Goal: Task Accomplishment & Management: Manage account settings

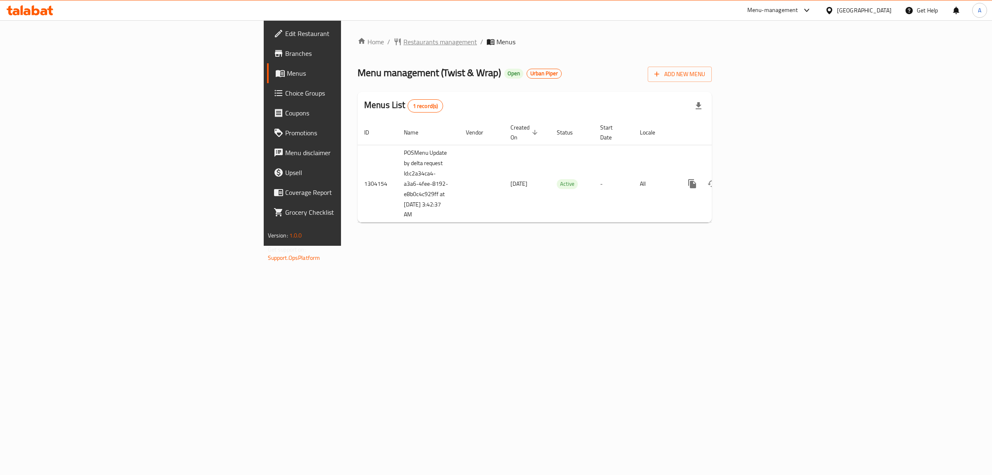
click at [404, 40] on span "Restaurants management" at bounding box center [441, 42] width 74 height 10
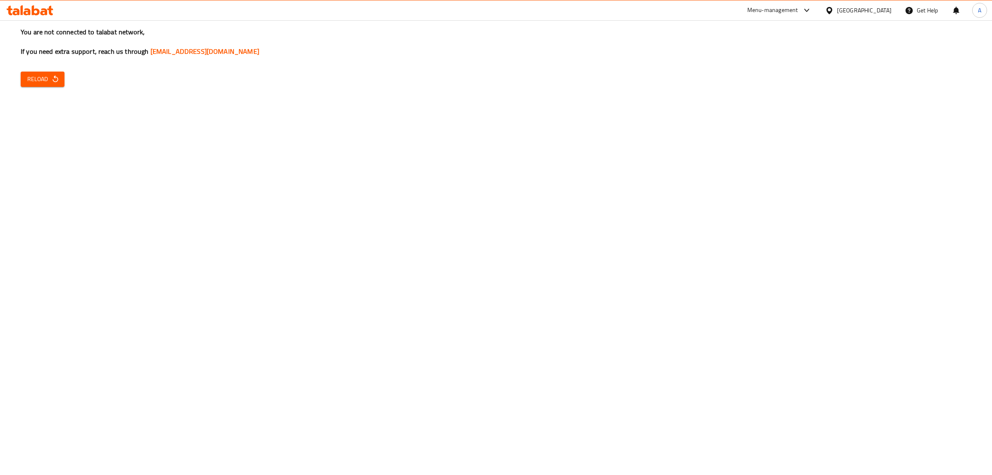
click at [25, 64] on div "You are not connected to talabat network, If you need extra support, reach us t…" at bounding box center [496, 237] width 992 height 475
click at [49, 75] on span "Reload" at bounding box center [42, 79] width 31 height 10
click at [49, 79] on span "Reload" at bounding box center [42, 79] width 31 height 10
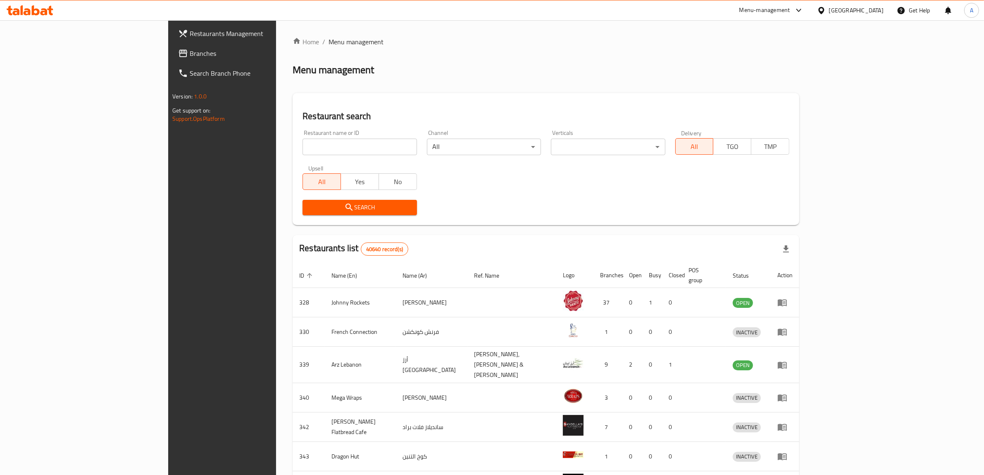
click at [172, 61] on link "Branches" at bounding box center [252, 53] width 161 height 20
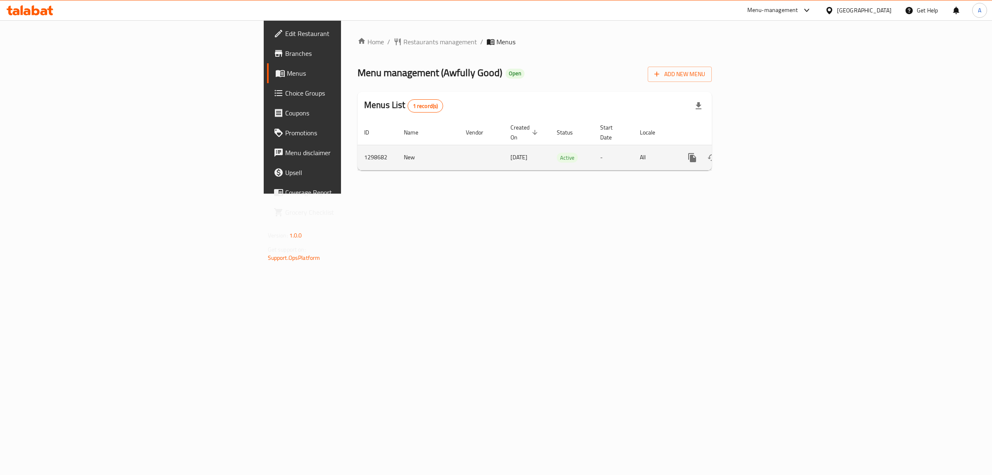
click at [757, 153] on icon "enhanced table" at bounding box center [752, 158] width 10 height 10
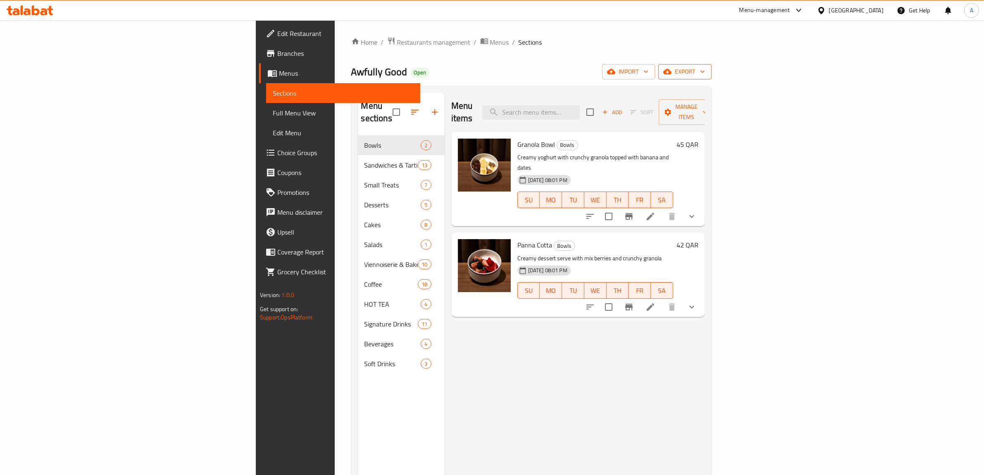
click at [712, 65] on button "export" at bounding box center [685, 71] width 53 height 15
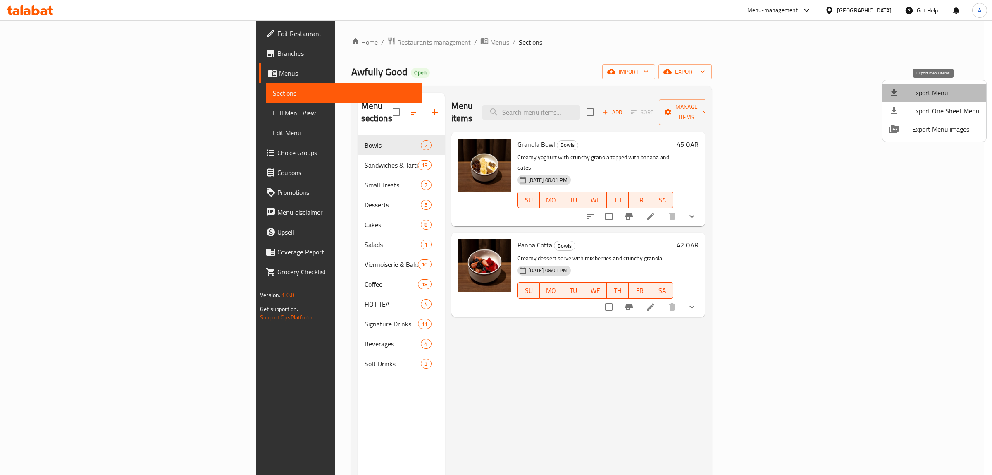
click at [943, 97] on span "Export Menu" at bounding box center [945, 93] width 67 height 10
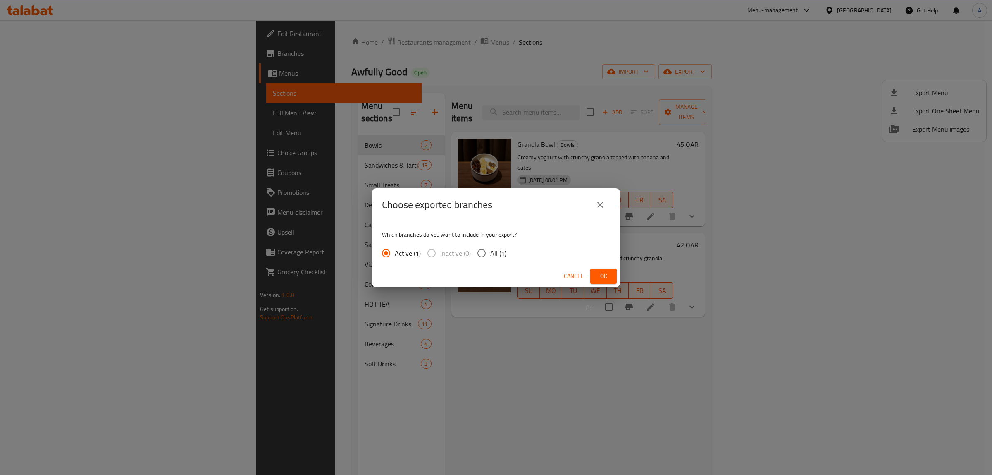
click at [502, 258] on span "All (1)" at bounding box center [498, 253] width 16 height 10
click at [490, 258] on input "All (1)" at bounding box center [481, 252] width 17 height 17
radio input "true"
click at [606, 274] on span "Ok" at bounding box center [603, 276] width 13 height 10
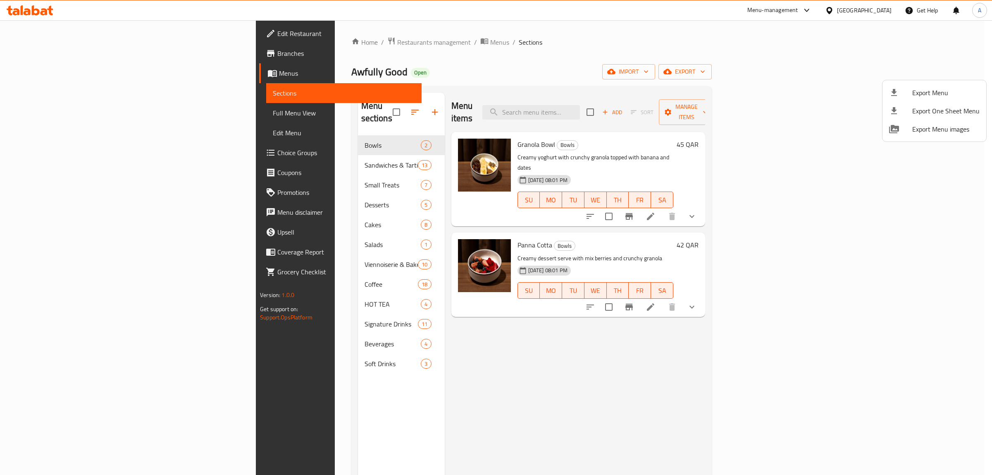
click at [598, 94] on div at bounding box center [496, 237] width 992 height 475
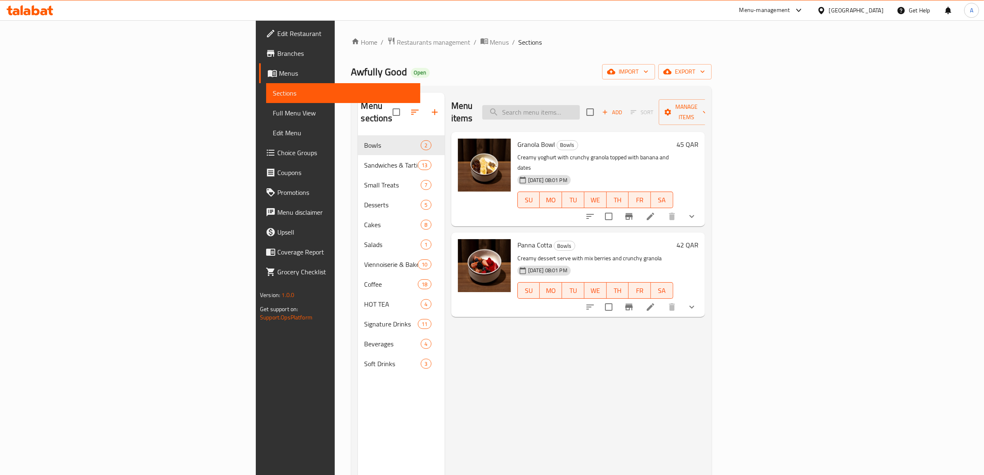
click at [580, 105] on input "search" at bounding box center [531, 112] width 98 height 14
paste input "Granola Bowl"
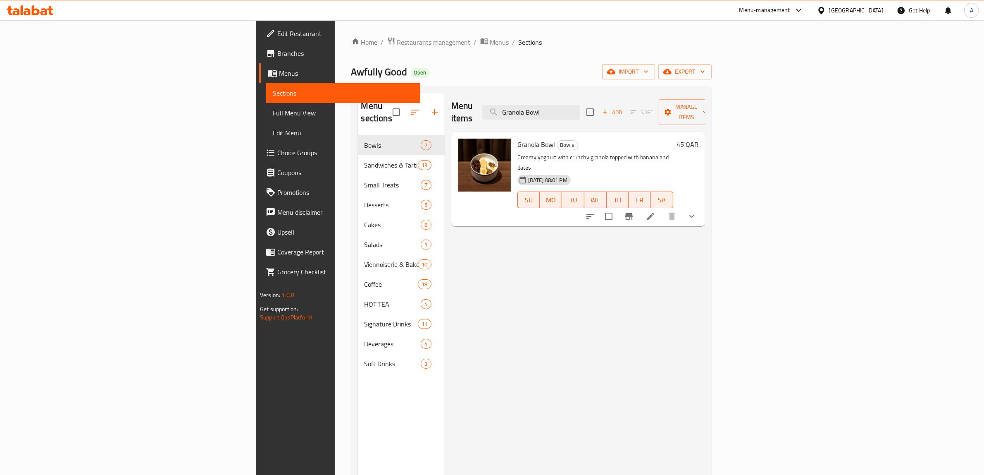
type input "Granola Bowl"
click at [697, 211] on icon "show more" at bounding box center [692, 216] width 10 height 10
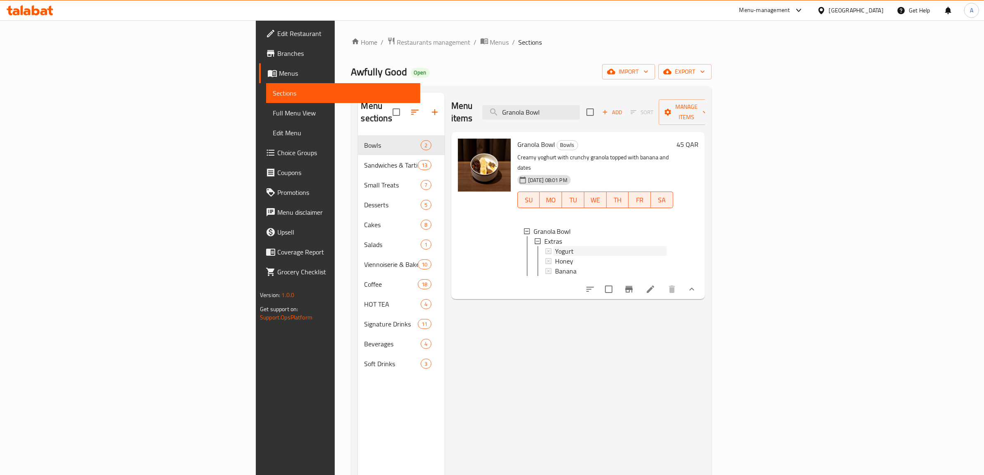
click at [555, 246] on div "Yogurt" at bounding box center [611, 251] width 112 height 10
click at [580, 105] on input "Granola Bowl" at bounding box center [531, 112] width 98 height 14
paste input "Panna Cotta"
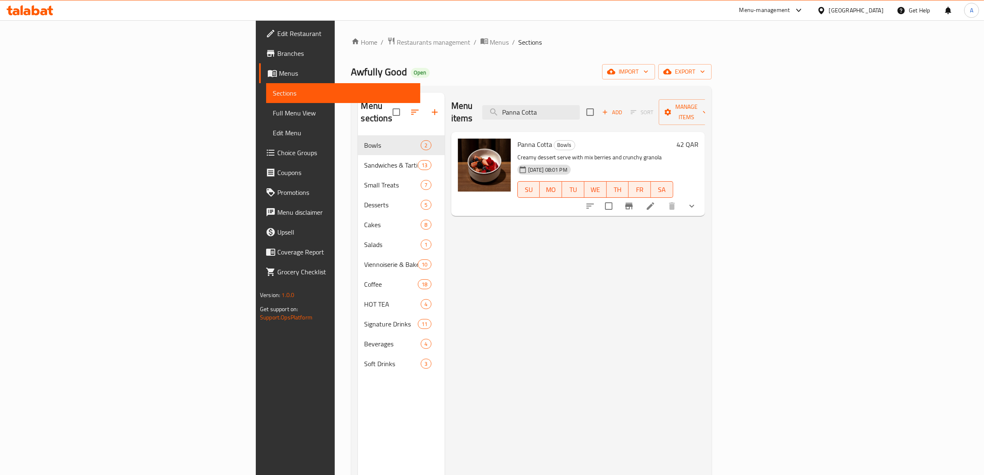
click at [705, 189] on div "Panna Cotta Bowls Creamy dessert serve with mix berries and crunchy granola 02-…" at bounding box center [578, 174] width 254 height 84
click at [705, 191] on div "Panna Cotta Bowls Creamy dessert serve with mix berries and crunchy granola 02-…" at bounding box center [578, 174] width 254 height 84
click at [697, 201] on icon "show more" at bounding box center [692, 206] width 10 height 10
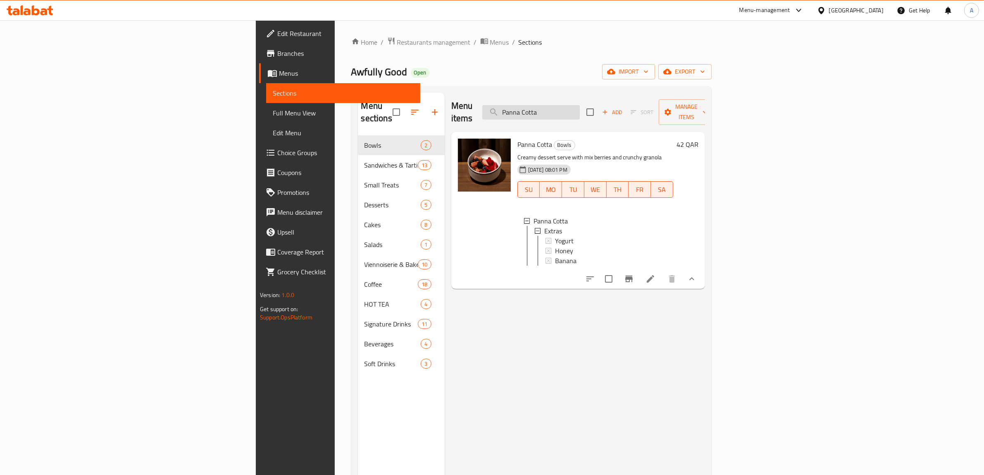
click at [580, 107] on input "Panna Cotta" at bounding box center [531, 112] width 98 height 14
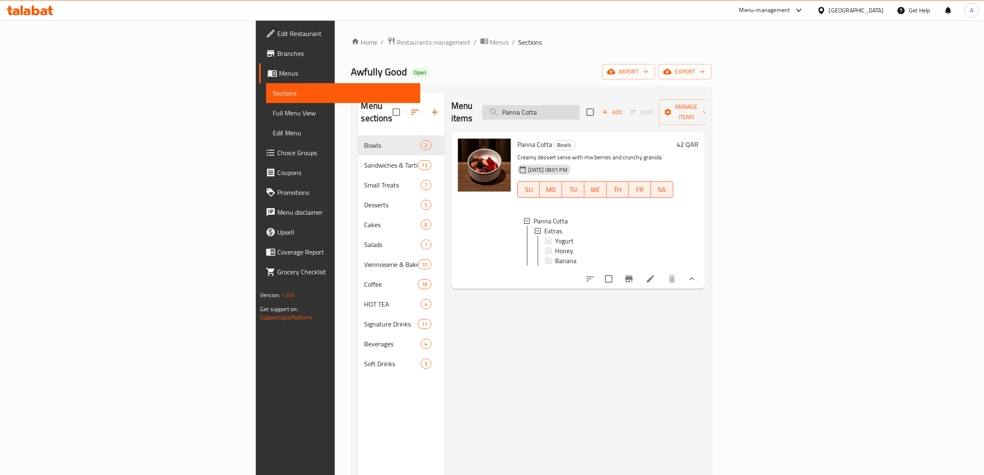
paste input "Whipped Sweet Goat Cheese with Caramelized Pear"
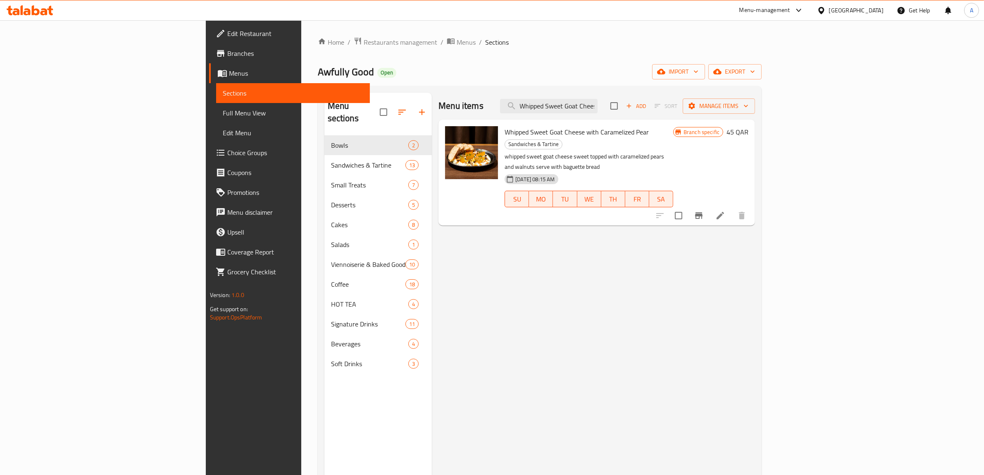
click at [633, 96] on div "Menu items Whipped Sweet Goat Cheese with Caramelized Pear Add Sort Manage items" at bounding box center [597, 106] width 317 height 27
click at [598, 99] on input "Whipped Sweet Goat Cheese with Caramelized Pear" at bounding box center [549, 106] width 98 height 14
paste input "Brie and Honey Sourdough Tartine"
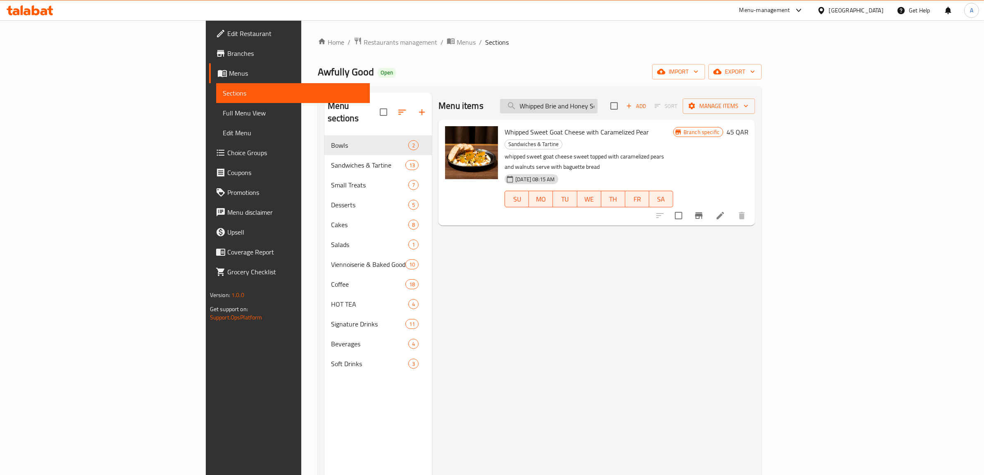
scroll to position [0, 46]
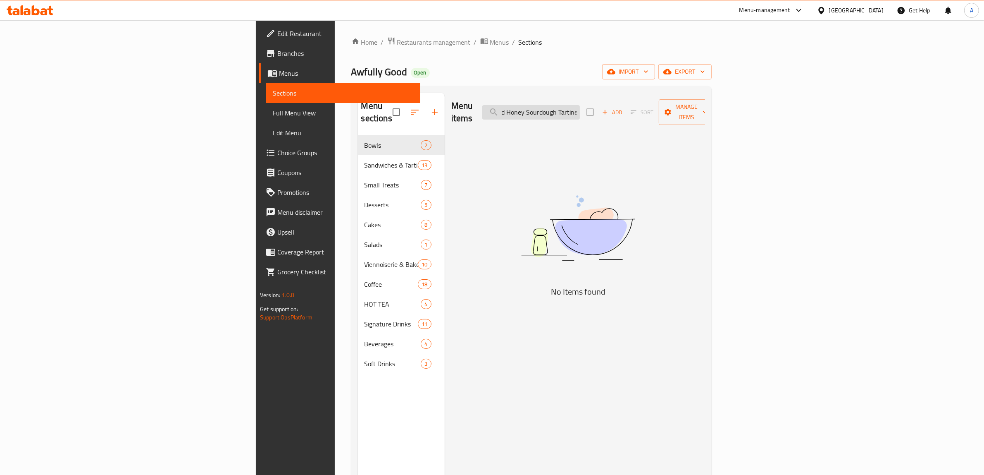
click at [580, 112] on input "Whipped Brie and Honey Sourdough Tartine" at bounding box center [531, 112] width 98 height 14
drag, startPoint x: 654, startPoint y: 112, endPoint x: 658, endPoint y: 127, distance: 15.0
click at [657, 119] on div "Menu items Whipped Brie and Honey Sourdough Tartine Add Sort Manage items" at bounding box center [578, 112] width 254 height 39
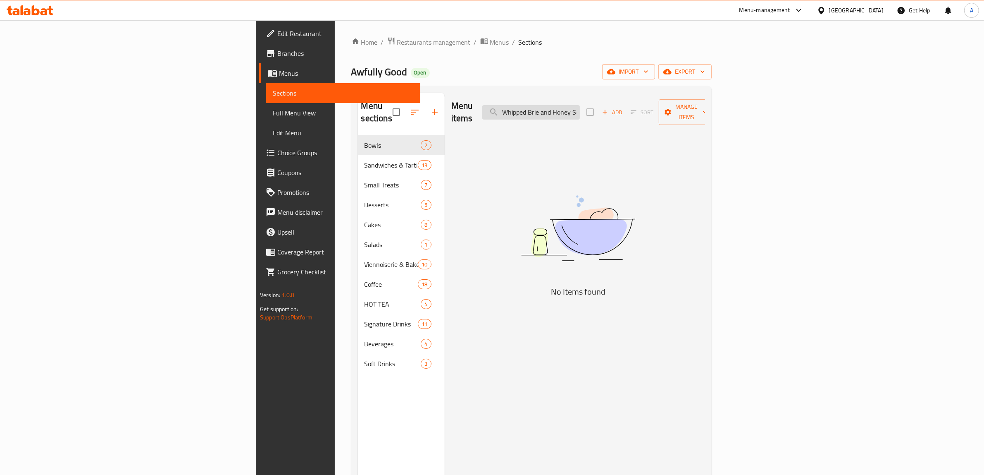
click at [580, 105] on input "Whipped Brie and Honey Sourdough Tartine" at bounding box center [531, 112] width 98 height 14
paste input "search"
click at [580, 105] on input "Whipped Brie and Honey" at bounding box center [531, 112] width 98 height 14
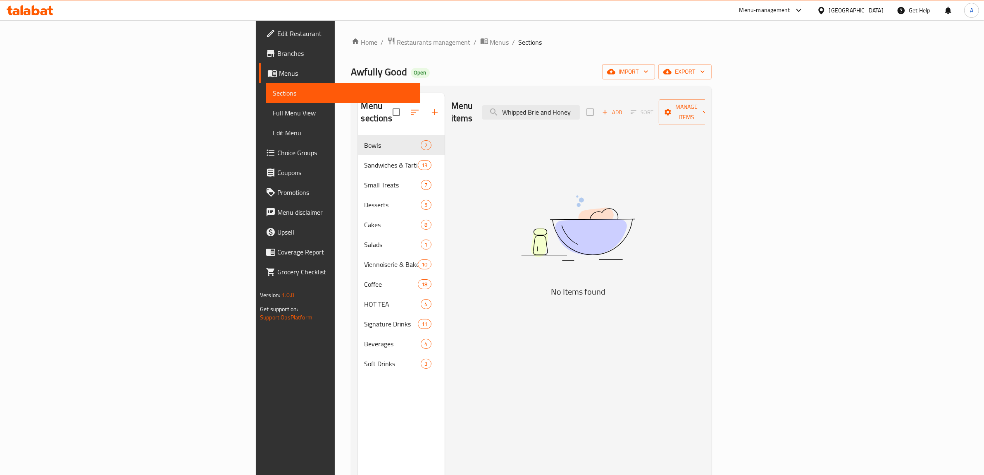
drag, startPoint x: 637, startPoint y: 105, endPoint x: 704, endPoint y: 110, distance: 67.2
click at [704, 110] on div "Menu items Whipped Brie and Honey Add Sort Manage items" at bounding box center [578, 112] width 254 height 39
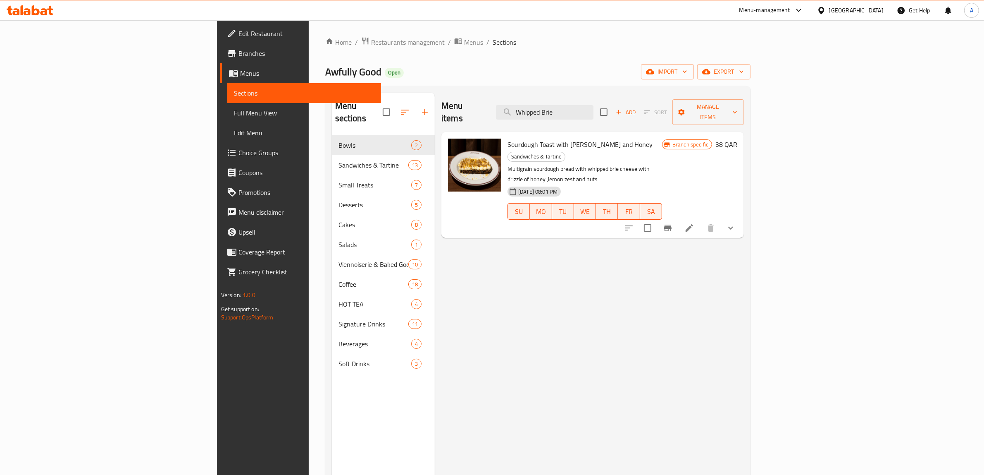
type input "Whipped Brie"
drag, startPoint x: 454, startPoint y: 133, endPoint x: 520, endPoint y: 133, distance: 66.1
click at [520, 138] on span "Sourdough Toast with Brie Cheese and Honey" at bounding box center [580, 144] width 145 height 12
click at [528, 138] on span "Sourdough Toast with Brie Cheese and Honey" at bounding box center [580, 144] width 145 height 12
drag, startPoint x: 506, startPoint y: 131, endPoint x: 537, endPoint y: 132, distance: 31.8
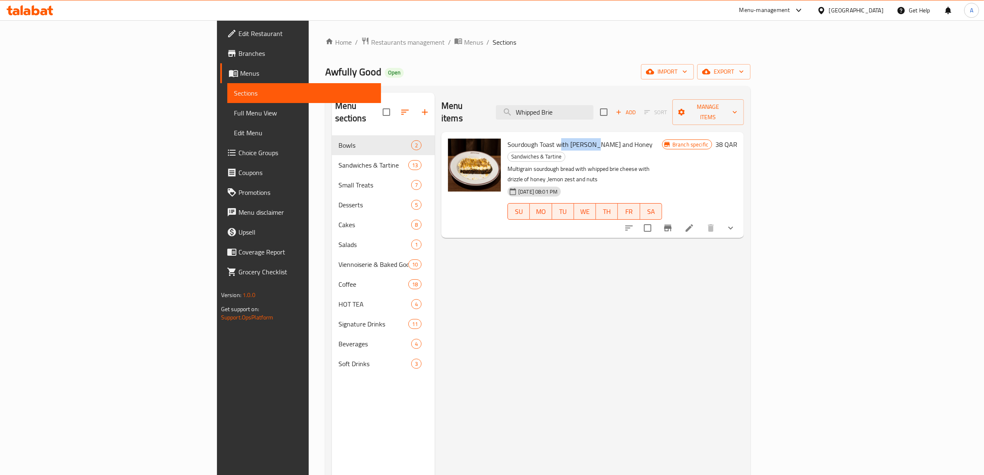
click at [537, 138] on span "Sourdough Toast with Brie Cheese and Honey" at bounding box center [580, 144] width 145 height 12
click at [562, 138] on span "Sourdough Toast with Brie Cheese and Honey" at bounding box center [580, 144] width 145 height 12
click at [597, 264] on div "Menu items Whipped Brie Add Sort Manage items Sourdough Toast with Brie Cheese …" at bounding box center [589, 330] width 309 height 475
drag, startPoint x: 594, startPoint y: 350, endPoint x: 459, endPoint y: 425, distance: 154.4
click at [580, 350] on div "Menu items Whipped Brie Add Sort Manage items Sourdough Toast with Brie Cheese …" at bounding box center [589, 330] width 309 height 475
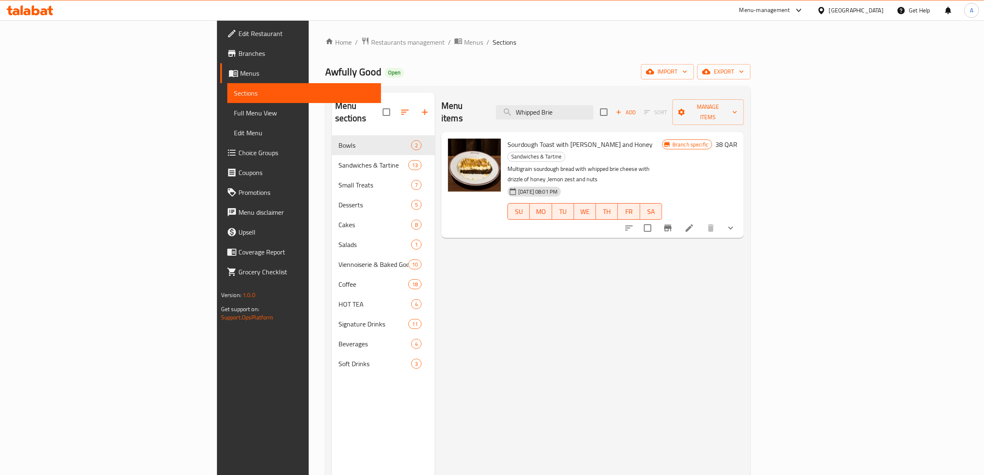
click at [553, 228] on div "Menu items Whipped Brie Add Sort Manage items Sourdough Toast with Brie Cheese …" at bounding box center [589, 330] width 309 height 475
click at [744, 73] on span "export" at bounding box center [724, 72] width 40 height 10
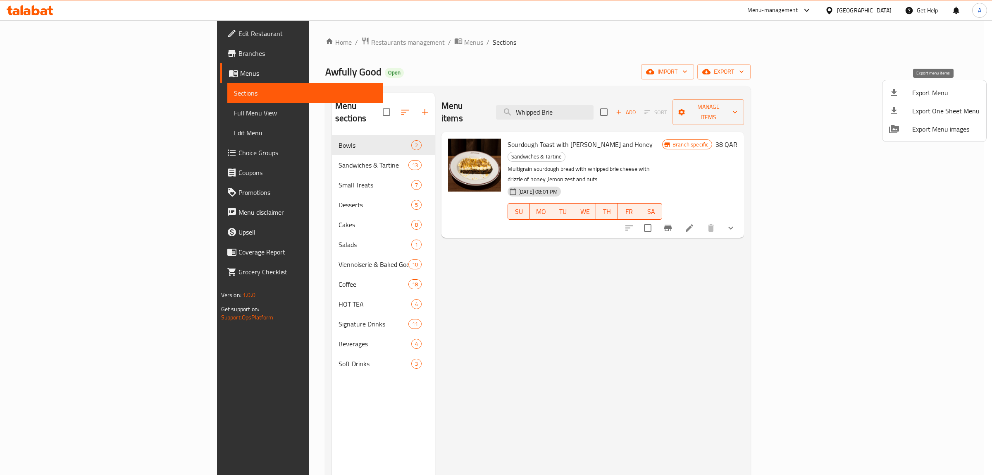
click at [904, 96] on div at bounding box center [900, 93] width 23 height 10
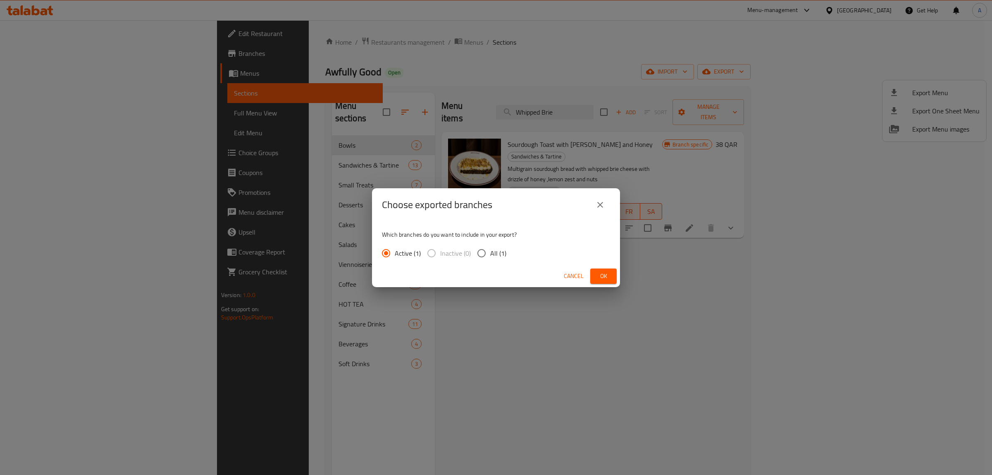
drag, startPoint x: 506, startPoint y: 253, endPoint x: 534, endPoint y: 253, distance: 28.5
click at [506, 253] on div "Active (1) Inactive (0) All (1)" at bounding box center [447, 252] width 131 height 17
click at [491, 258] on span "All (1)" at bounding box center [498, 253] width 16 height 10
click at [490, 258] on input "All (1)" at bounding box center [481, 252] width 17 height 17
radio input "true"
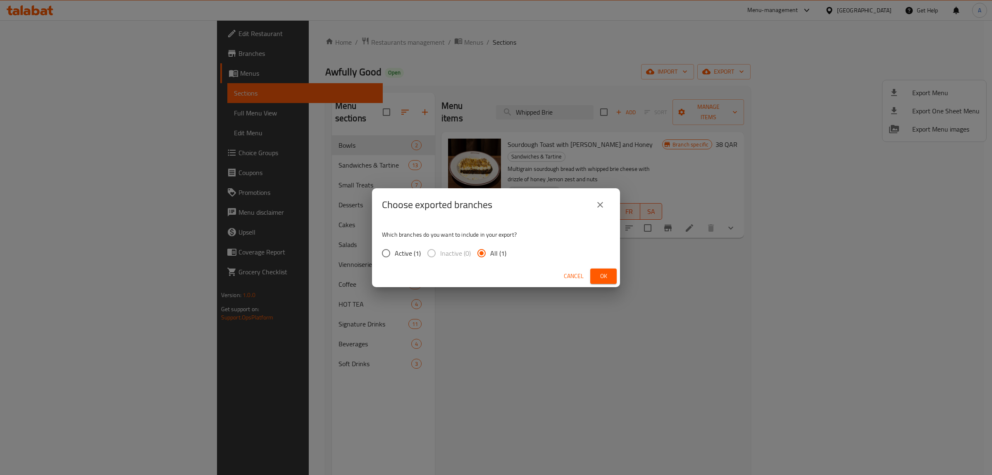
click at [621, 275] on div "Choose exported branches Which branches do you want to include in your export? …" at bounding box center [496, 237] width 992 height 475
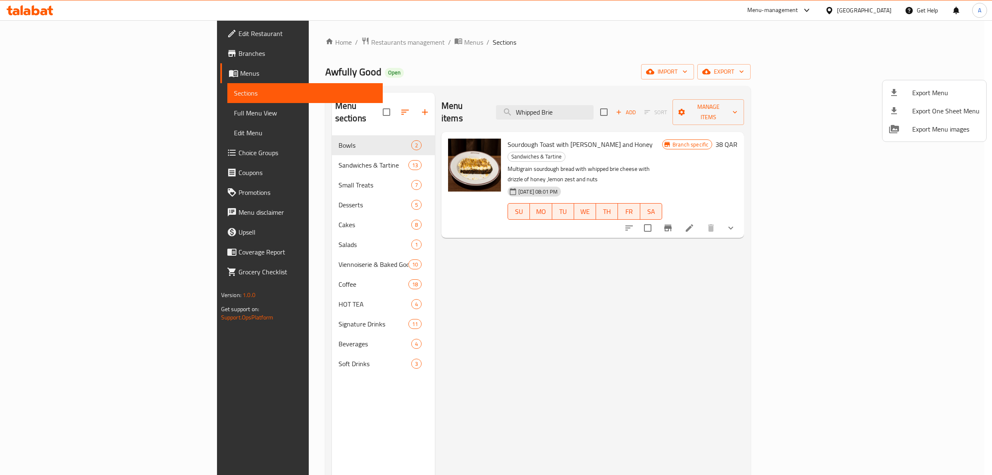
click at [614, 277] on div at bounding box center [496, 237] width 992 height 475
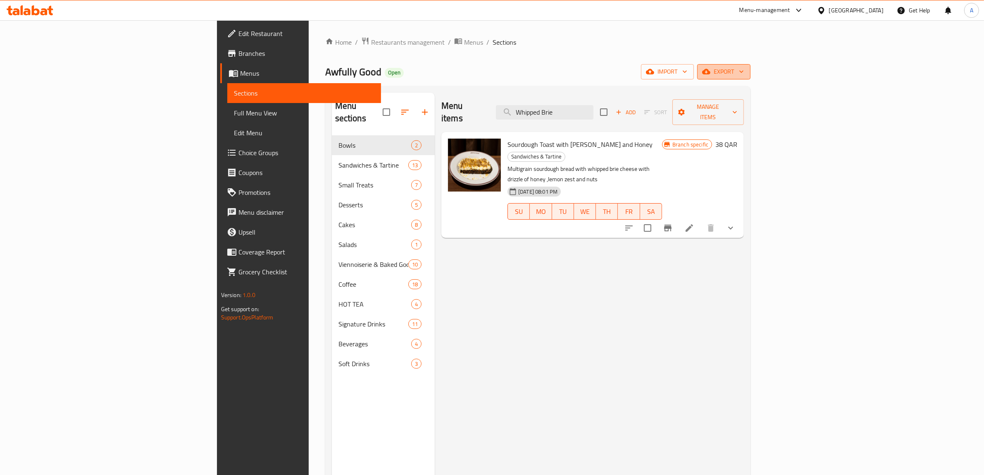
click at [744, 76] on span "export" at bounding box center [724, 72] width 40 height 10
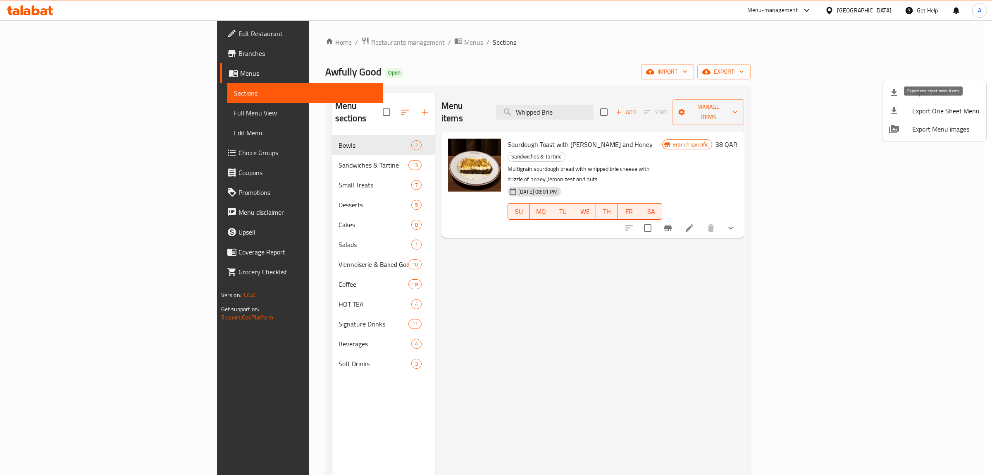
click at [912, 114] on span "Export One Sheet Menu" at bounding box center [945, 111] width 67 height 10
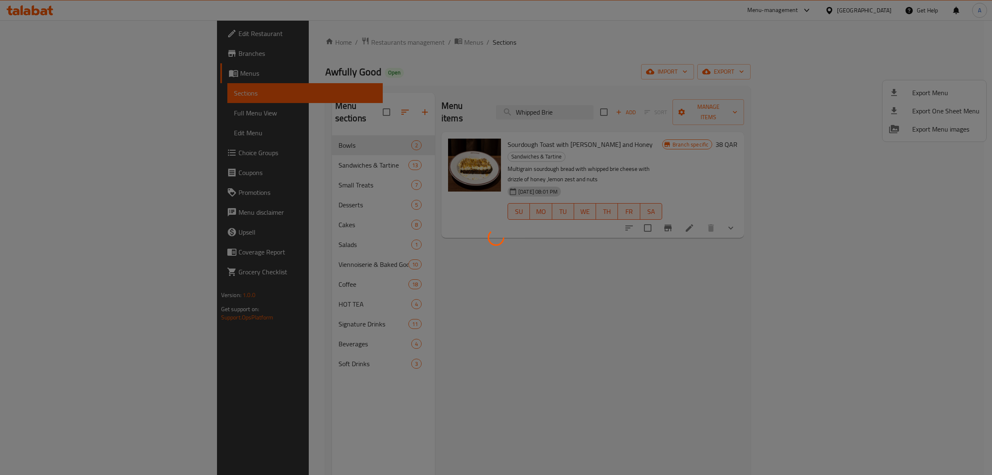
click at [640, 226] on div at bounding box center [496, 237] width 992 height 475
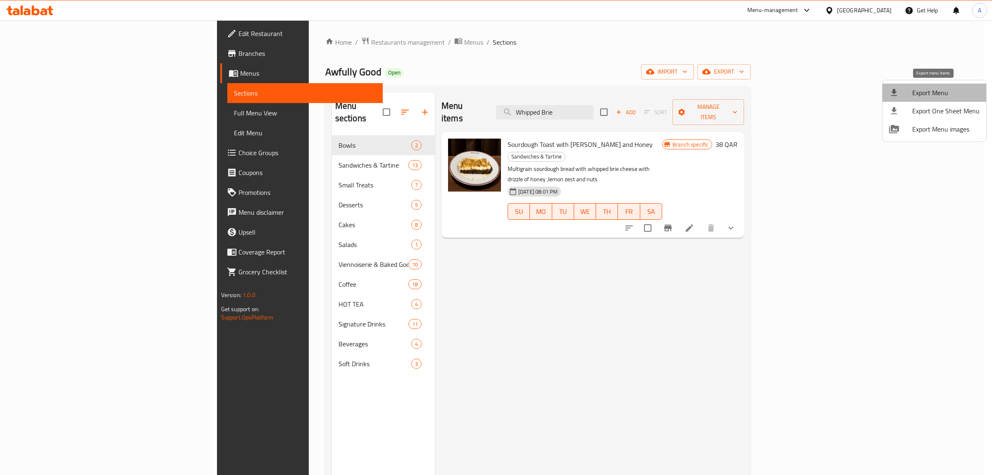
click at [951, 88] on span "Export Menu" at bounding box center [945, 93] width 67 height 10
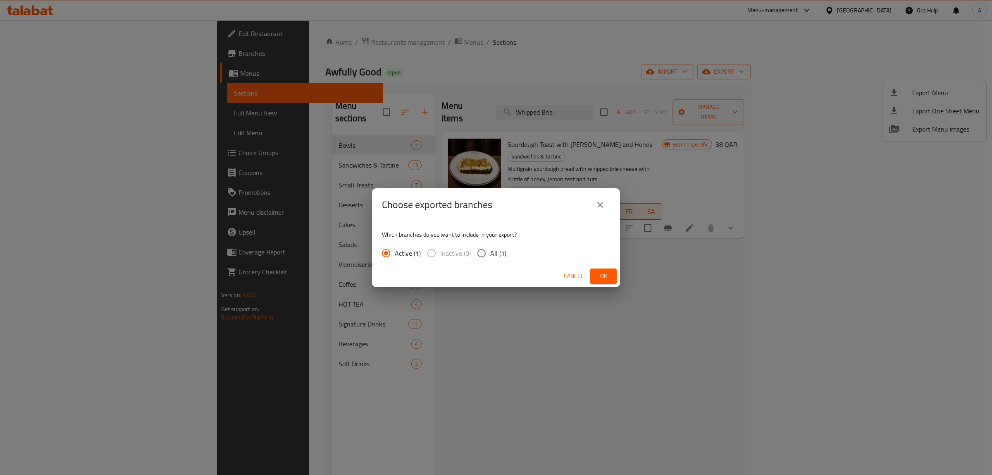
click at [500, 253] on span "All (1)" at bounding box center [498, 253] width 16 height 10
click at [490, 253] on input "All (1)" at bounding box center [481, 252] width 17 height 17
radio input "true"
click at [608, 282] on button "Ok" at bounding box center [603, 275] width 26 height 15
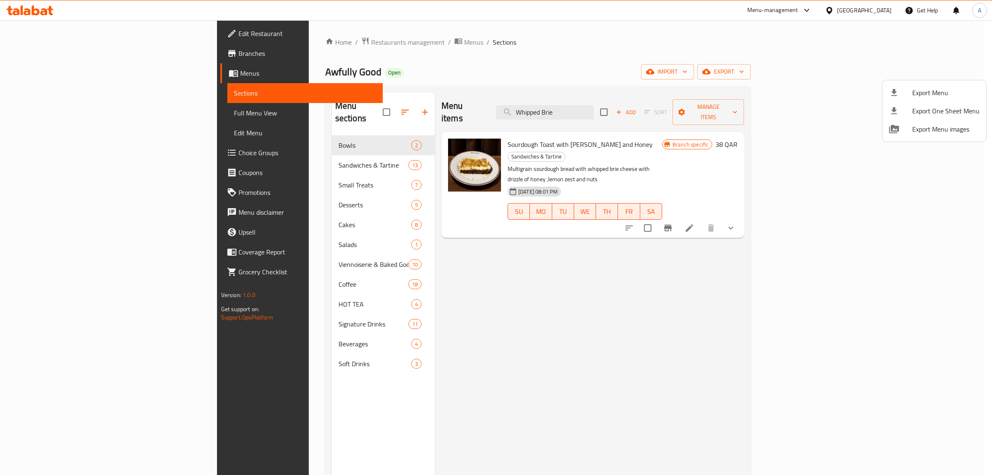
click at [613, 108] on div at bounding box center [496, 237] width 992 height 475
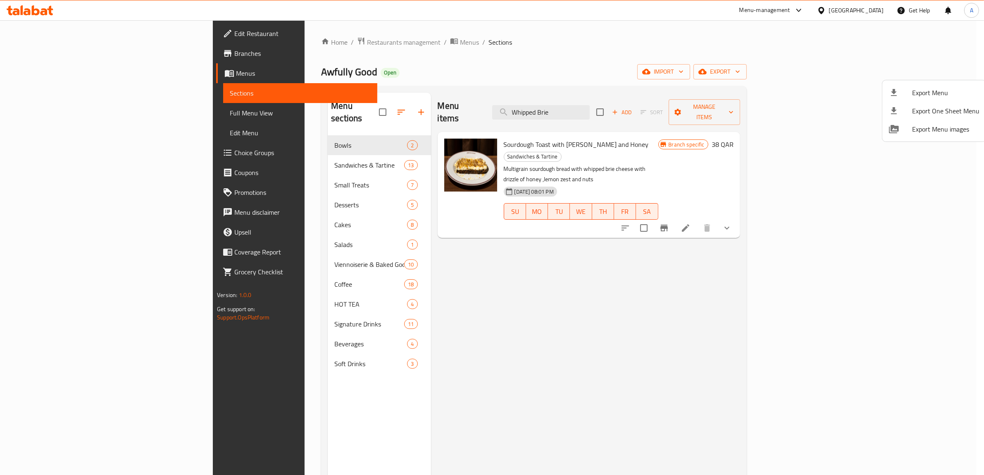
click at [590, 108] on input "Whipped Brie" at bounding box center [541, 112] width 98 height 14
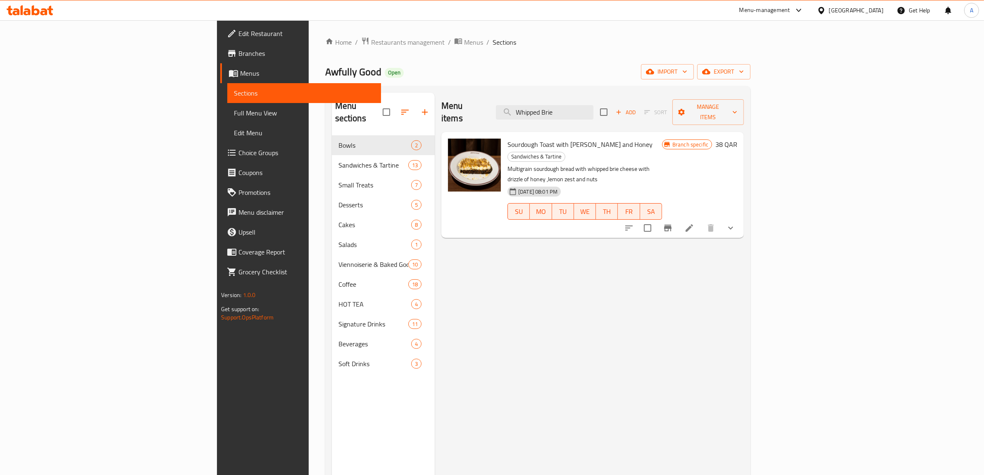
click at [594, 108] on input "Whipped Brie" at bounding box center [545, 112] width 98 height 14
paste input "search"
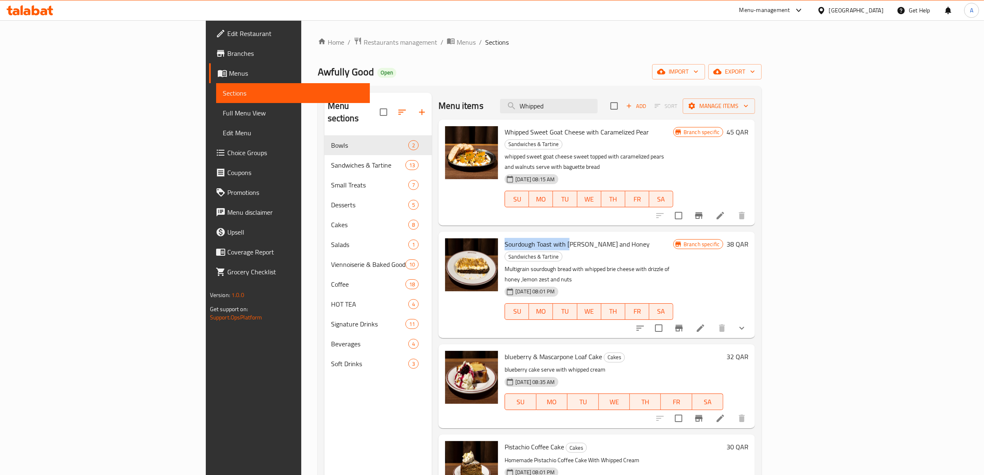
drag, startPoint x: 455, startPoint y: 220, endPoint x: 520, endPoint y: 222, distance: 64.5
click at [520, 238] on span "Sourdough Toast with Brie Cheese and Honey" at bounding box center [577, 244] width 145 height 12
click at [592, 106] on input "Whipped" at bounding box center [549, 106] width 98 height 14
paste input "Tartine"
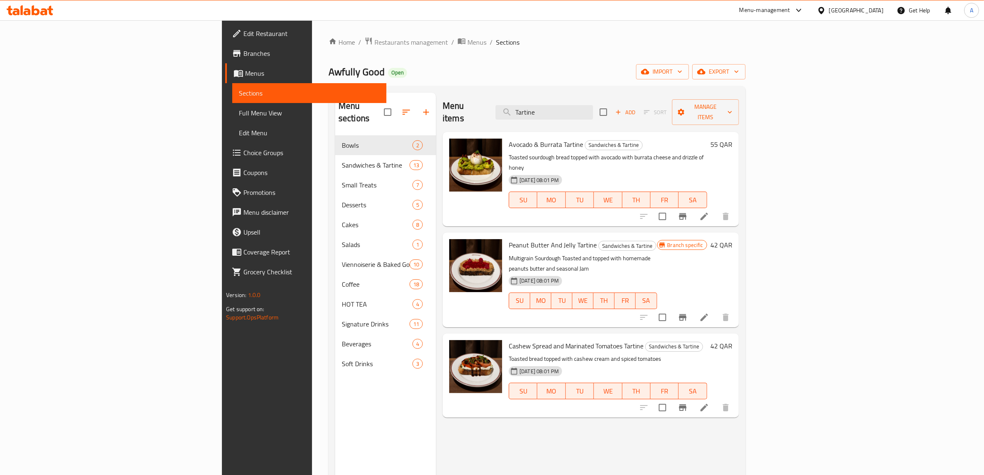
click at [639, 97] on div "Menu items Tartine Add Sort Manage items" at bounding box center [591, 112] width 296 height 39
click at [593, 105] on input "Tartine" at bounding box center [545, 112] width 98 height 14
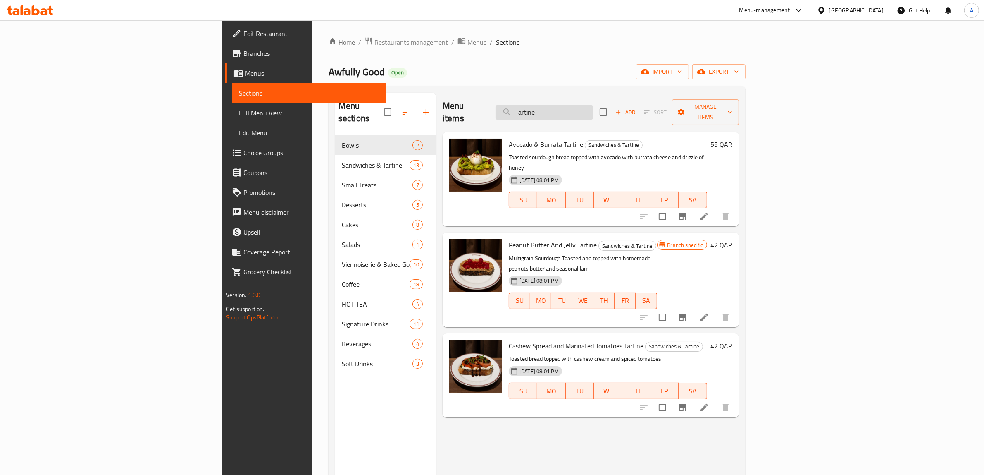
paste input "Whipped Brie and Honey Sourdough"
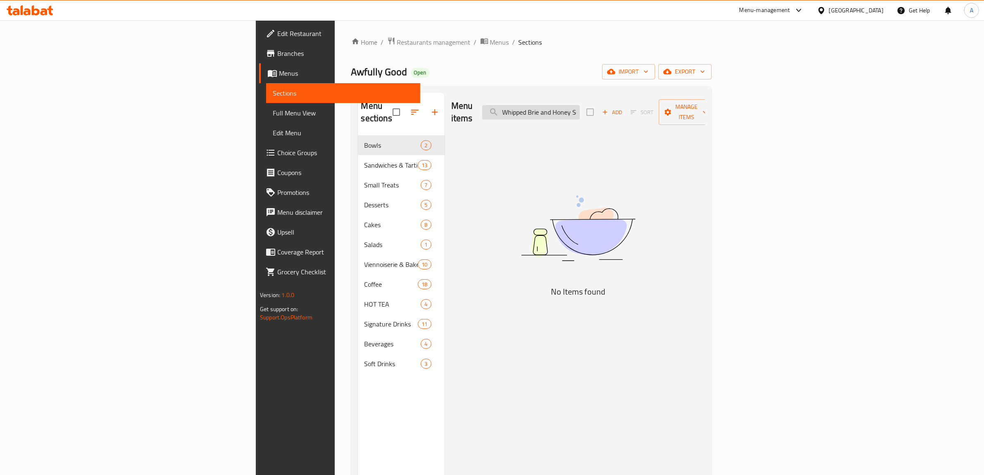
click at [580, 108] on input "Whipped Brie and Honey Sourdough Tartine" at bounding box center [531, 112] width 98 height 14
drag, startPoint x: 637, startPoint y: 104, endPoint x: 922, endPoint y: 109, distance: 285.3
click at [705, 109] on div "Menu items Whipped Brie and Honey Sourdough Tartine Add Sort Manage items" at bounding box center [578, 112] width 254 height 39
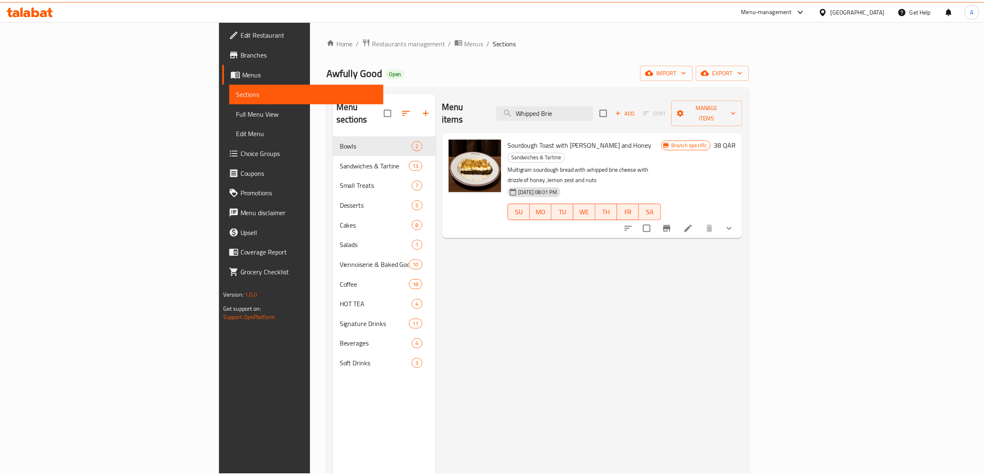
scroll to position [116, 0]
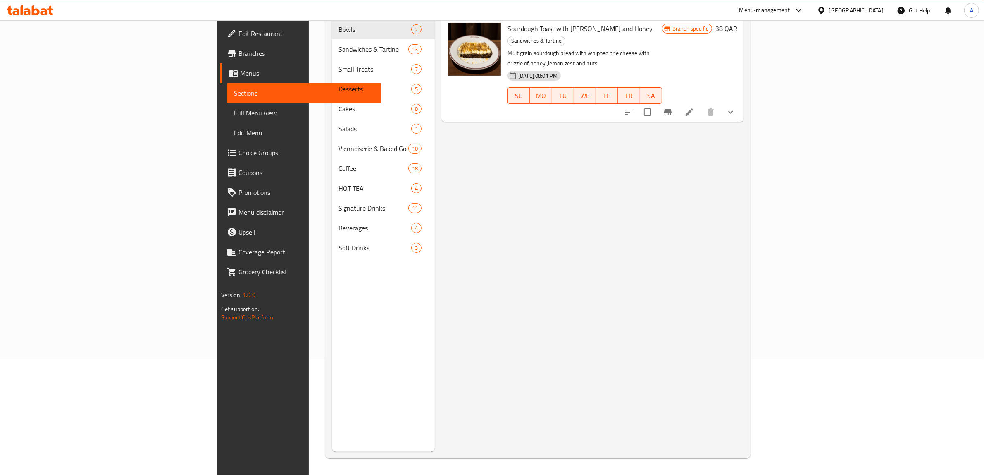
click at [677, 186] on div "Menu items Whipped Brie Add Sort Manage items Sourdough Toast with Brie Cheese …" at bounding box center [589, 214] width 309 height 475
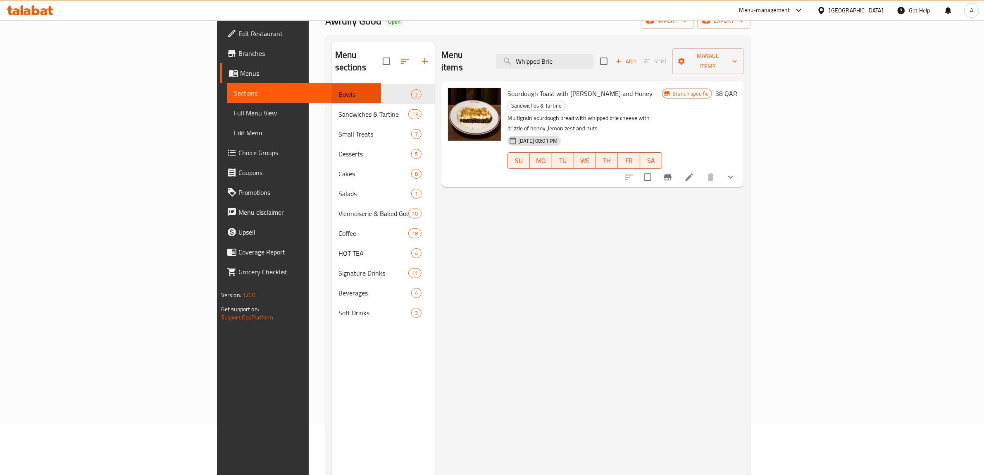
scroll to position [0, 0]
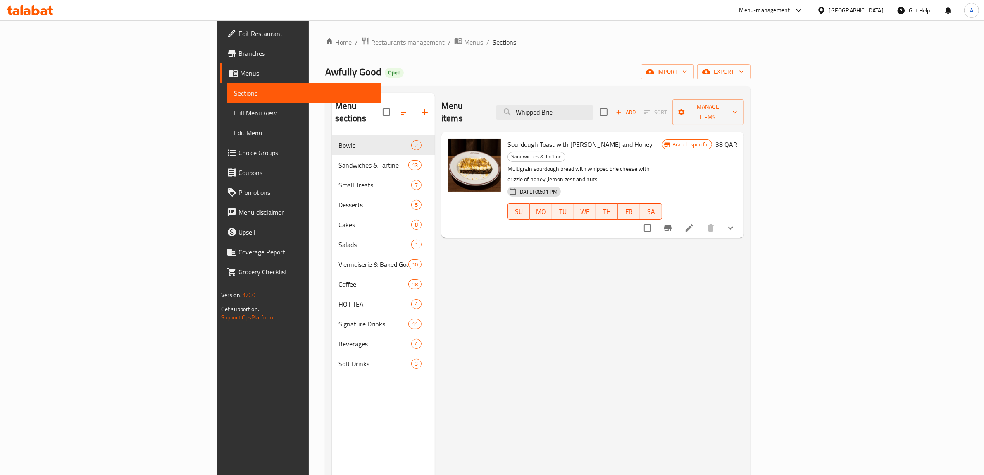
click at [670, 253] on div "Menu items Whipped Brie Add Sort Manage items Sourdough Toast with Brie Cheese …" at bounding box center [589, 330] width 309 height 475
click at [594, 107] on input "Whipped Brie" at bounding box center [545, 112] width 98 height 14
paste input "Avocado & Burrata Tartin"
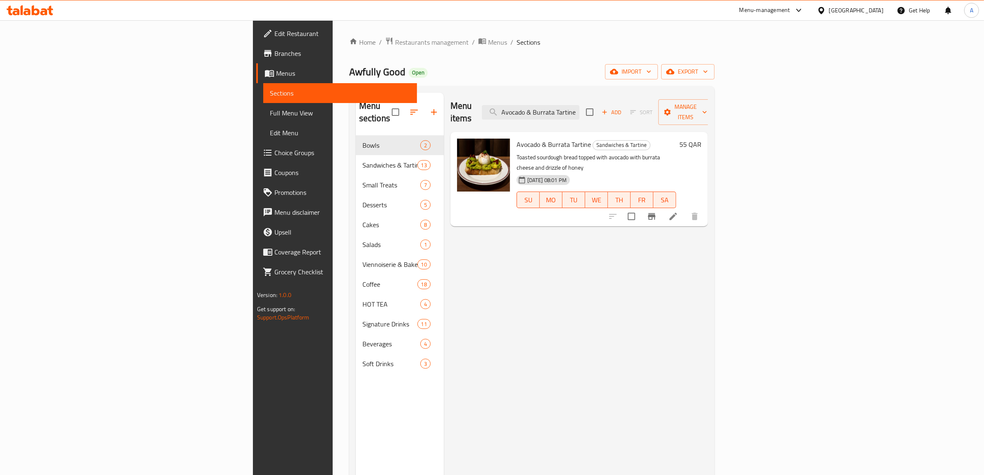
type input "Avocado & Burrata Tartine"
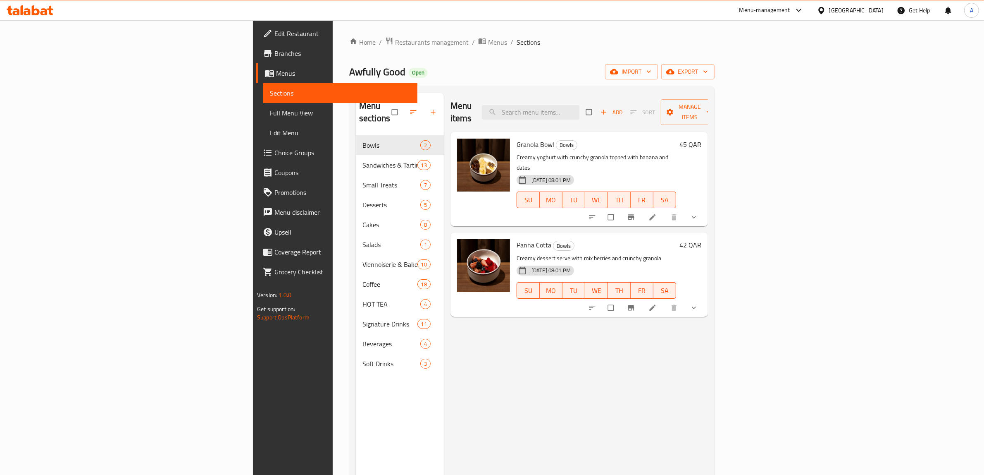
click at [275, 149] on span "Choice Groups" at bounding box center [343, 153] width 136 height 10
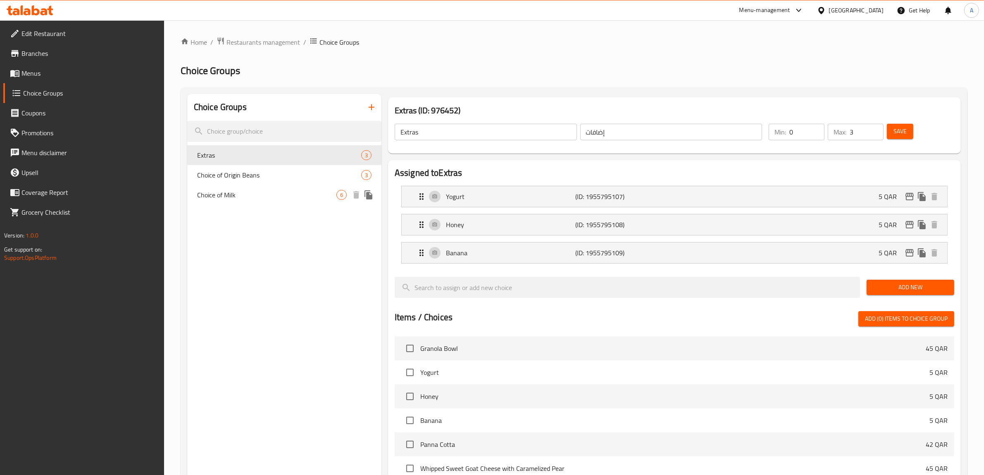
click at [257, 196] on span "Choice of Milk" at bounding box center [266, 195] width 139 height 10
type input "Choice of Milk"
type input "اختيار الحليب"
type input "1"
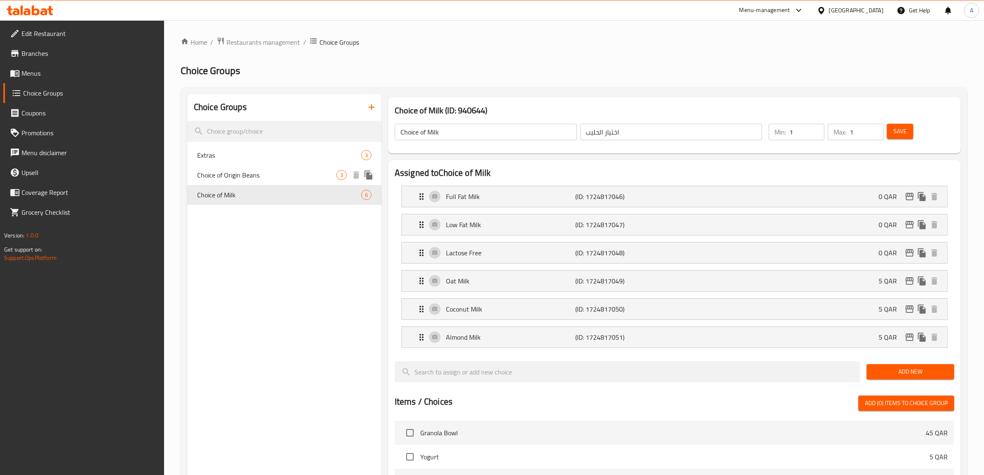
click at [261, 174] on span "Choice of Origin Beans" at bounding box center [266, 175] width 139 height 10
type input "Choice of Origin Beans"
type input "اختار اصل بلد القهوه"
type input "0"
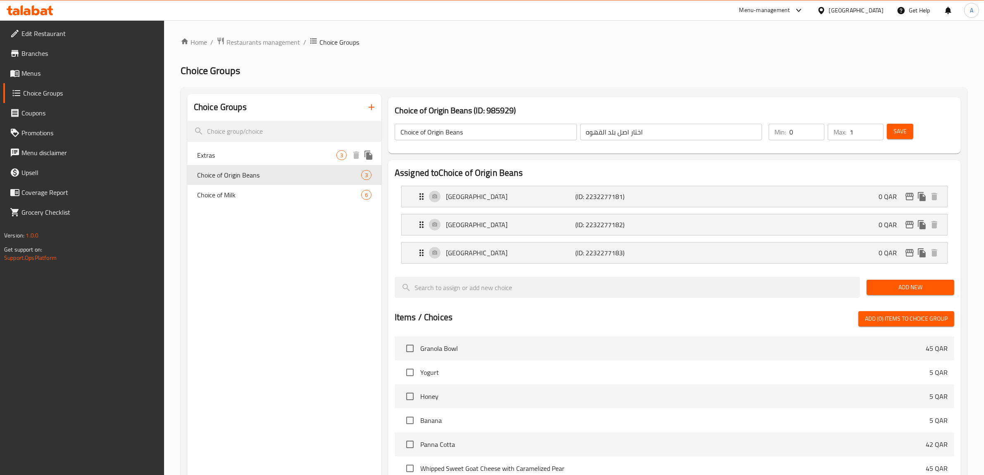
click at [272, 152] on span "Extras" at bounding box center [266, 155] width 139 height 10
type input "Extras"
type input "إضافات"
type input "3"
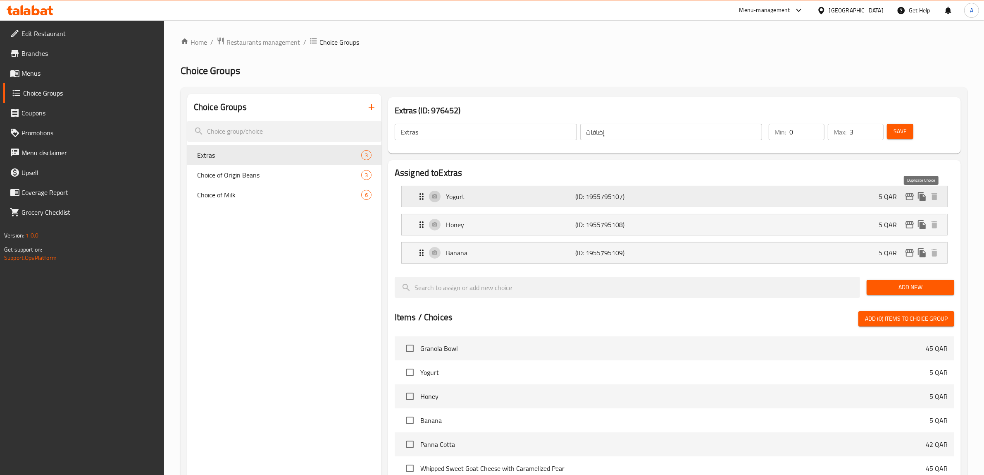
click at [913, 196] on icon "edit" at bounding box center [910, 196] width 8 height 7
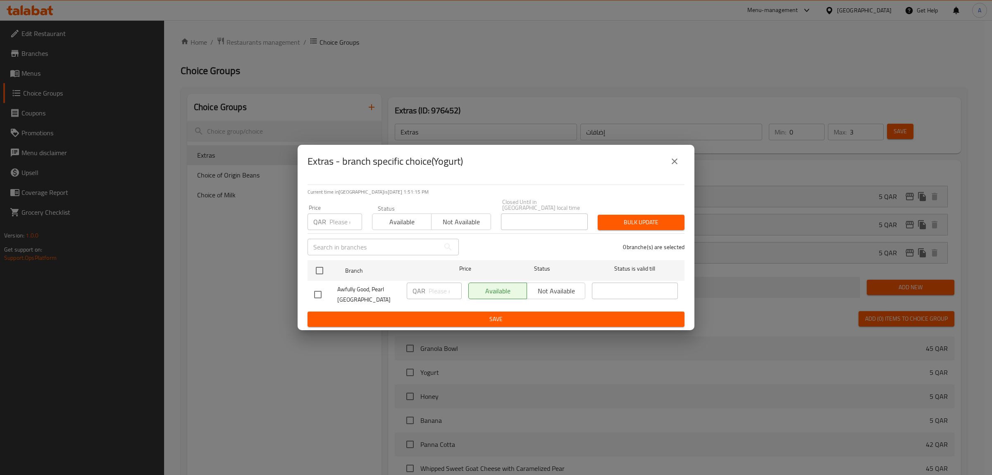
click at [674, 166] on icon "close" at bounding box center [675, 161] width 10 height 10
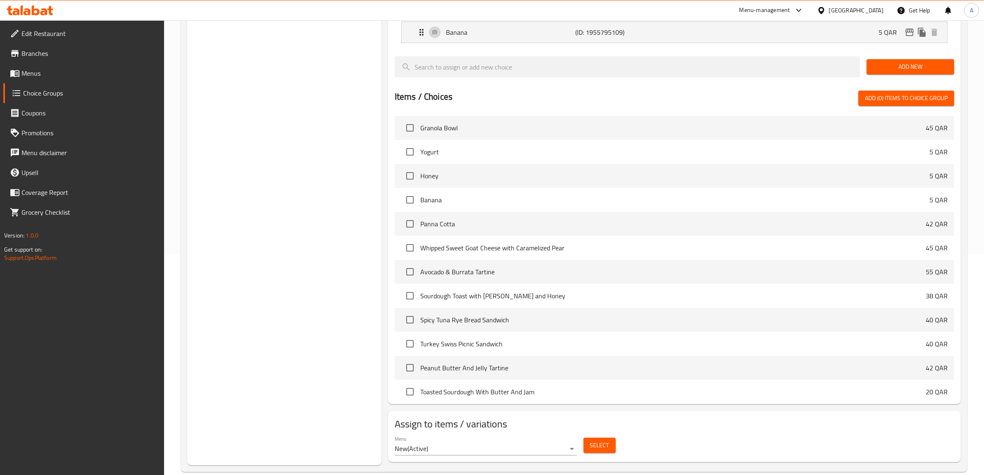
scroll to position [234, 0]
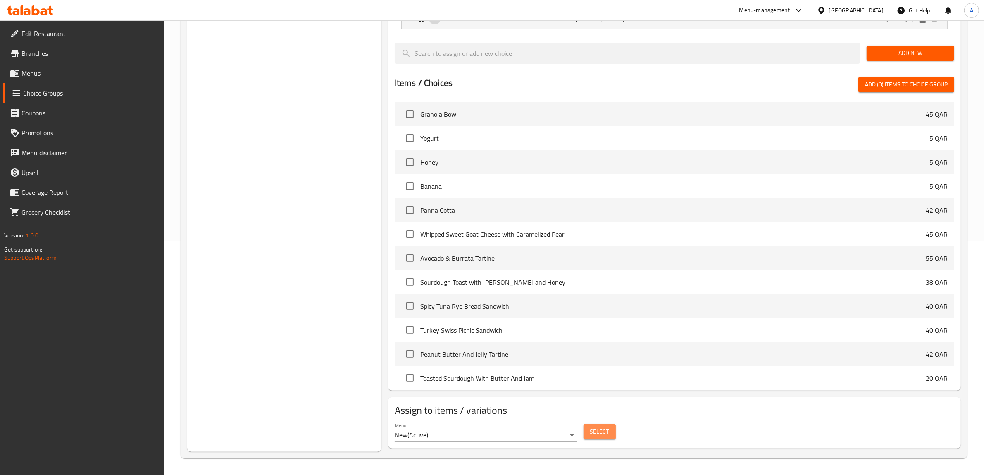
click at [605, 427] on span "Select" at bounding box center [599, 431] width 19 height 10
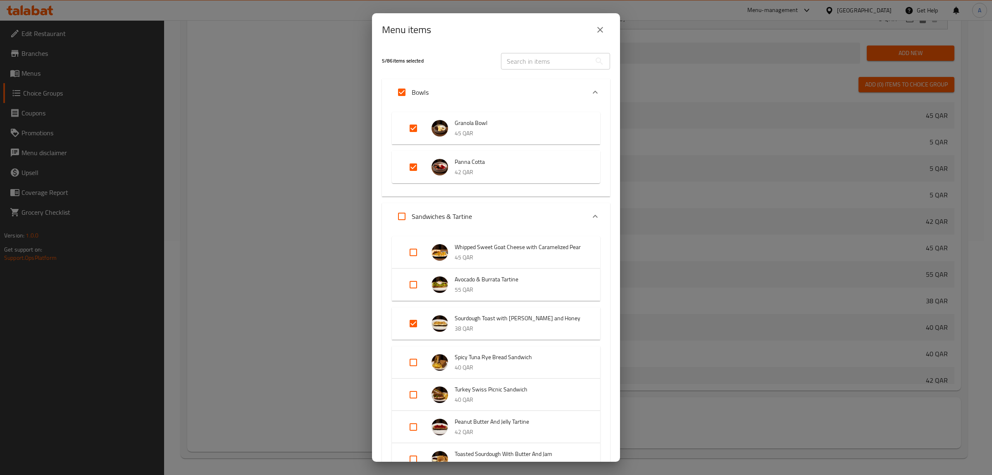
click at [600, 26] on icon "close" at bounding box center [600, 30] width 10 height 10
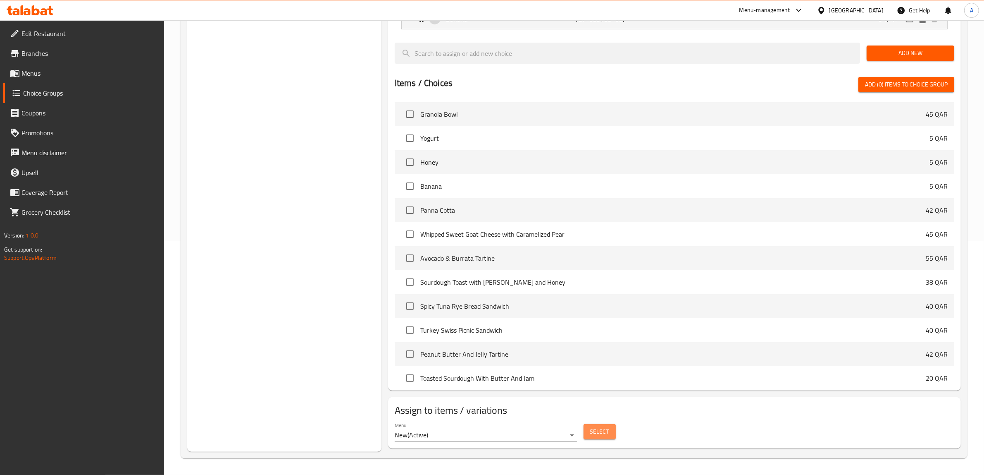
click at [609, 429] on button "Select" at bounding box center [600, 431] width 32 height 15
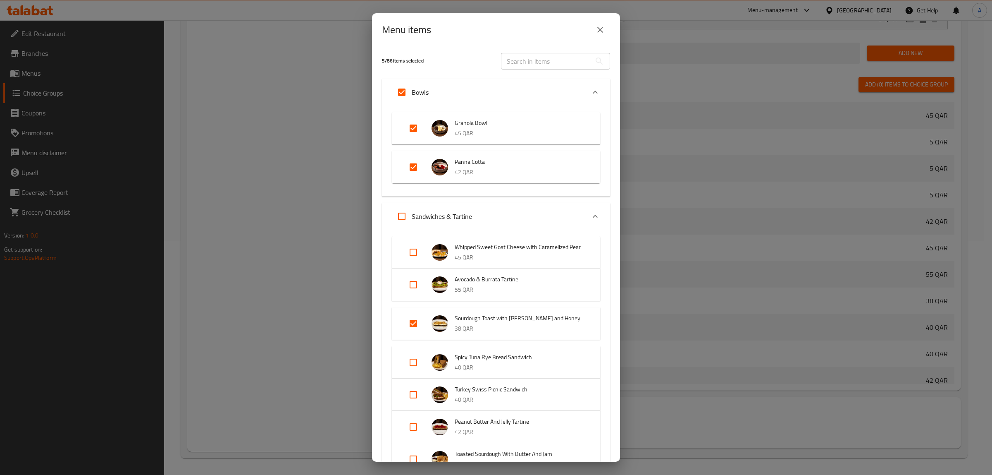
click at [519, 59] on input "text" at bounding box center [546, 61] width 90 height 17
paste input "Granola Bowl"
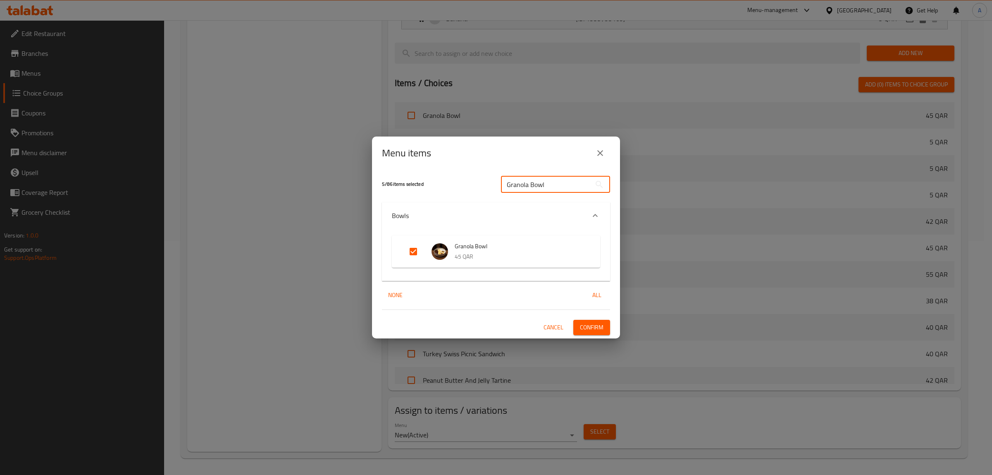
click at [545, 181] on input "Granola Bowl" at bounding box center [546, 184] width 90 height 17
click at [545, 182] on input "Granola Bowl" at bounding box center [546, 184] width 90 height 17
paste input "Panna Cotta"
click at [538, 192] on input "Panna Cotta" at bounding box center [546, 184] width 90 height 17
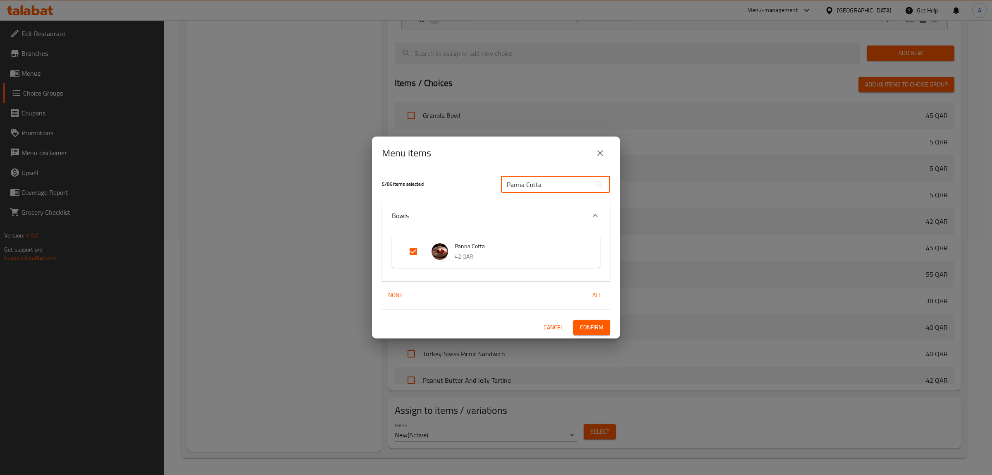
click at [538, 192] on input "Panna Cotta" at bounding box center [546, 184] width 90 height 17
paste input "Whipped Brie and Honey Sourdough Tartine"
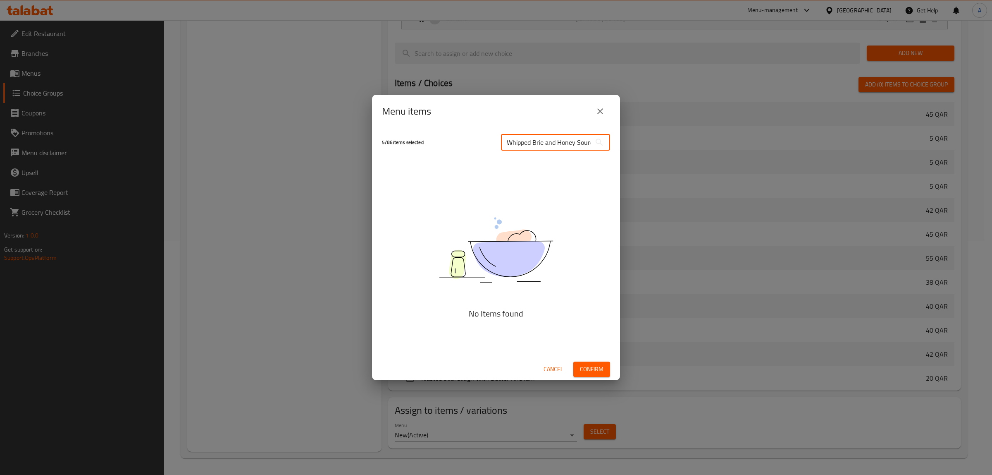
scroll to position [0, 36]
type input "Whipped Brie and Honey Sourdough Tartine"
drag, startPoint x: 590, startPoint y: 110, endPoint x: 597, endPoint y: 110, distance: 7.4
click at [595, 110] on button "close" at bounding box center [600, 111] width 20 height 20
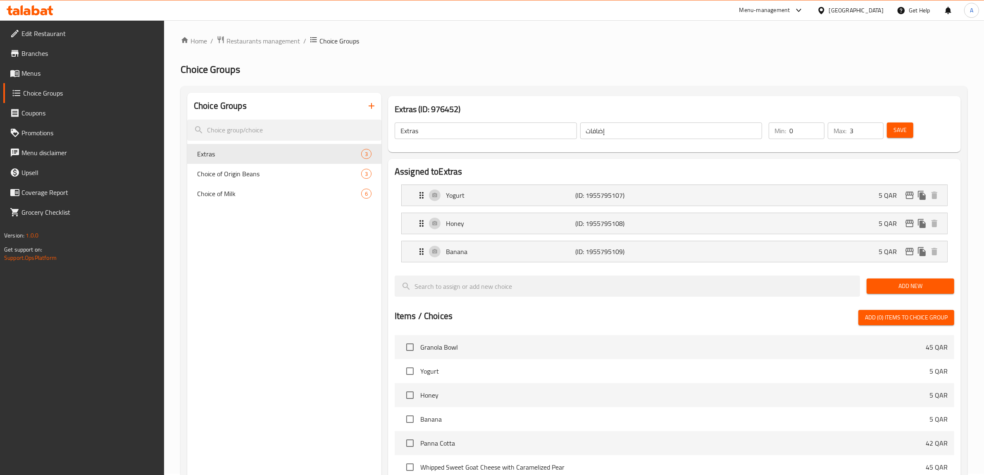
scroll to position [0, 0]
click at [248, 182] on div "Choice of Origin Beans 3" at bounding box center [284, 175] width 194 height 20
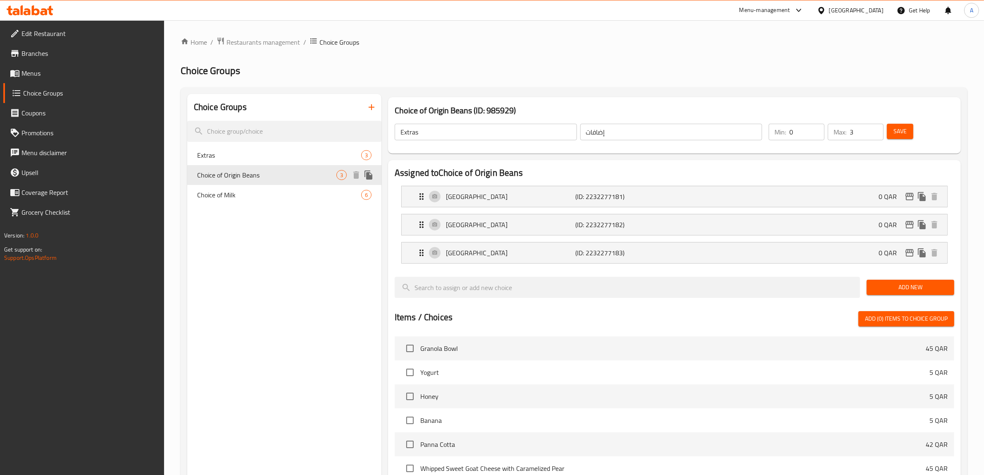
type input "Choice of Origin Beans"
type input "اختار اصل بلد القهوه"
type input "1"
click at [257, 195] on span "Choice of Milk" at bounding box center [266, 195] width 139 height 10
type input "Choice of Milk"
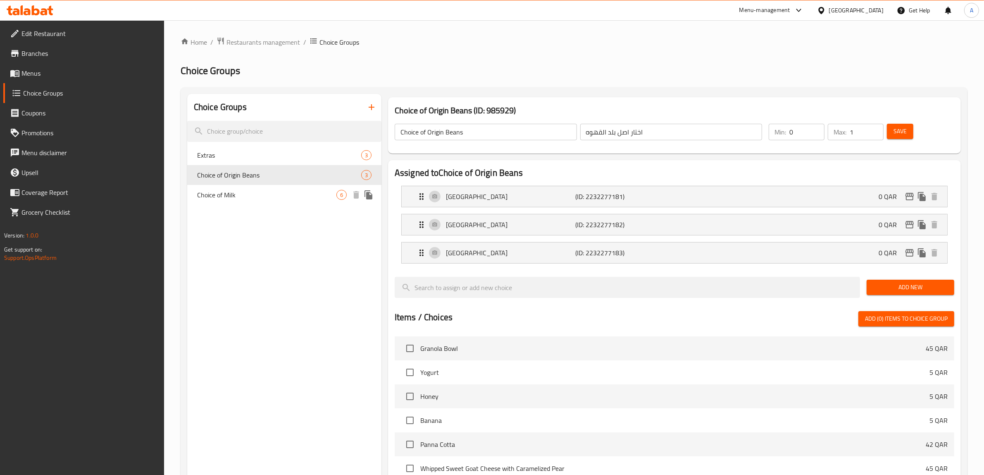
type input "اختيار الحليب"
type input "1"
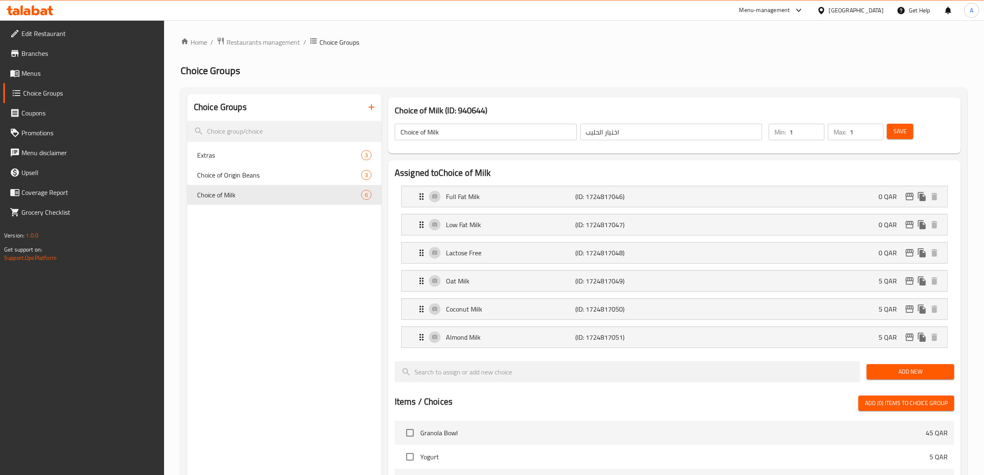
click at [375, 105] on icon "button" at bounding box center [372, 107] width 10 height 10
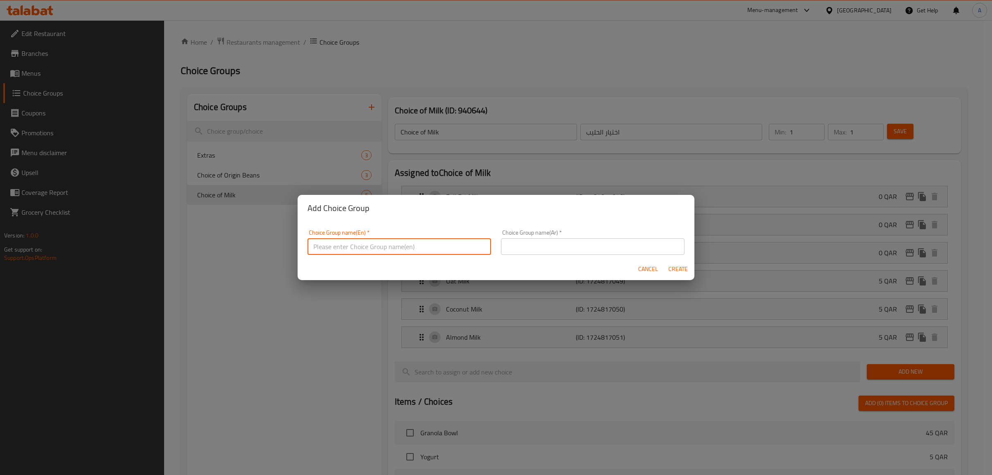
click at [362, 247] on input "text" at bounding box center [400, 246] width 184 height 17
type input "Your Choice of Addon"
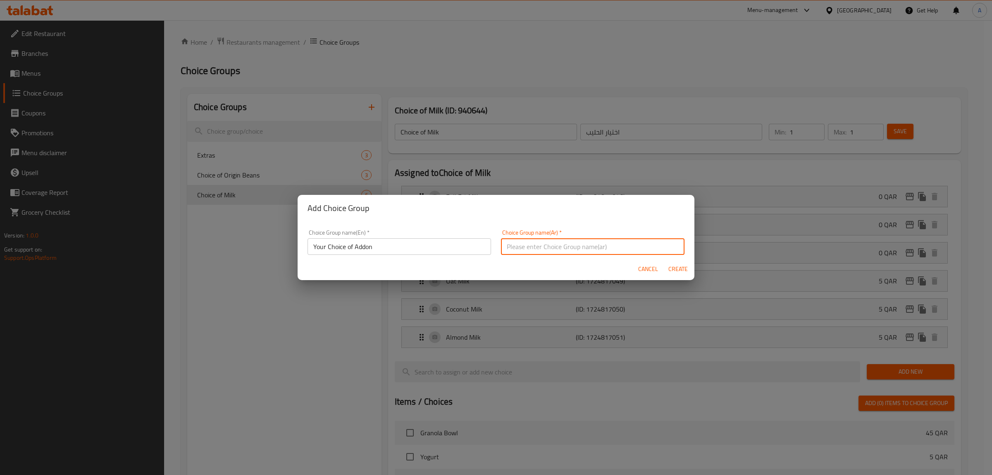
click at [654, 244] on input "text" at bounding box center [593, 246] width 184 height 17
type input "h"
type input "اختيارك من الاضافات"
click at [665, 261] on button "Create" at bounding box center [678, 268] width 26 height 15
type input "Your Choice of Addon"
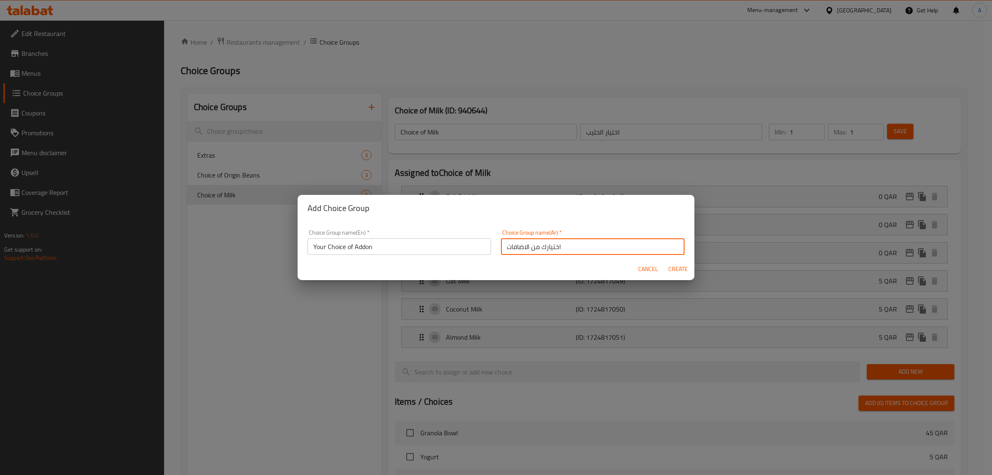
type input "اختيارك من الاضافات"
type input "0"
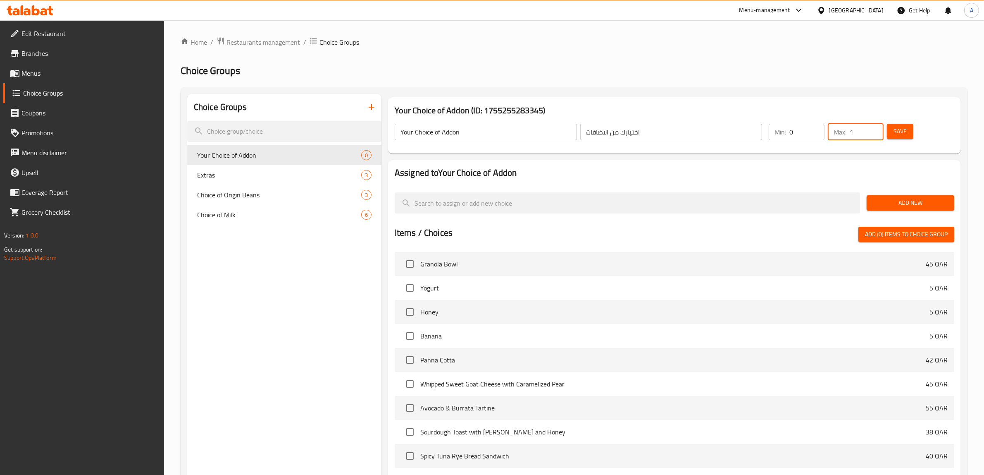
drag, startPoint x: 872, startPoint y: 131, endPoint x: 842, endPoint y: 136, distance: 30.2
type input "1"
click at [850, 136] on input "1" at bounding box center [867, 132] width 34 height 17
click at [907, 201] on span "Add New" at bounding box center [911, 203] width 74 height 10
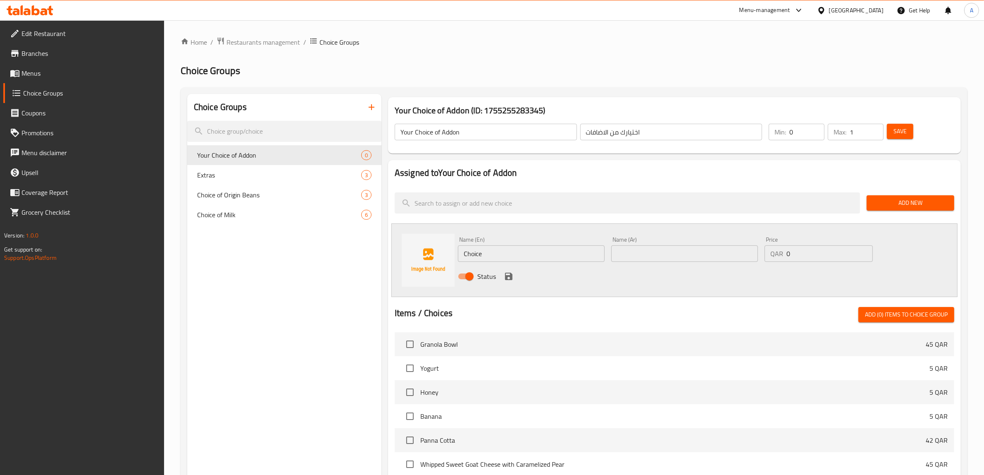
click at [524, 248] on input "Choice" at bounding box center [531, 253] width 147 height 17
paste input "ADD CHIPS"
type input "Add Chips"
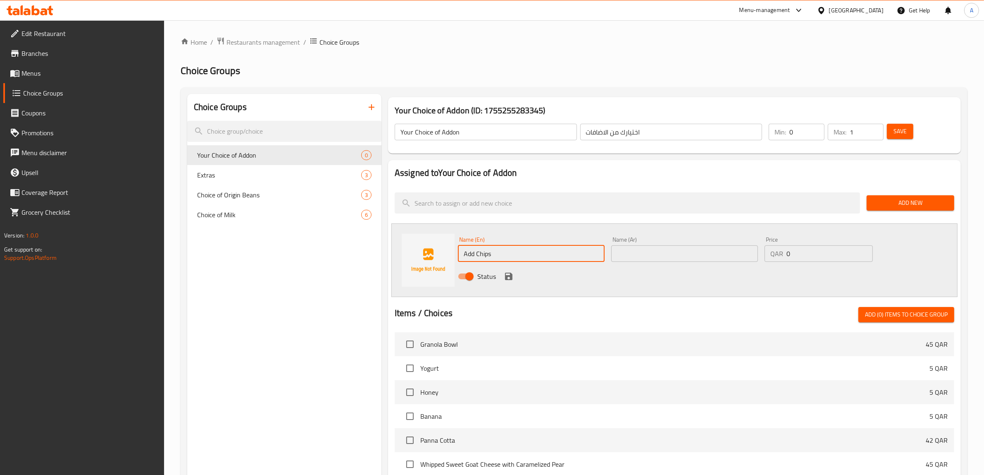
click at [671, 248] on input "text" at bounding box center [684, 253] width 147 height 17
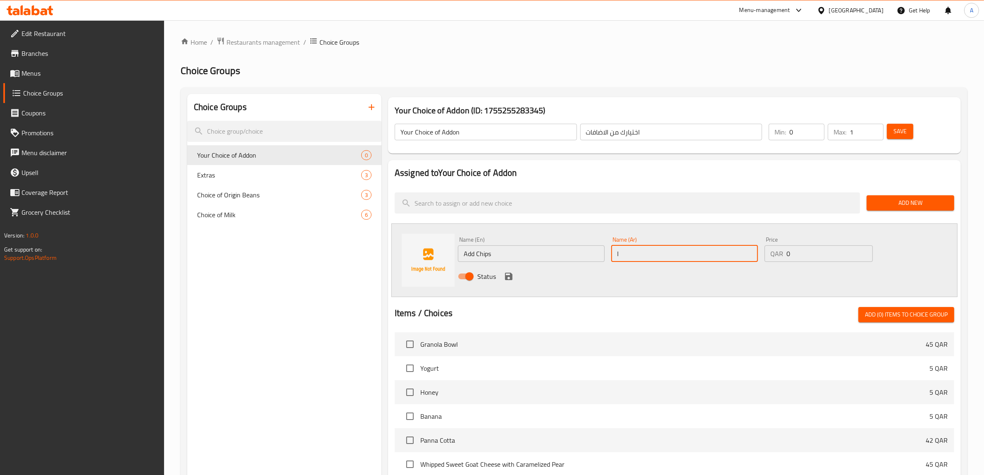
type input "ا"
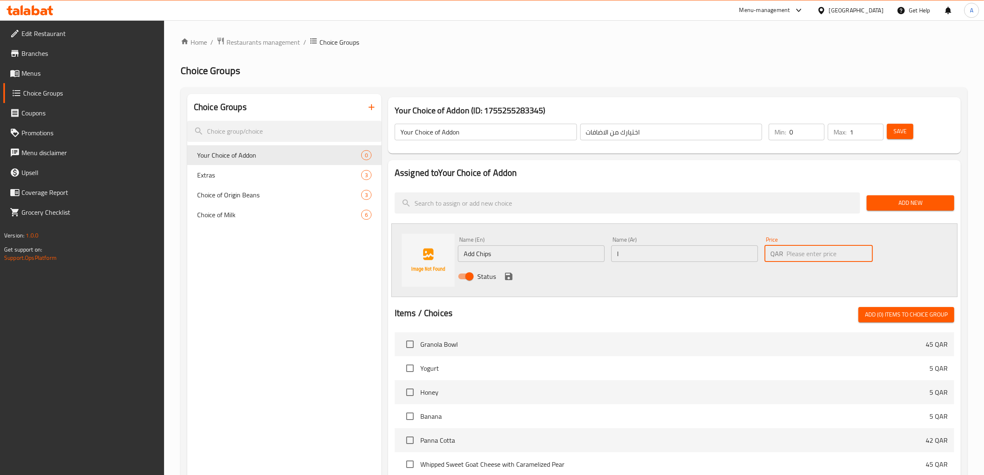
click at [651, 242] on div "Name (Ar) ا Name (Ar)" at bounding box center [684, 248] width 147 height 25
click at [647, 246] on input "ا" at bounding box center [684, 253] width 147 height 17
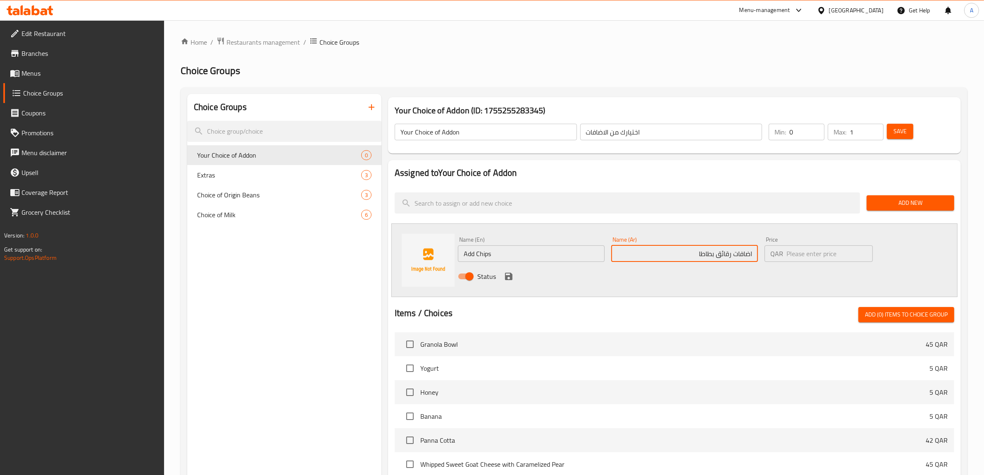
type input "اضافات رقائق بطاطا"
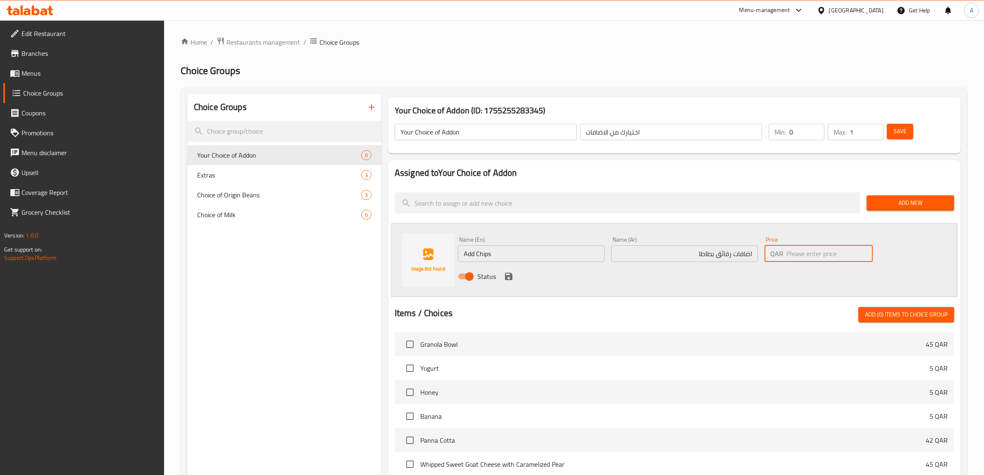
click at [791, 258] on input "number" at bounding box center [830, 253] width 86 height 17
type input "10"
click at [503, 275] on button "save" at bounding box center [509, 276] width 12 height 12
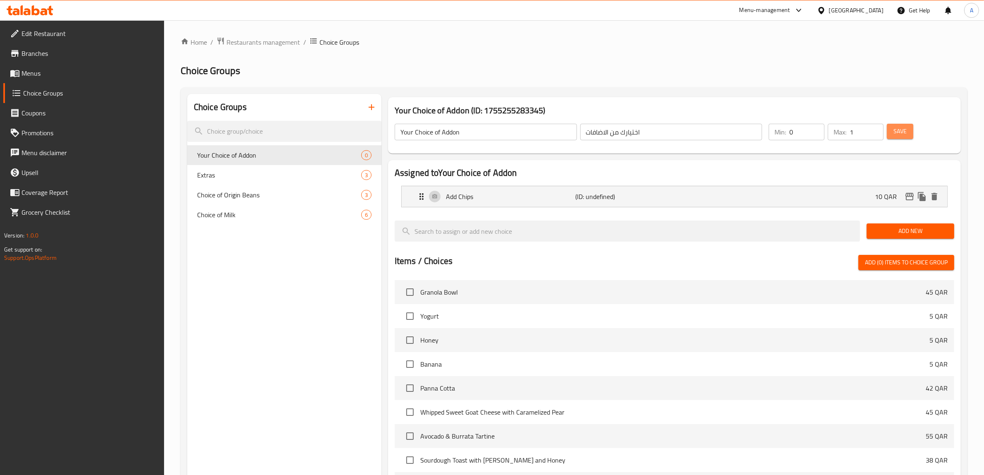
click at [896, 137] on button "Save" at bounding box center [900, 131] width 26 height 15
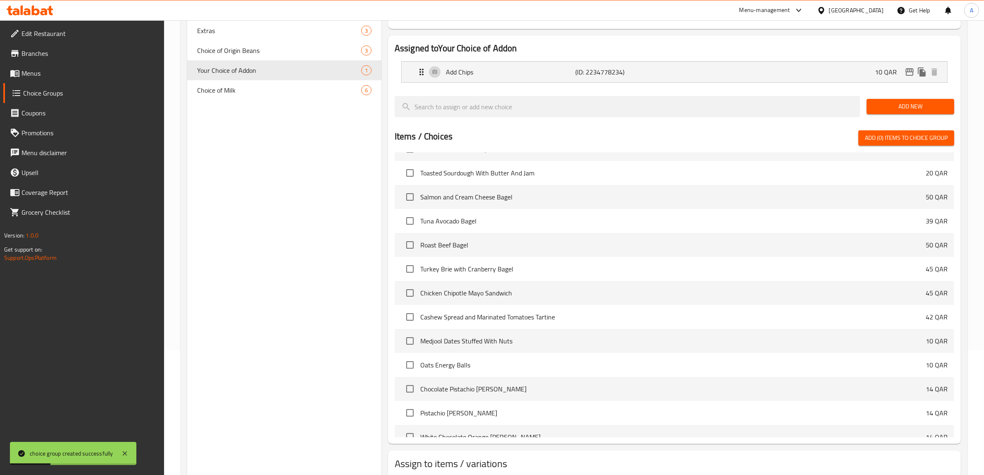
scroll to position [178, 0]
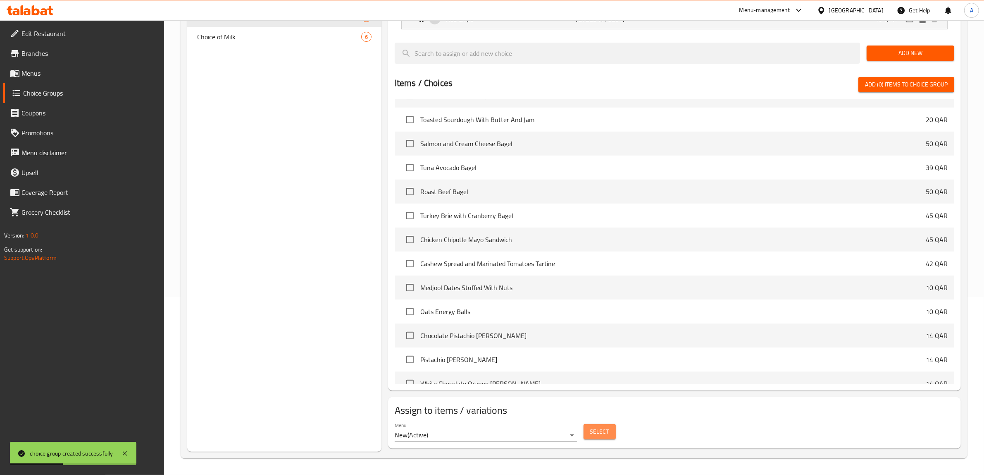
click at [610, 437] on button "Select" at bounding box center [600, 431] width 32 height 15
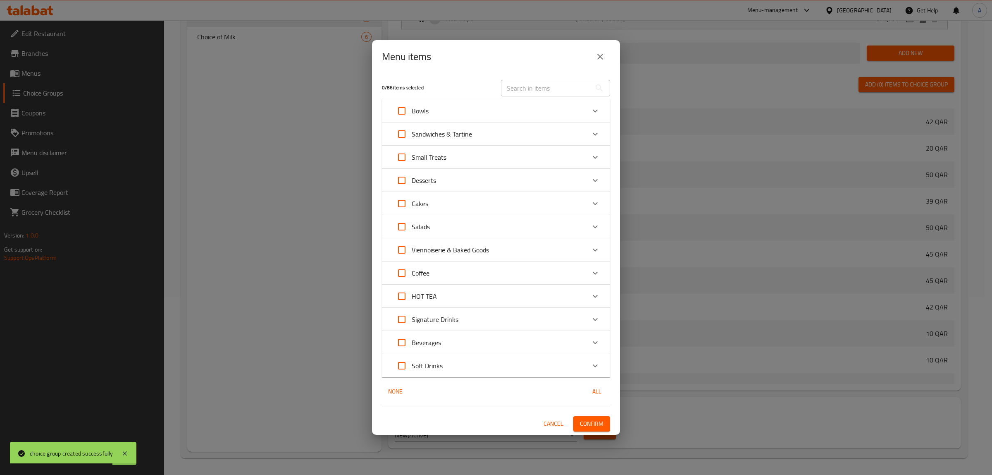
click at [522, 93] on input "text" at bounding box center [546, 88] width 90 height 17
paste input "Avocado & Burrata Tartine"
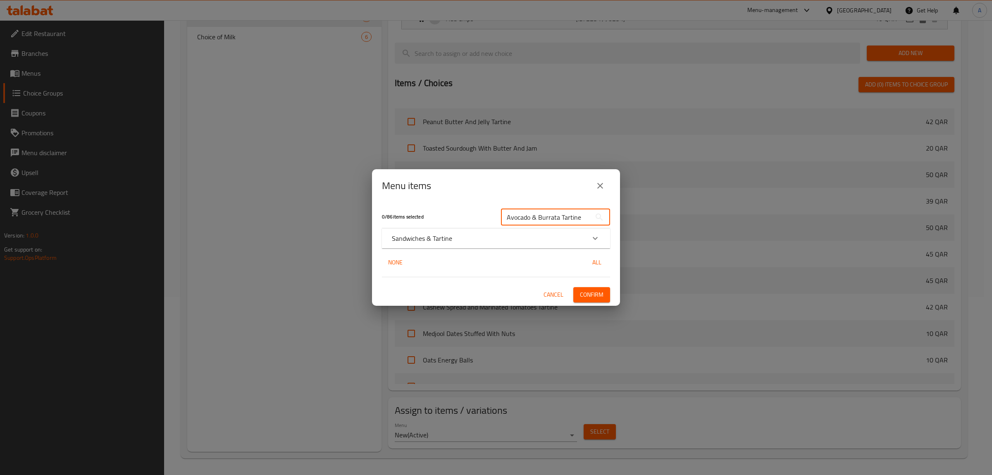
type input "Avocado & Burrata Tartine"
click at [408, 241] on p "Sandwiches & Tartine" at bounding box center [422, 238] width 60 height 10
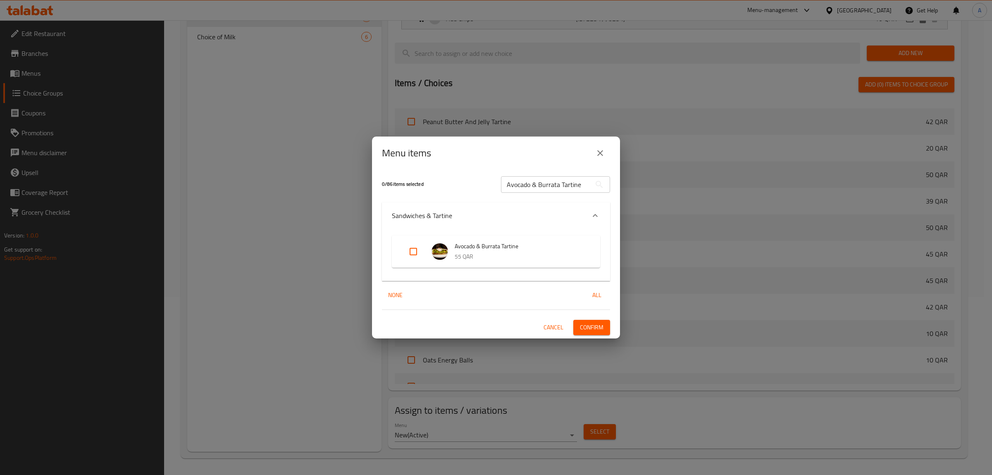
click at [416, 251] on input "Expand" at bounding box center [414, 251] width 20 height 20
checkbox input "true"
click at [599, 327] on span "Confirm" at bounding box center [592, 327] width 24 height 10
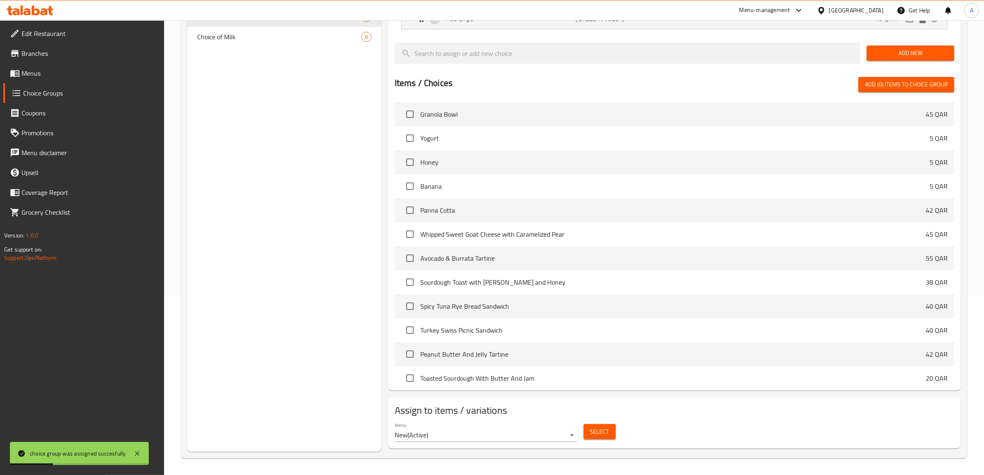
click at [597, 429] on span "Select" at bounding box center [599, 431] width 19 height 10
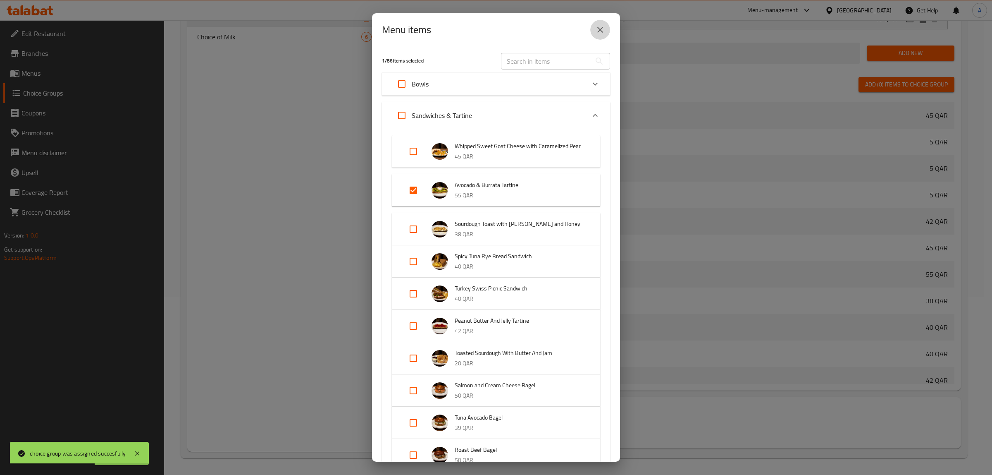
click at [598, 36] on button "close" at bounding box center [600, 30] width 20 height 20
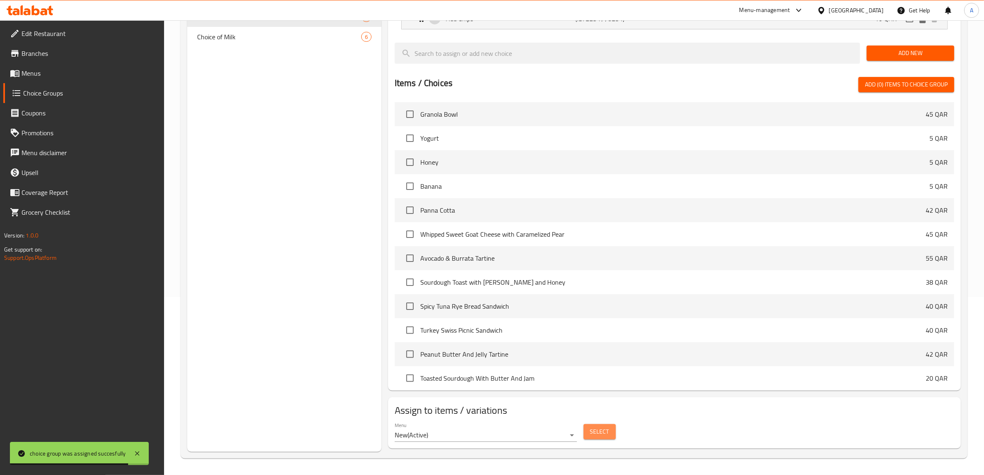
click at [588, 434] on button "Select" at bounding box center [600, 431] width 32 height 15
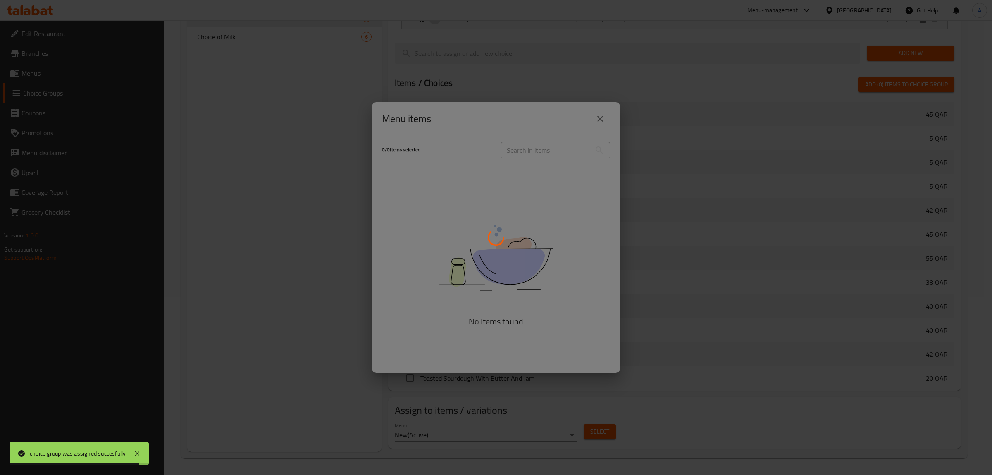
click at [499, 165] on div at bounding box center [496, 237] width 992 height 475
click at [520, 156] on div at bounding box center [496, 237] width 992 height 475
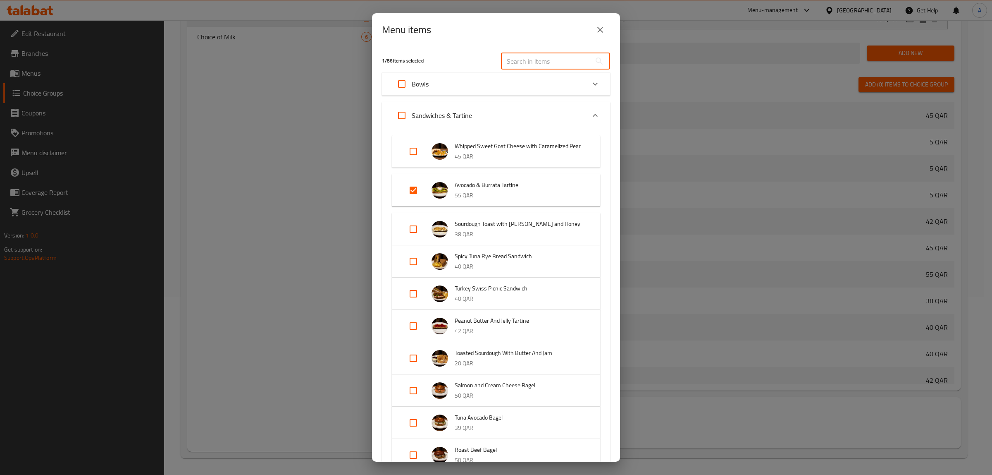
click at [521, 63] on input "text" at bounding box center [546, 61] width 90 height 17
paste input "Spicy Tuna Rye Bread Sandwich"
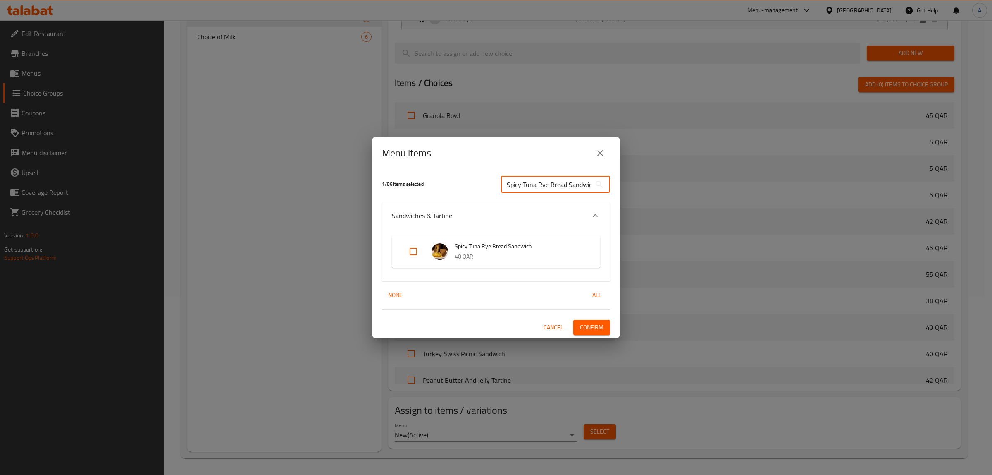
scroll to position [0, 3]
type input "Spicy Tuna Rye Bread Sandwich"
click at [416, 251] on input "Expand" at bounding box center [414, 251] width 20 height 20
checkbox input "true"
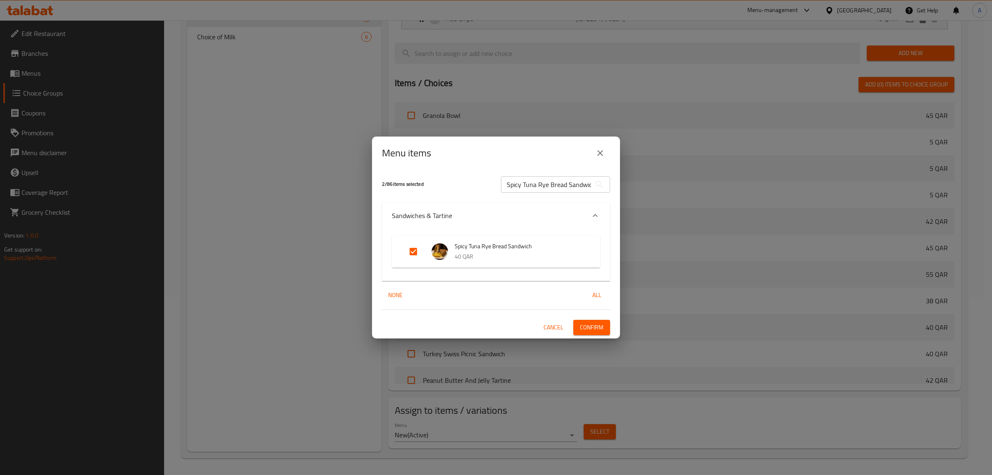
click at [602, 322] on span "Confirm" at bounding box center [592, 327] width 24 height 10
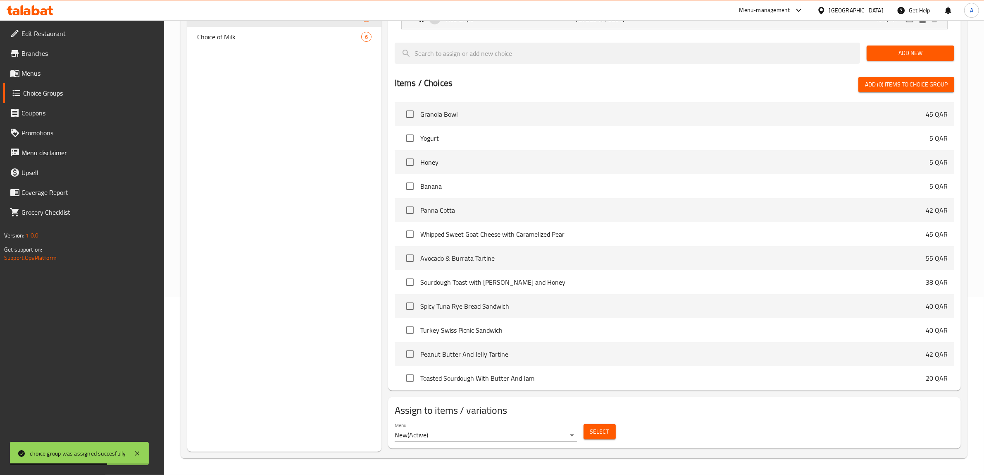
click at [592, 427] on span "Select" at bounding box center [599, 431] width 19 height 10
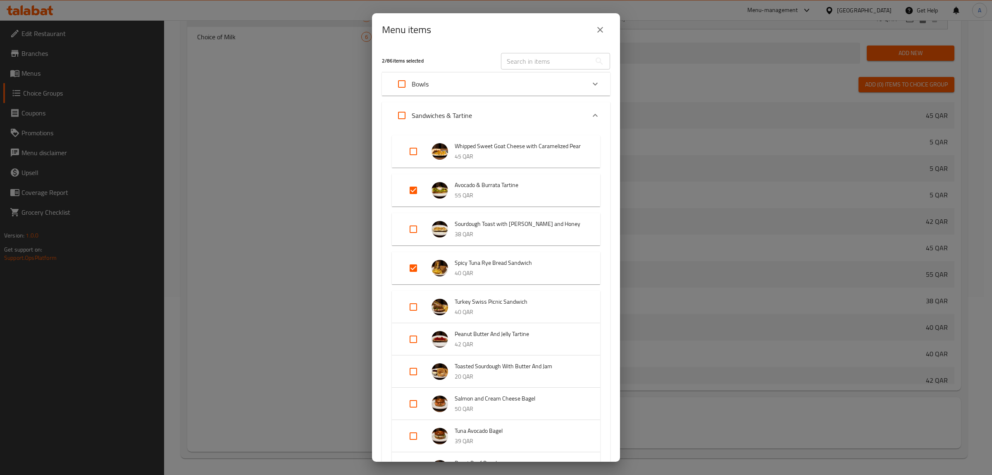
click at [560, 57] on input "text" at bounding box center [546, 61] width 90 height 17
paste input "Spicy Tuna Rye Bread Sandwich"
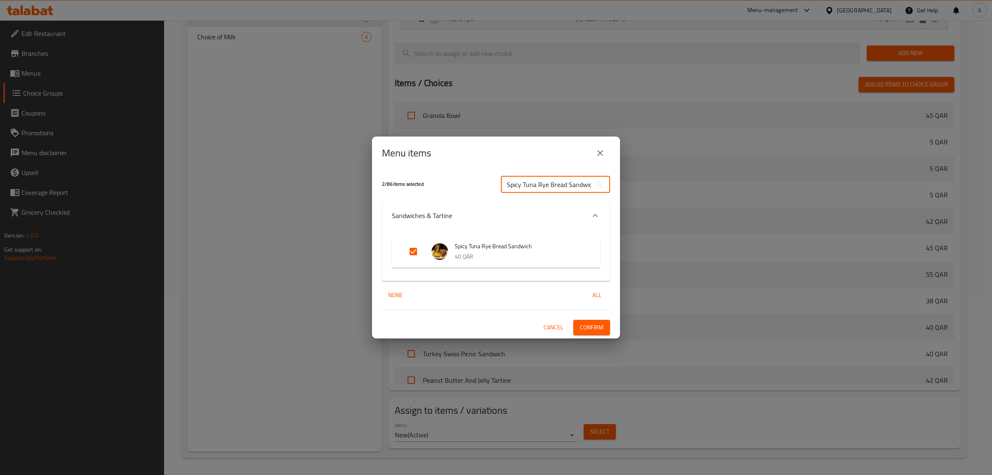
scroll to position [0, 3]
type input "Spicy Tuna Rye Bread Sandwich"
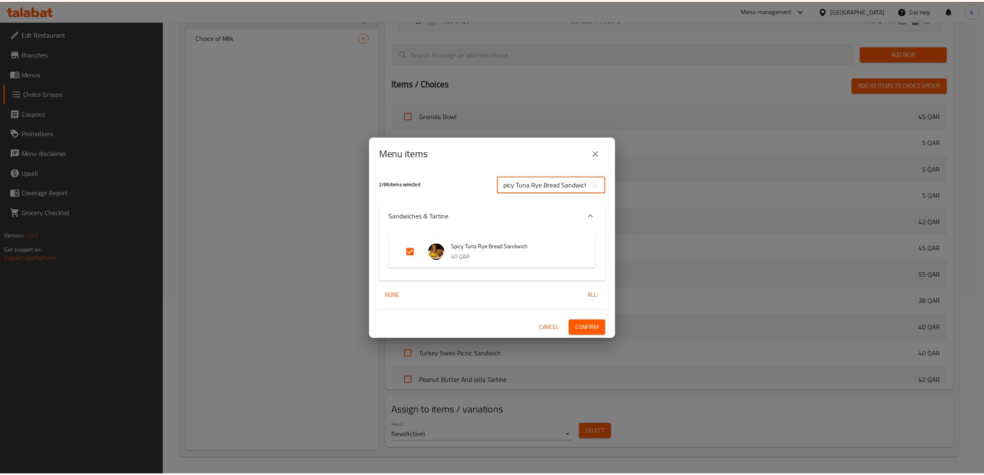
scroll to position [0, 0]
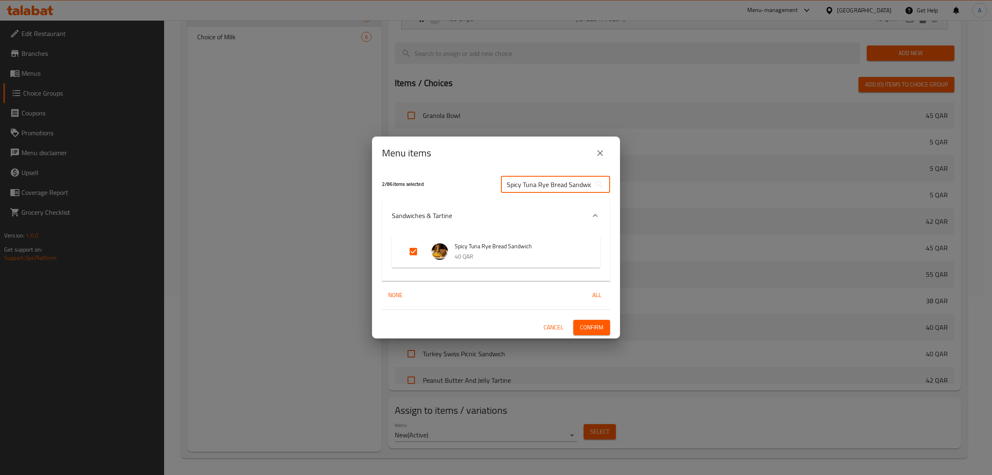
click at [595, 159] on button "close" at bounding box center [600, 153] width 20 height 20
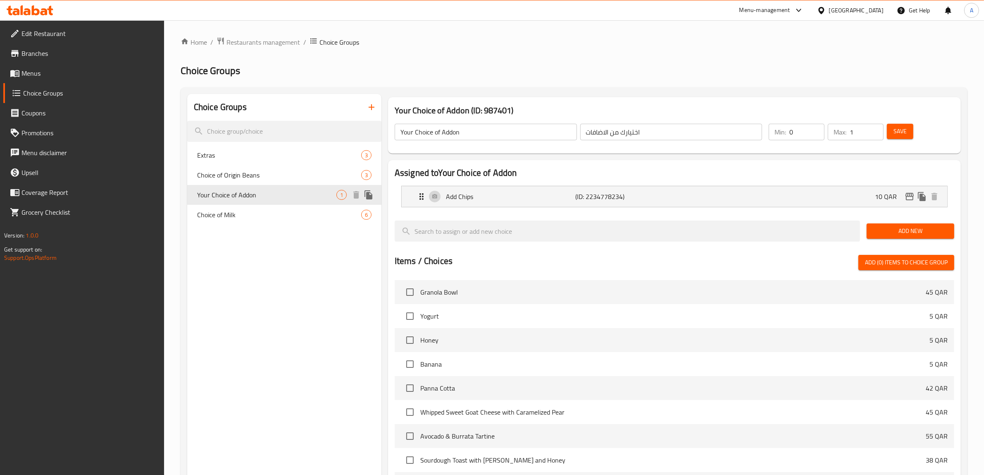
click at [243, 201] on div "Your Choice of Addon 1" at bounding box center [284, 195] width 194 height 20
click at [274, 149] on div "Extras 3" at bounding box center [284, 155] width 194 height 20
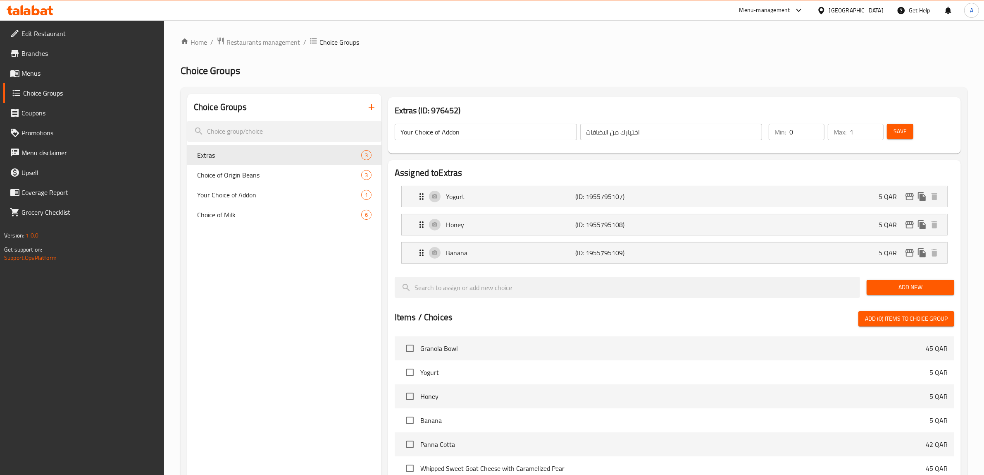
type input "Extras"
type input "إضافات"
type input "3"
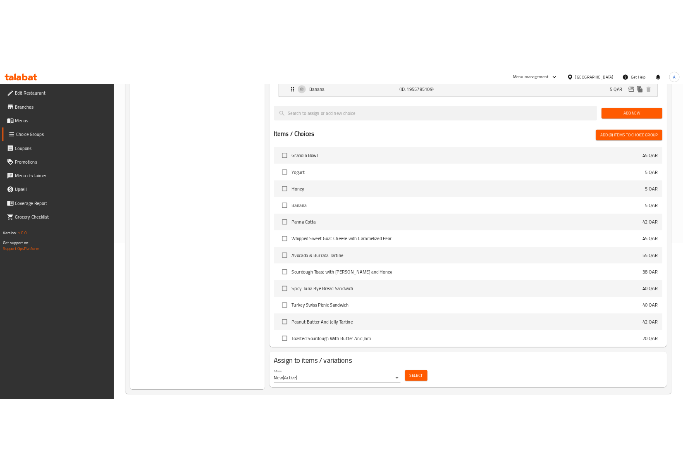
scroll to position [234, 0]
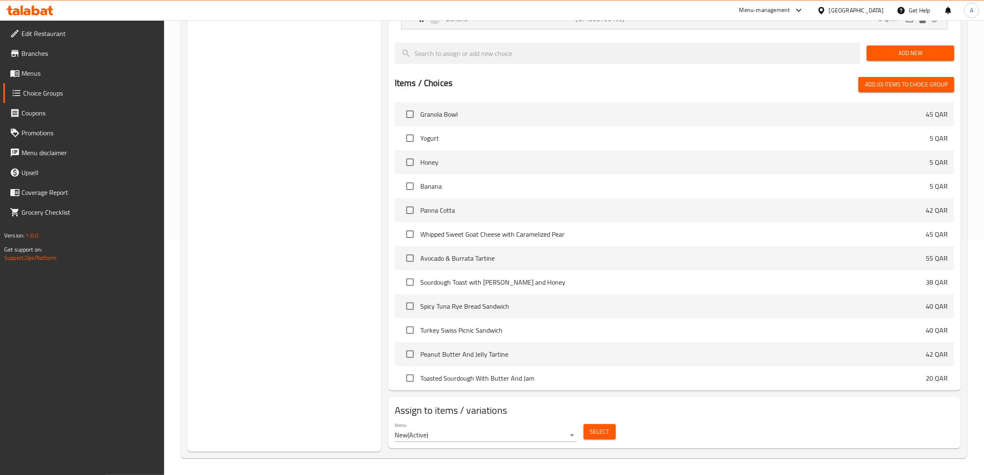
click at [600, 433] on span "Select" at bounding box center [599, 431] width 19 height 10
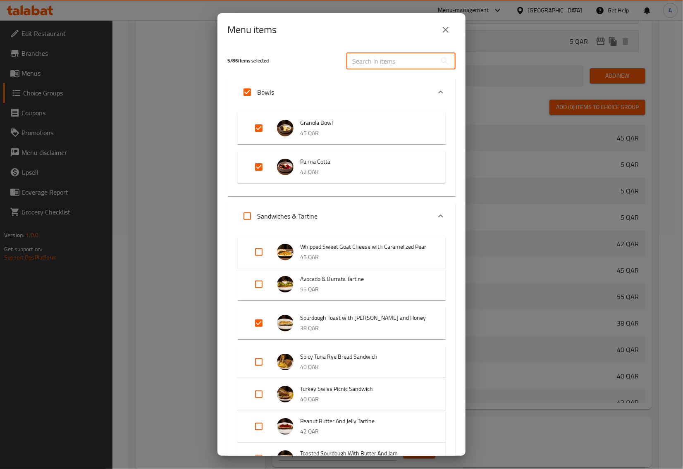
click at [384, 61] on input "text" at bounding box center [391, 61] width 90 height 17
paste input "Whipped Brie and Honey Sourdough Tartine"
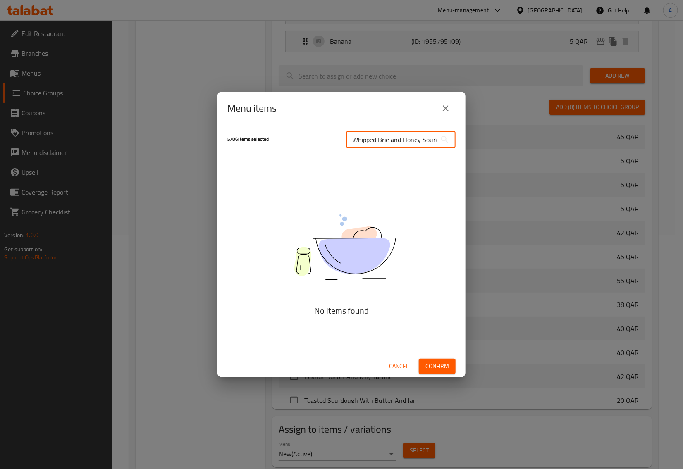
scroll to position [0, 36]
drag, startPoint x: 439, startPoint y: 139, endPoint x: 407, endPoint y: 141, distance: 31.9
click at [407, 141] on div "Whipped Brie and Honey Sourdough Tartine ​" at bounding box center [400, 139] width 109 height 17
click at [417, 141] on input "Whipped Brie and Honey Sourdough Tartine" at bounding box center [391, 139] width 90 height 17
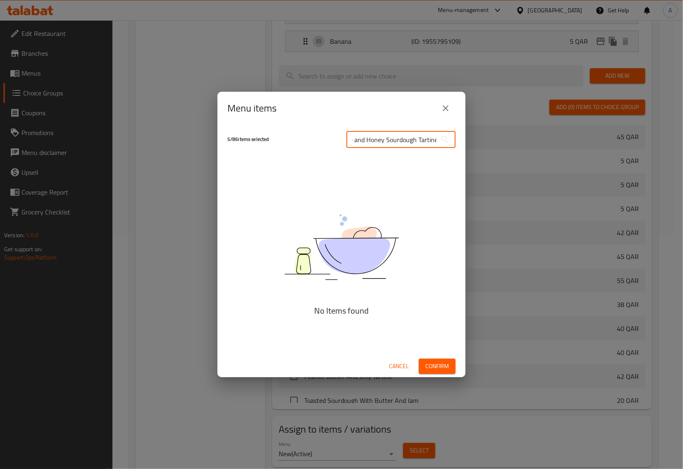
drag, startPoint x: 416, startPoint y: 141, endPoint x: 524, endPoint y: 142, distance: 108.3
click at [524, 142] on div "Menu items 5 / 86 items selected Whipped Brie and Honey Sourdough Tartine ​ No …" at bounding box center [341, 234] width 683 height 469
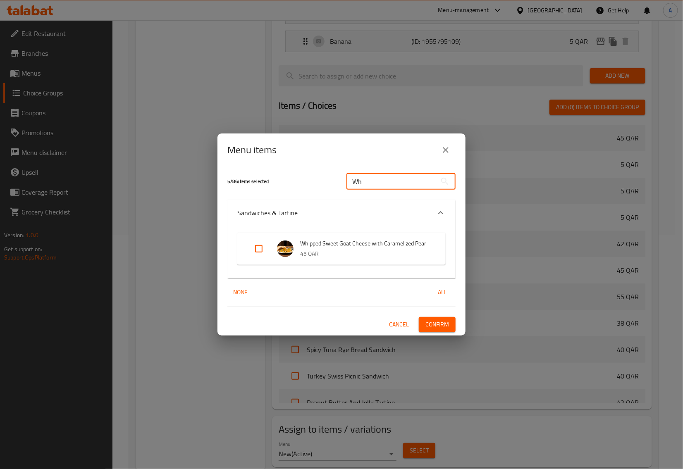
type input "W"
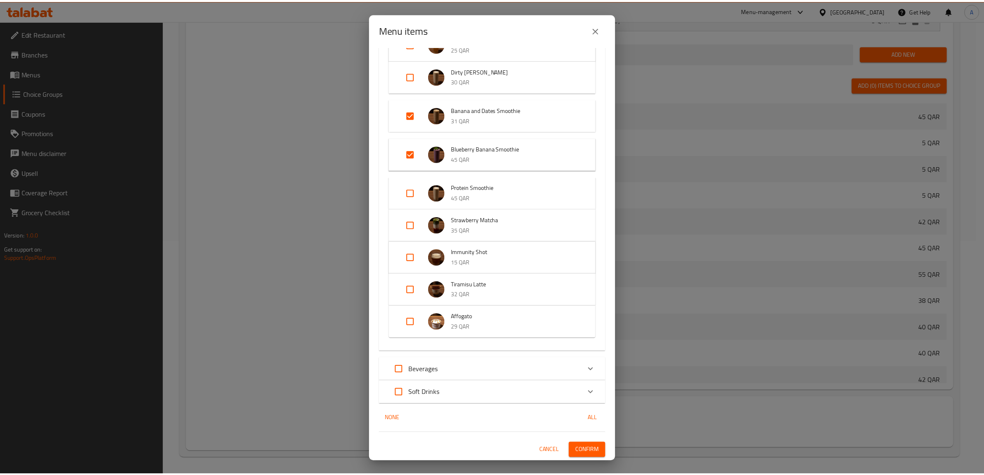
scroll to position [935, 0]
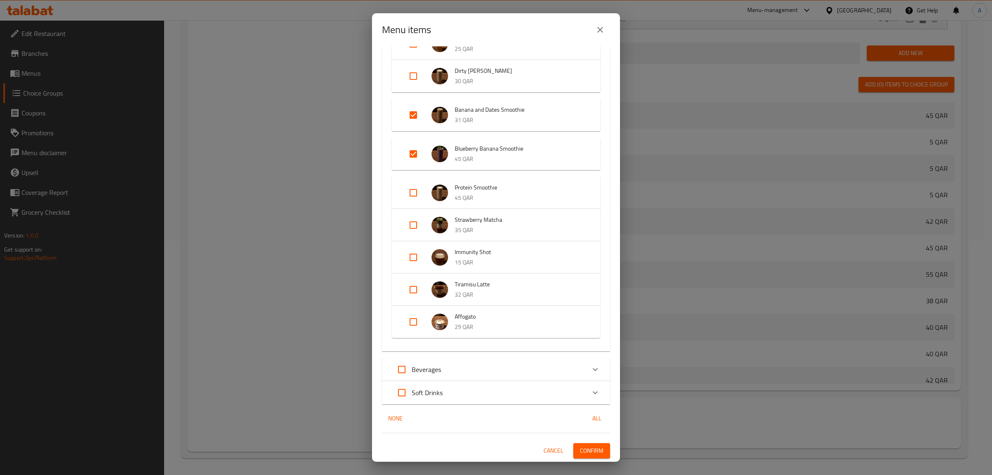
click at [602, 21] on button "close" at bounding box center [600, 30] width 20 height 20
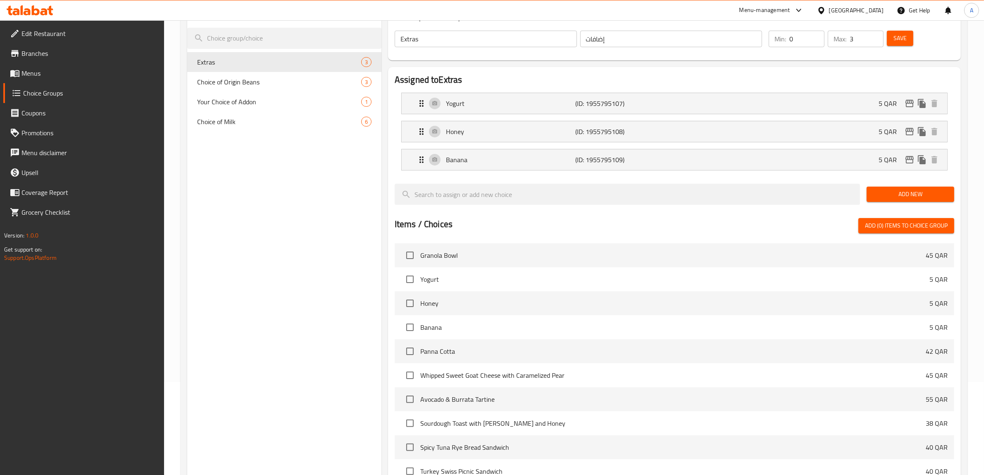
scroll to position [0, 0]
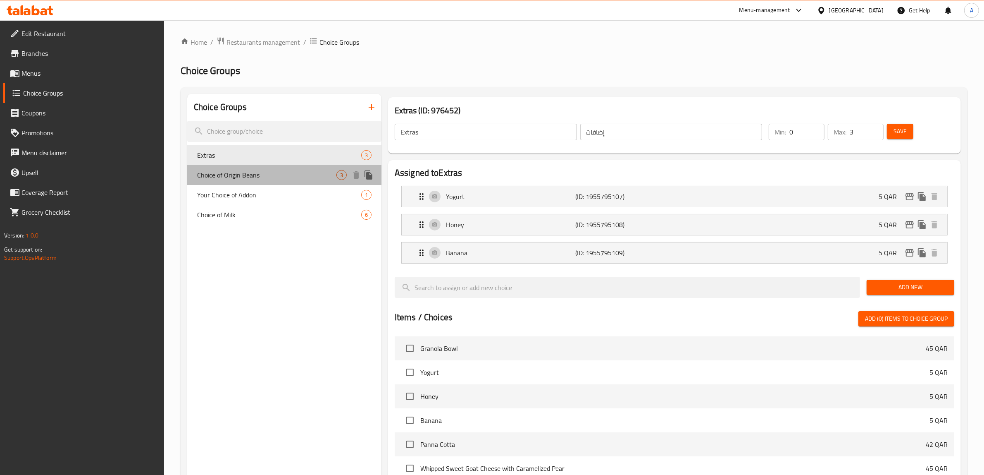
click at [294, 178] on span "Choice of Origin Beans" at bounding box center [266, 175] width 139 height 10
type input "Choice of Origin Beans"
type input "اختار اصل بلد القهوه"
type input "1"
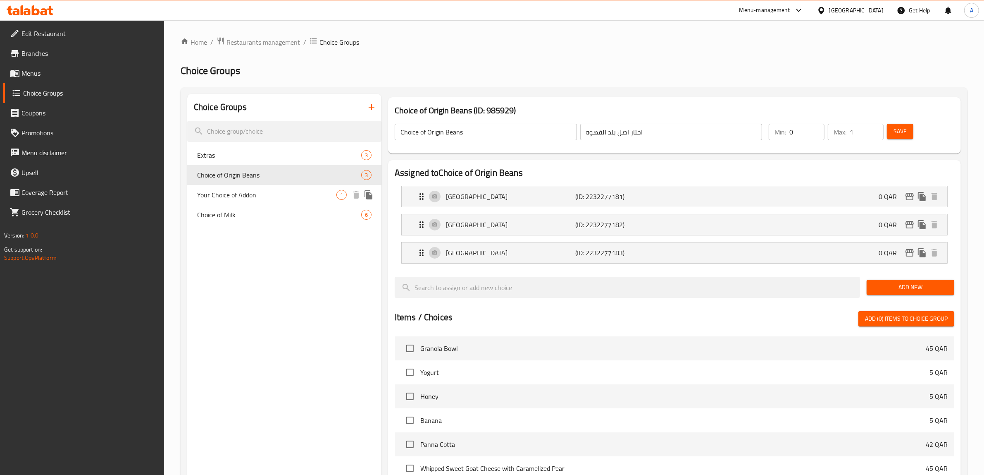
click at [288, 187] on div "Your Choice of Addon 1" at bounding box center [284, 195] width 194 height 20
type input "Your Choice of Addon"
type input "اختيارك من الاضافات"
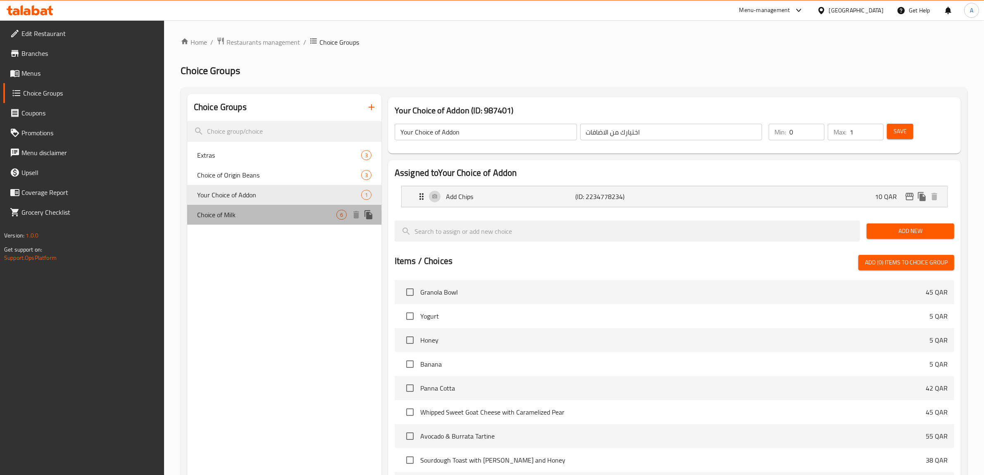
click at [265, 213] on span "Choice of Milk" at bounding box center [266, 215] width 139 height 10
type input "Choice of Milk"
type input "اختيار الحليب"
type input "1"
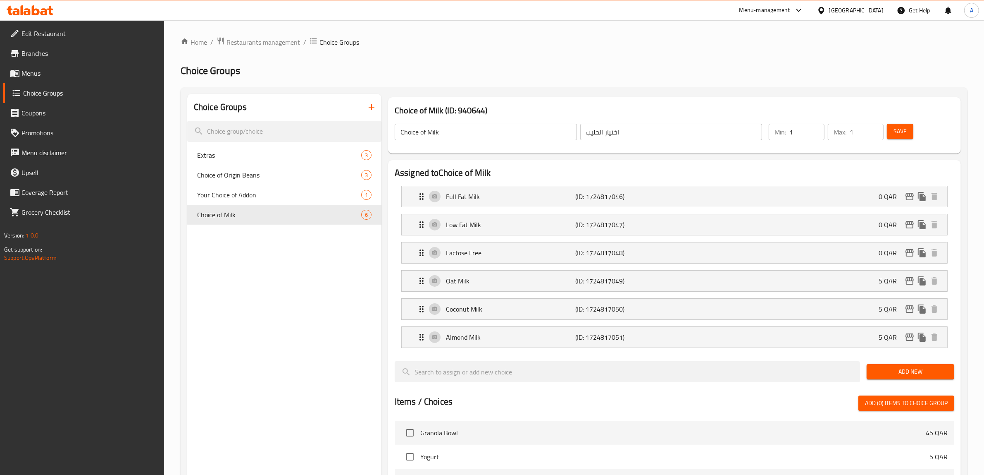
click at [375, 107] on icon "button" at bounding box center [372, 107] width 10 height 10
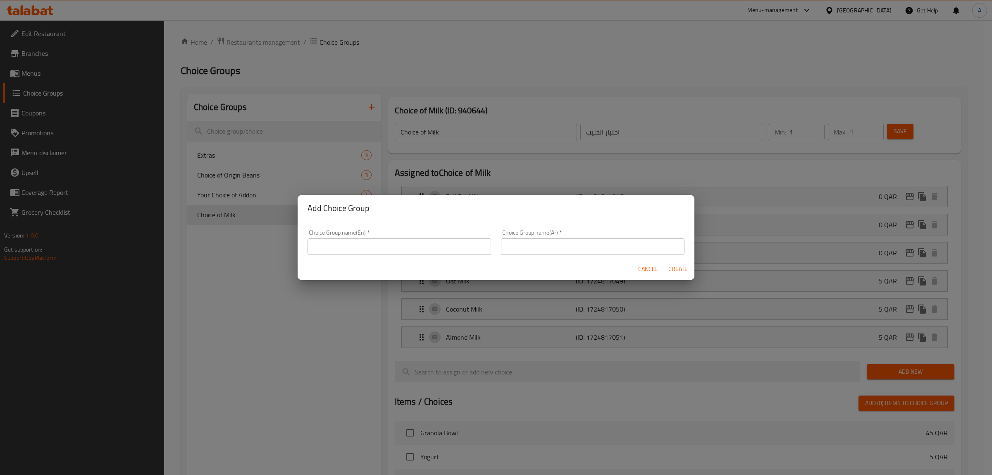
click at [413, 256] on div "Choice Group name(En)   * Choice Group name(En) *" at bounding box center [399, 241] width 193 height 35
click at [418, 246] on input "text" at bounding box center [400, 246] width 184 height 17
click at [637, 268] on button "Cancel" at bounding box center [648, 268] width 26 height 15
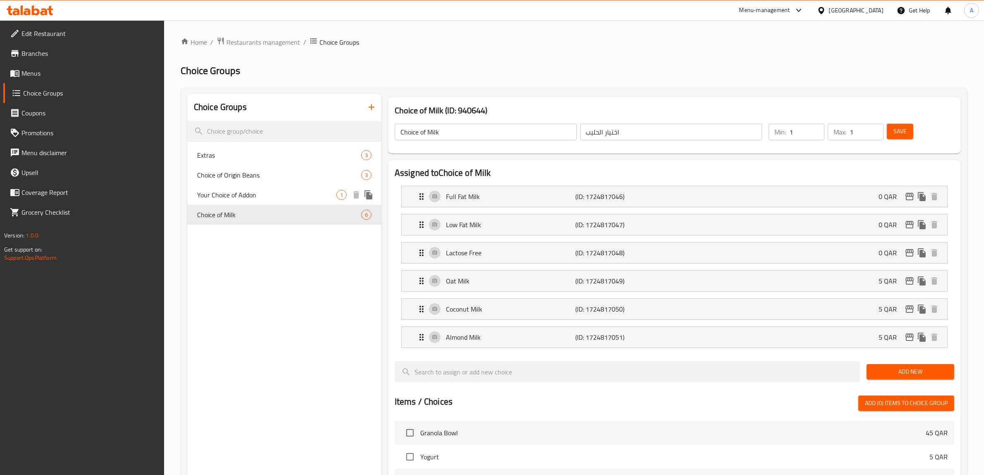
click at [252, 195] on span "Your Choice of Addon" at bounding box center [266, 195] width 139 height 10
type input "Your Choice of Addon"
type input "اختيارك من الاضافات"
type input "0"
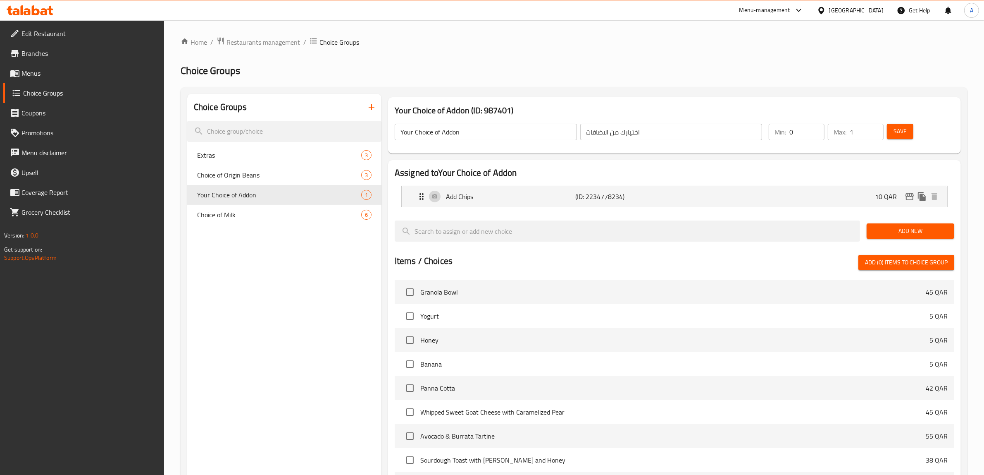
click at [499, 128] on input "Your Choice of Addon" at bounding box center [486, 132] width 182 height 17
click at [369, 107] on icon "button" at bounding box center [372, 107] width 10 height 10
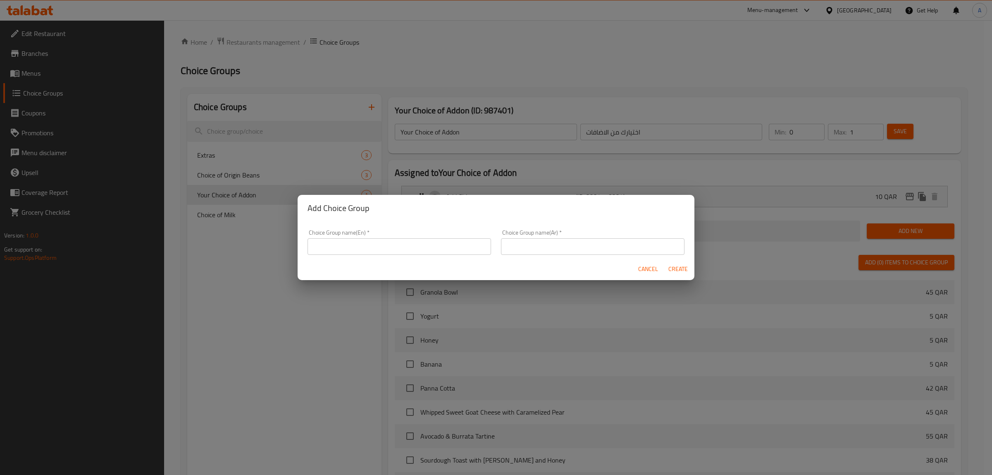
click at [423, 232] on div "Choice Group name(En)   * Choice Group name(En) *" at bounding box center [400, 241] width 184 height 25
click at [423, 241] on input "text" at bounding box center [400, 246] width 184 height 17
paste input "Your Choice of Addon"
click at [538, 256] on div "Choice Group name(Ar)   * Choice Group name(Ar) *" at bounding box center [592, 241] width 193 height 35
click at [358, 245] on input "Your Choice of Addon" at bounding box center [400, 246] width 184 height 17
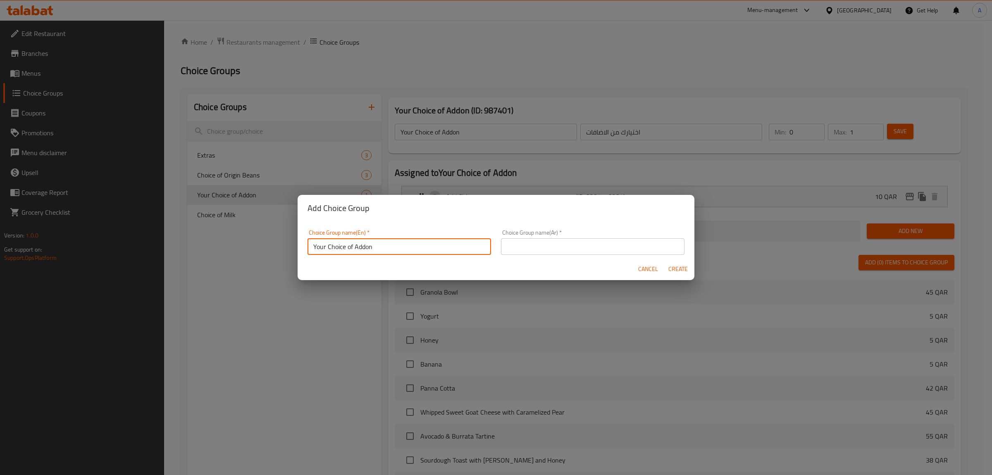
click at [358, 245] on input "Your Choice of Addon" at bounding box center [400, 246] width 184 height 17
type input "Your Choice of Extras"
click at [651, 245] on input "text" at bounding box center [593, 246] width 184 height 17
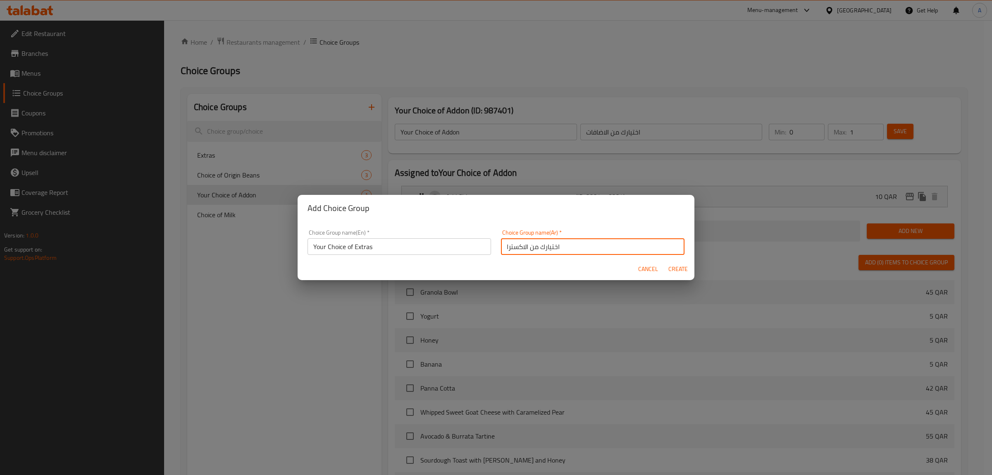
type input "اختيارك من الاكسترا"
click at [665, 261] on button "Create" at bounding box center [678, 268] width 26 height 15
type input "Your Choice of Extras"
type input "اختيارك من الاكسترا"
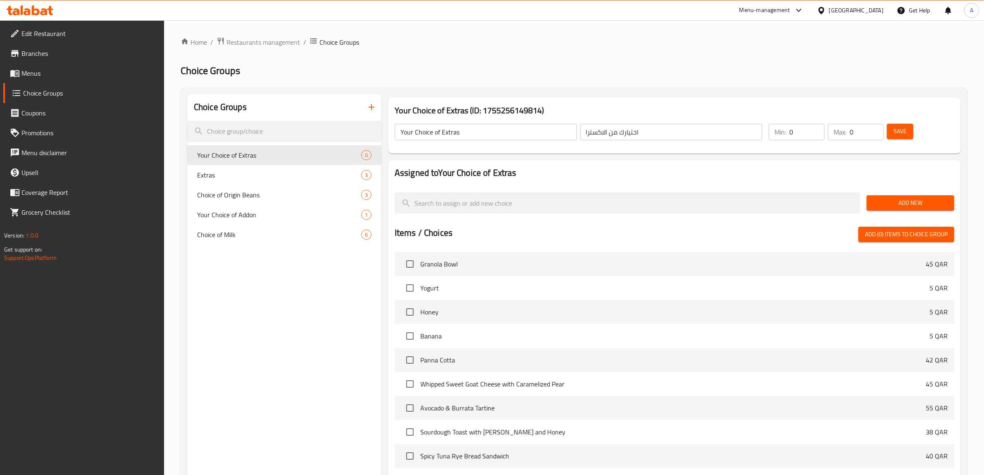
drag, startPoint x: 888, startPoint y: 363, endPoint x: 991, endPoint y: 401, distance: 110.4
drag, startPoint x: 991, startPoint y: 401, endPoint x: 867, endPoint y: 131, distance: 297.1
click at [864, 136] on input "0" at bounding box center [867, 132] width 34 height 17
drag, startPoint x: 867, startPoint y: 131, endPoint x: 802, endPoint y: 143, distance: 65.9
click at [802, 143] on div "Min: 0 ​ Max: 0 ​" at bounding box center [827, 131] width 122 height 23
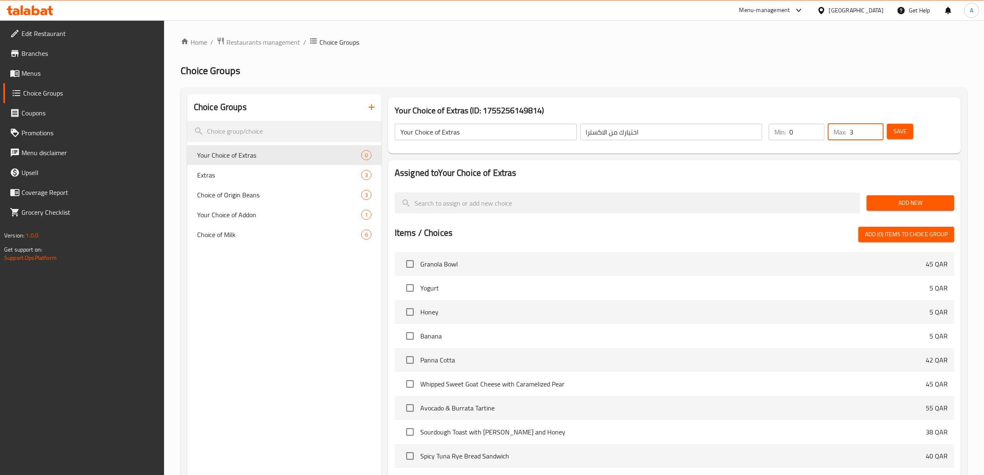
type input "3"
click at [934, 210] on button "Add New" at bounding box center [911, 202] width 88 height 15
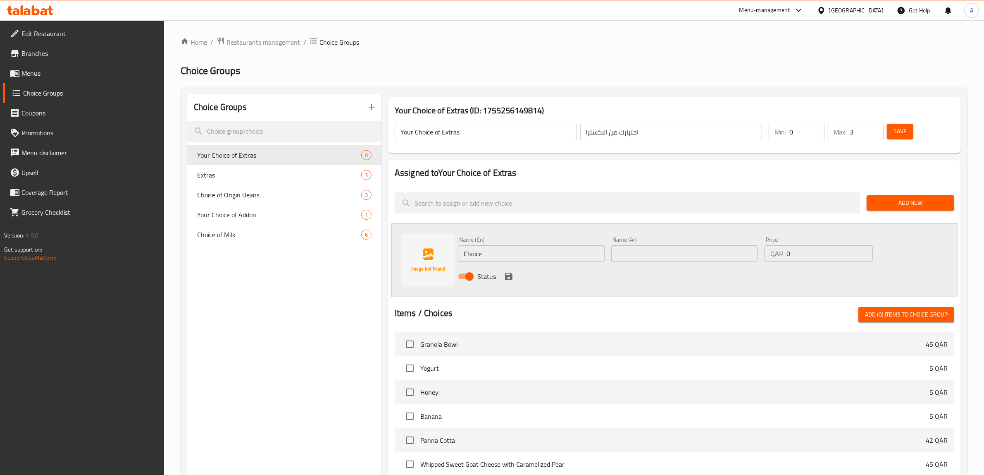
click at [509, 243] on div "Name (En) Choice Name (En)" at bounding box center [531, 248] width 147 height 25
click at [509, 244] on div "Name (En) Choice Name (En)" at bounding box center [531, 248] width 147 height 25
click at [505, 252] on input "Choice" at bounding box center [531, 253] width 147 height 17
paste input "ADD BURATTA:"
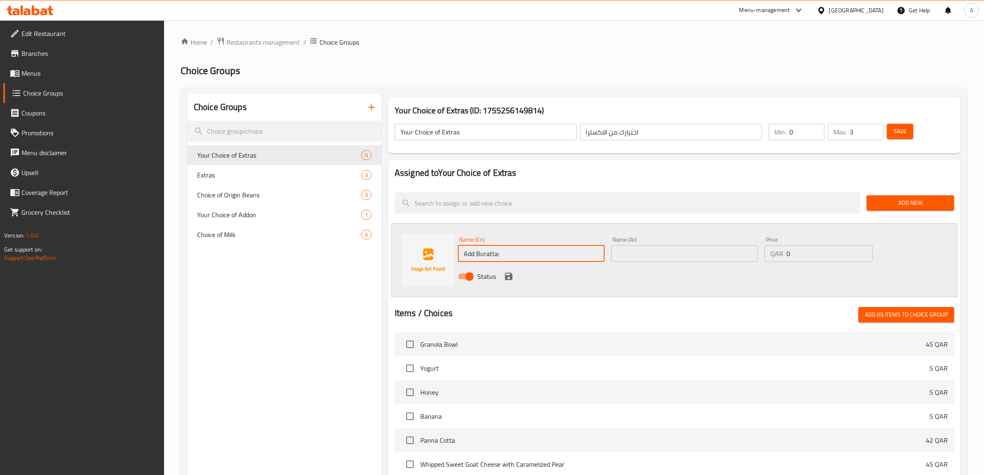
type input "Add Buratta:"
click at [642, 243] on div "Name (Ar) Name (Ar)" at bounding box center [684, 248] width 147 height 25
click at [643, 251] on input "text" at bounding box center [684, 253] width 147 height 17
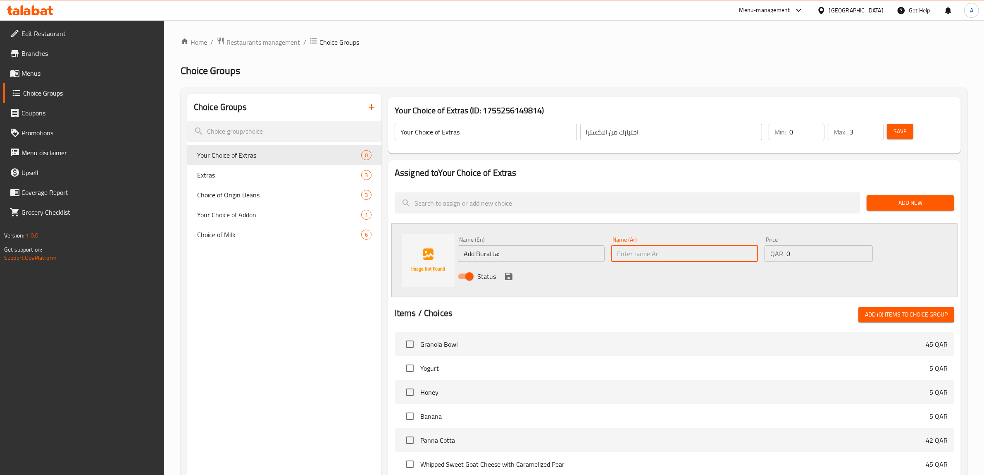
paste input "أضف بوراتا:"
type input "أضف بوراتا:"
drag, startPoint x: 825, startPoint y: 257, endPoint x: 731, endPoint y: 257, distance: 94.3
click at [733, 258] on div "Name (En) Add Buratta: Name (En) Name (Ar) أضف بوراتا: Name (Ar) Price QAR 0 Pr…" at bounding box center [685, 260] width 460 height 54
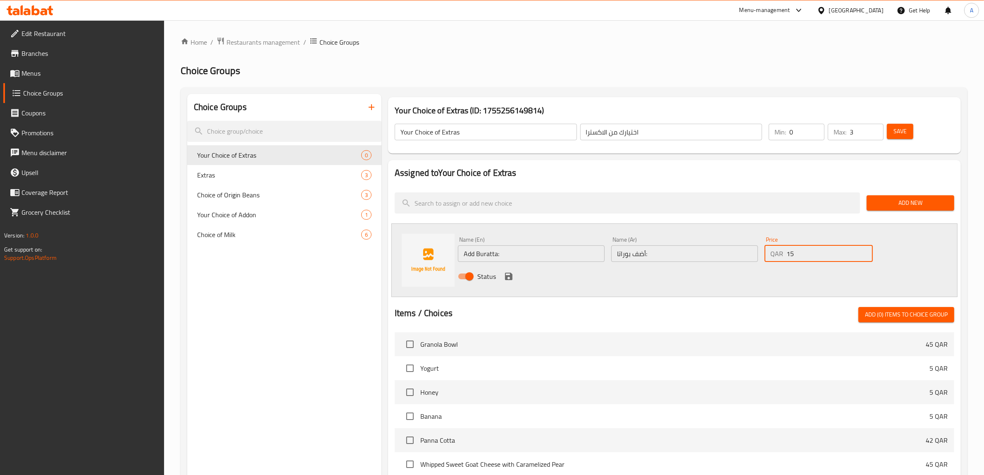
type input "15"
click at [504, 276] on icon "save" at bounding box center [509, 276] width 10 height 10
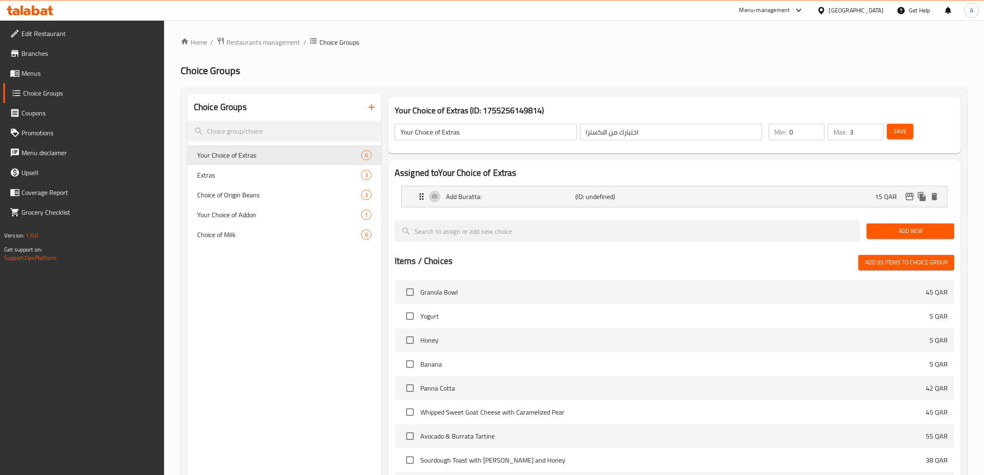
click at [911, 237] on button "Add New" at bounding box center [911, 230] width 88 height 15
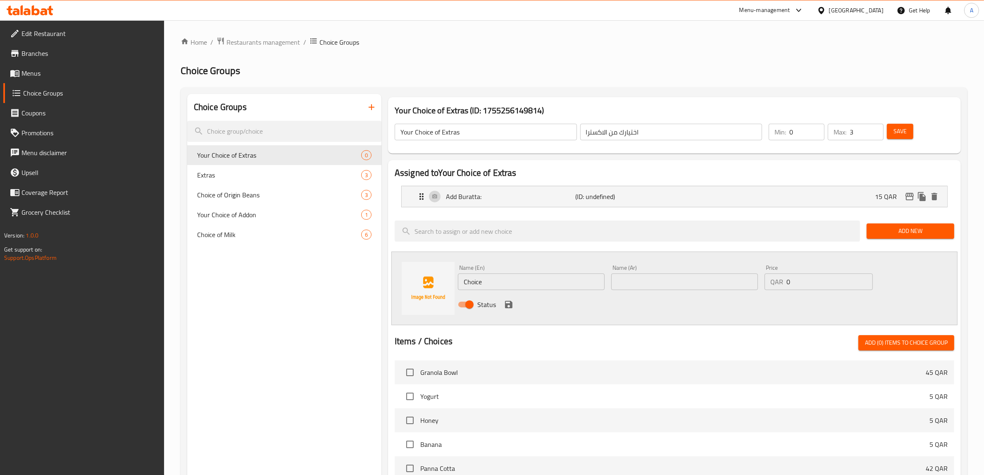
click at [555, 286] on input "Choice" at bounding box center [531, 281] width 147 height 17
click at [555, 285] on input "Choice" at bounding box center [531, 281] width 147 height 17
paste input "ADD AVOCADO"
type input "Add Avocado"
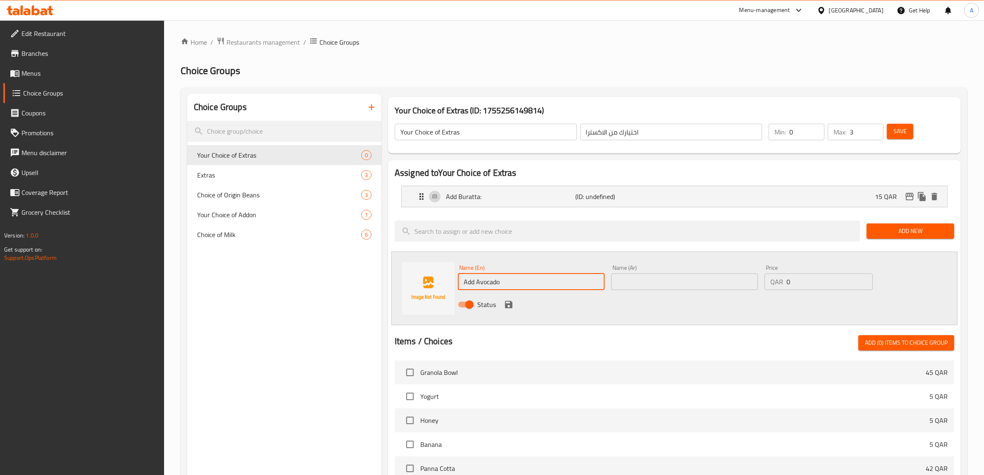
click at [631, 279] on input "text" at bounding box center [684, 281] width 147 height 17
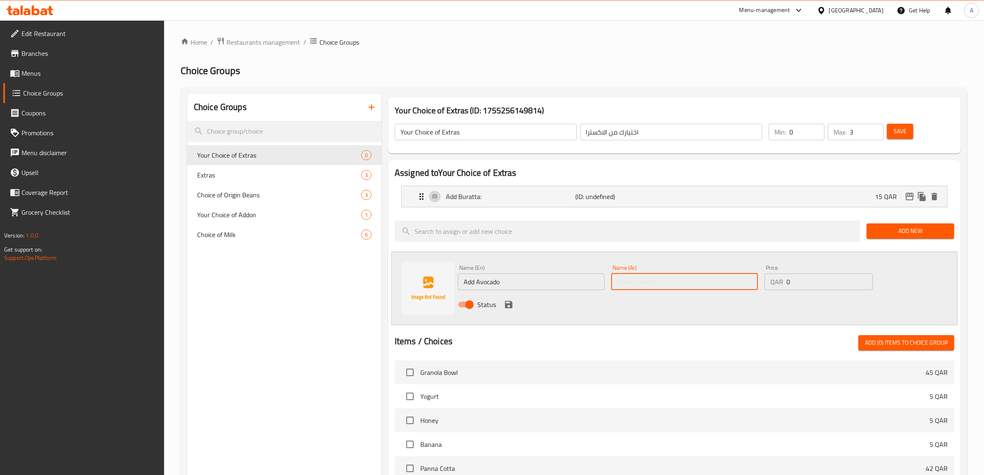
paste input "أضف الأفوكادو"
type input "أضف الأفوكادو"
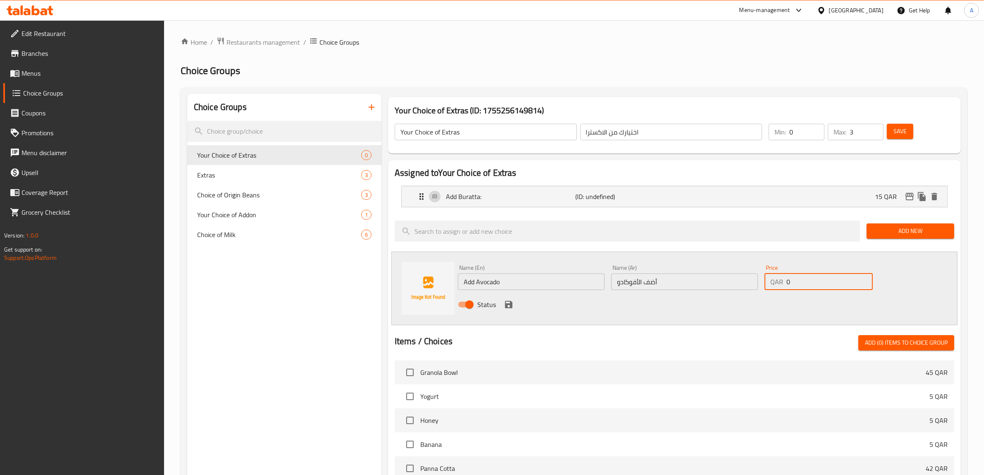
drag, startPoint x: 831, startPoint y: 280, endPoint x: 639, endPoint y: 279, distance: 192.7
click at [639, 279] on div "Name (En) Add Avocado Name (En) Name (Ar) أضف الأفوكادو Name (Ar) Price QAR 0 P…" at bounding box center [685, 288] width 460 height 54
type input "12"
click at [501, 303] on div "Status" at bounding box center [685, 304] width 460 height 22
click at [509, 309] on button "save" at bounding box center [509, 304] width 12 height 12
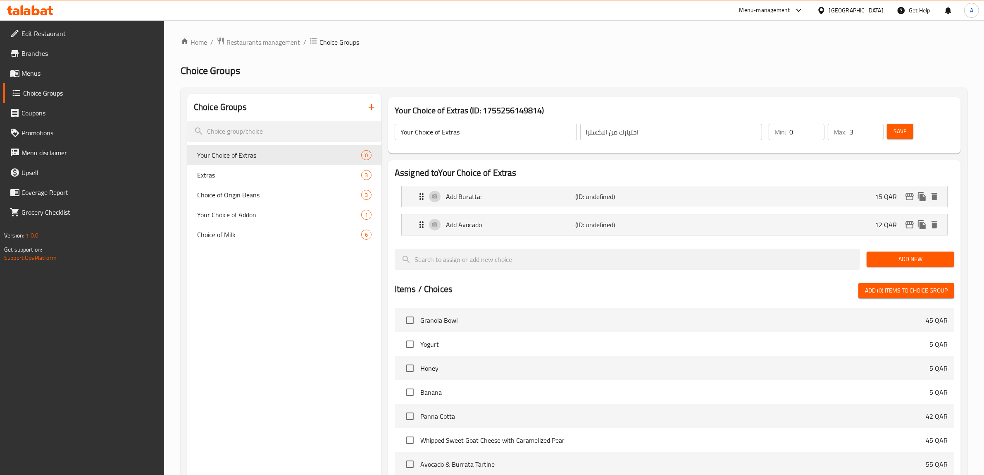
click at [880, 256] on span "Add New" at bounding box center [911, 259] width 74 height 10
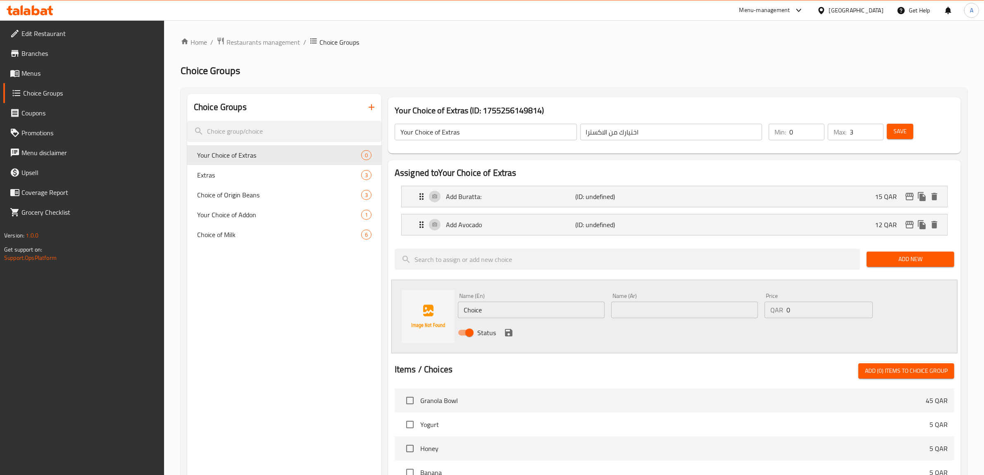
click at [505, 289] on div "Name (En) Choice Name (En)" at bounding box center [531, 305] width 153 height 32
click at [499, 309] on input "Choice" at bounding box center [531, 309] width 147 height 17
paste input "ADD CHIPS"
type input "Add Chips"
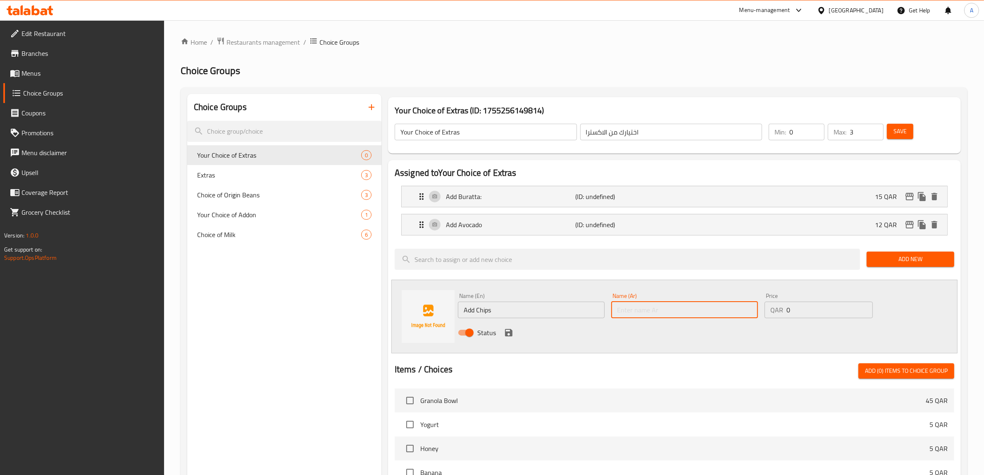
click at [662, 313] on input "text" at bounding box center [684, 309] width 147 height 17
type input "اضف رقائق البطاطا"
click at [684, 315] on div "Name (En) Add Chips Name (En) Name (Ar) اضف رقائق البطاطا Name (Ar) Price QAR 0…" at bounding box center [685, 316] width 460 height 54
type input "10"
click at [503, 331] on button "save" at bounding box center [509, 332] width 12 height 12
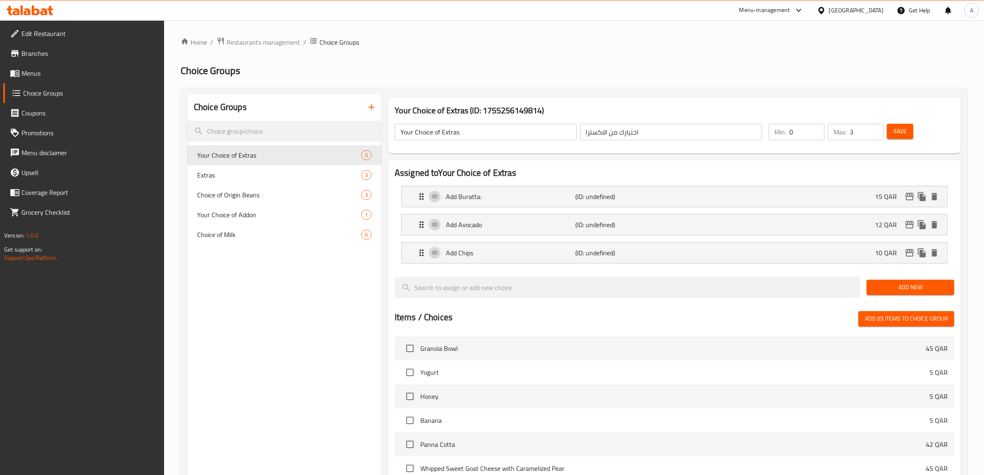
click at [905, 133] on span "Save" at bounding box center [900, 131] width 13 height 10
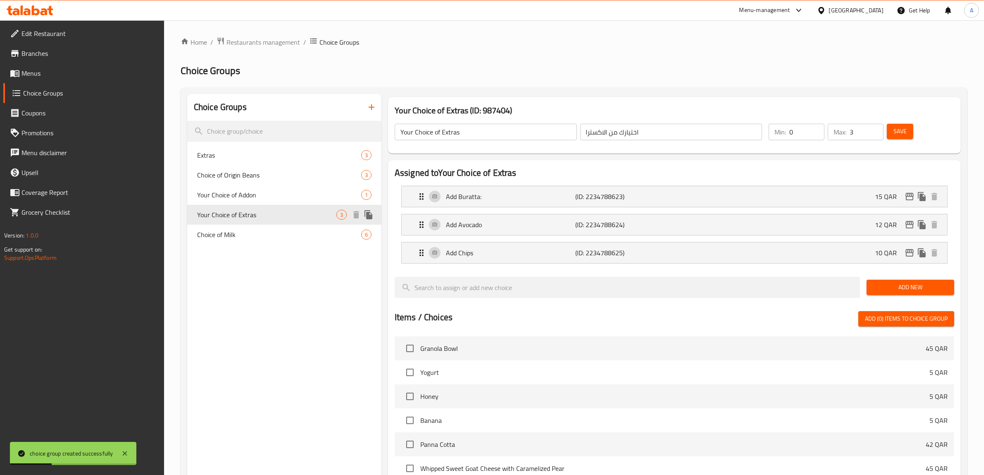
drag, startPoint x: 258, startPoint y: 158, endPoint x: 257, endPoint y: 209, distance: 50.5
click at [257, 209] on div "Extras 3 Choice of Origin Beans 3 Your Choice of Addon 1 Your Choice of Extras …" at bounding box center [284, 194] width 194 height 99
click at [236, 210] on span "Your Choice of Extras" at bounding box center [266, 215] width 139 height 10
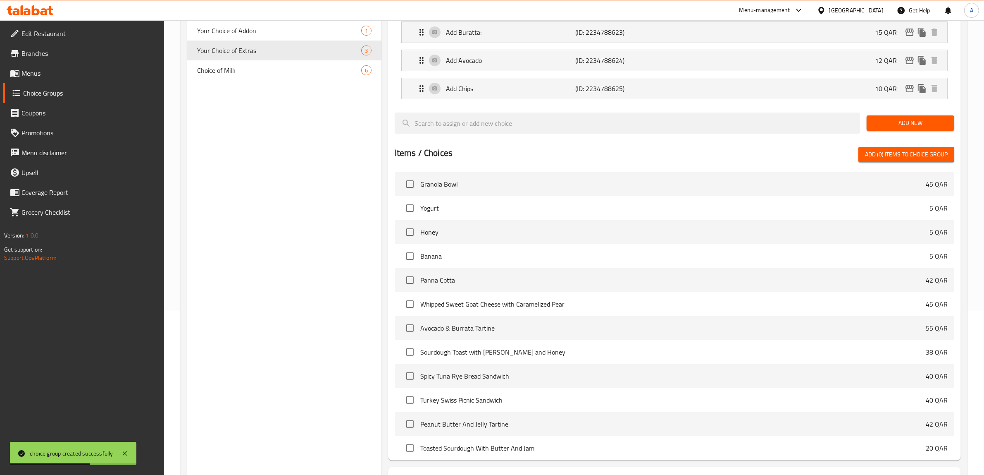
scroll to position [234, 0]
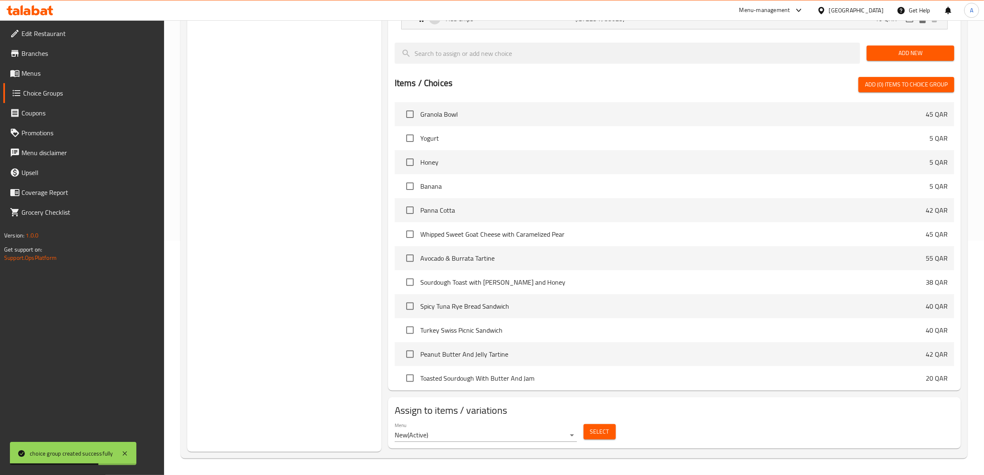
click at [601, 438] on button "Select" at bounding box center [600, 431] width 32 height 15
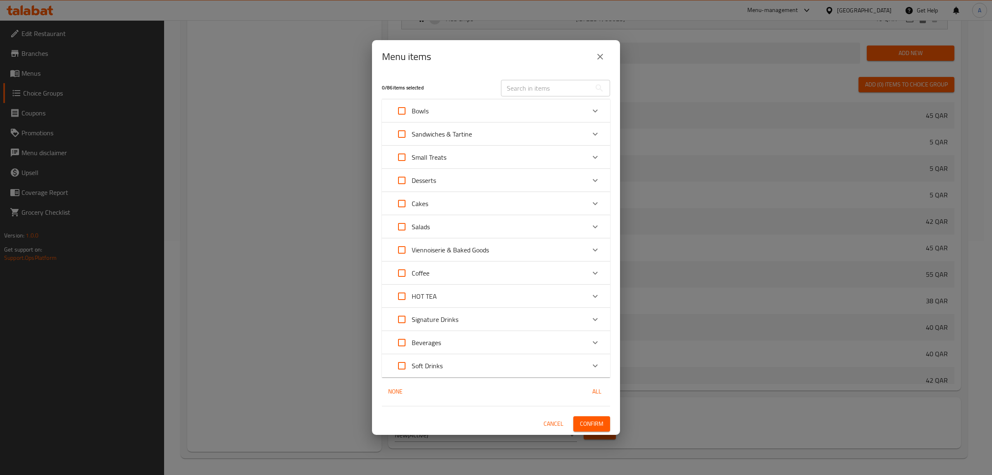
click at [518, 80] on input "text" at bounding box center [546, 88] width 90 height 17
paste input "Avocado & Burrata Tartine"
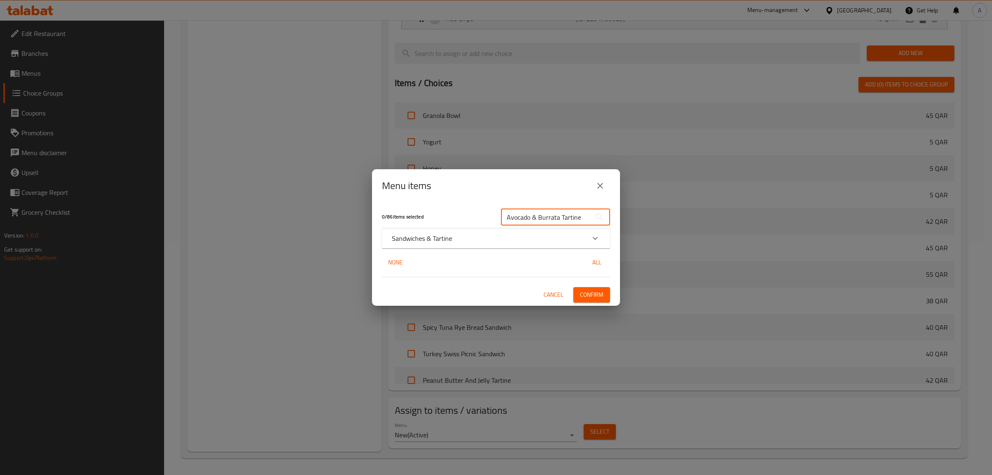
type input "Avocado & Burrata Tartine"
click at [404, 240] on p "Sandwiches & Tartine" at bounding box center [422, 238] width 60 height 10
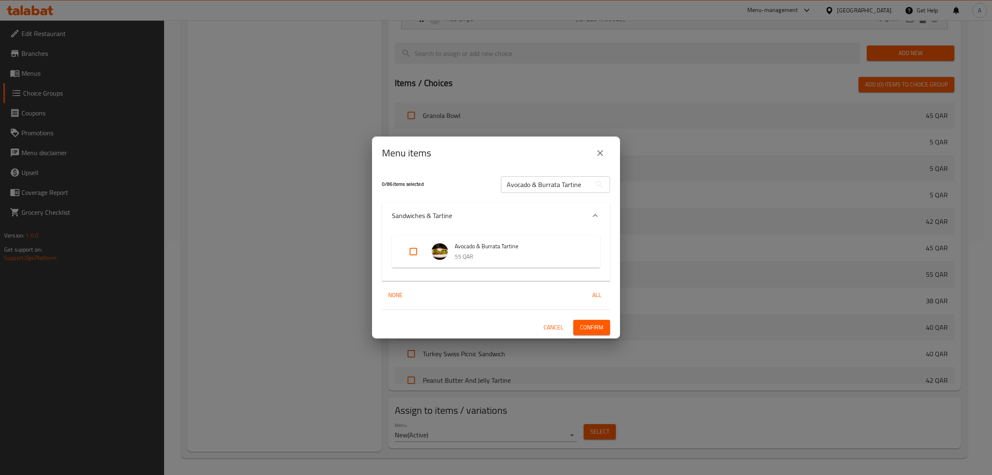
click at [406, 253] on input "Expand" at bounding box center [414, 251] width 20 height 20
checkbox input "true"
click at [600, 318] on div "1 / 86 items selected Avocado & Burrata Tartine ​ Sandwiches & Tartine Avocado …" at bounding box center [496, 254] width 248 height 169
click at [606, 326] on button "Confirm" at bounding box center [591, 327] width 37 height 15
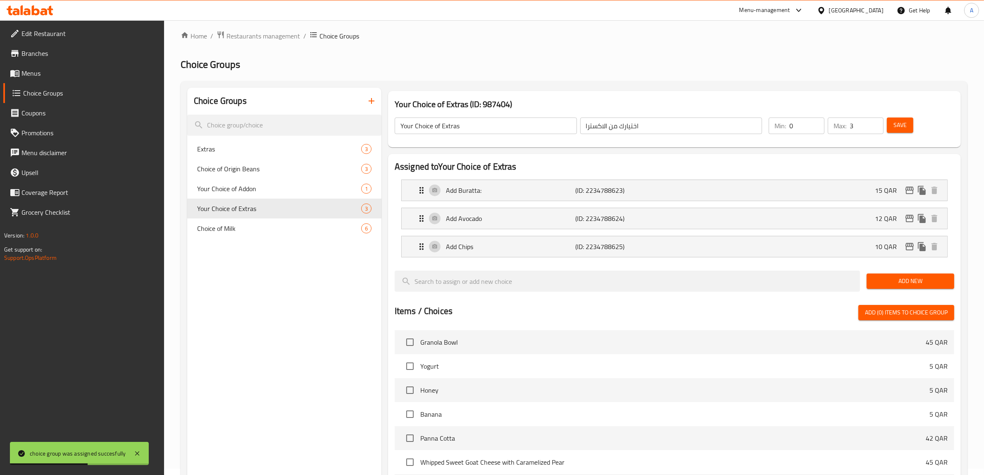
scroll to position [0, 0]
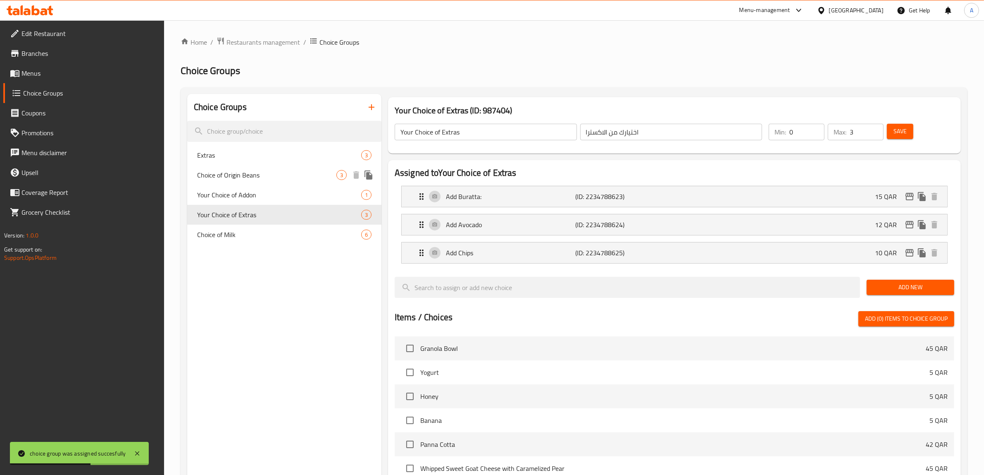
drag, startPoint x: 243, startPoint y: 174, endPoint x: 245, endPoint y: 197, distance: 23.2
click at [243, 175] on span "Choice of Origin Beans" at bounding box center [266, 175] width 139 height 10
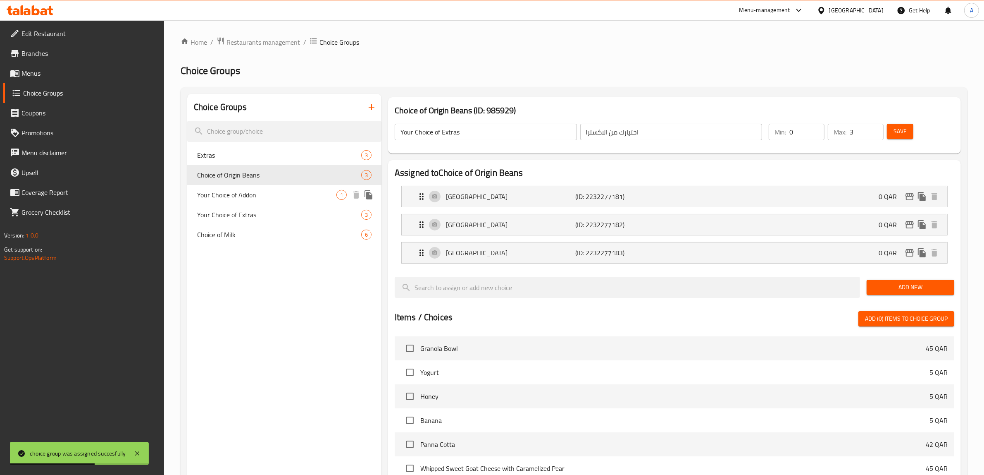
type input "Choice of Origin Beans"
type input "اختار اصل بلد القهوه"
type input "1"
click at [244, 197] on span "Your Choice of Addon" at bounding box center [266, 195] width 139 height 10
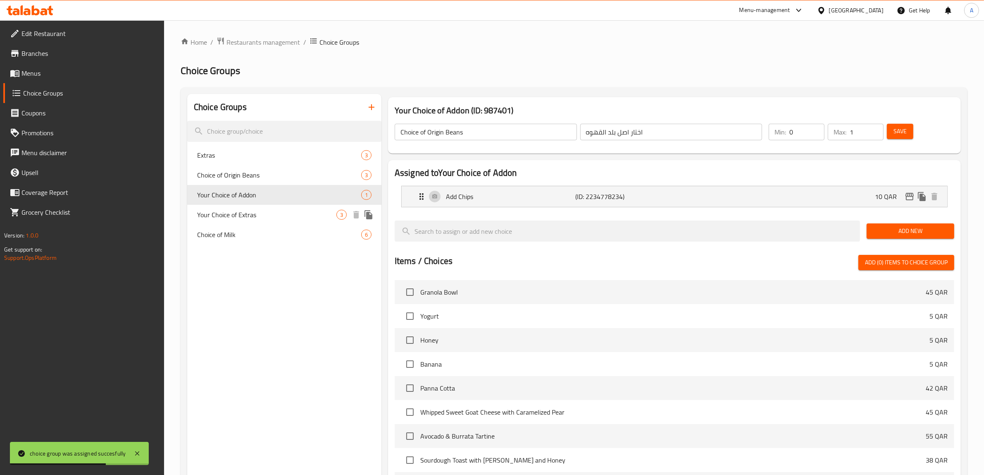
type input "Your Choice of Addon"
type input "اختيارك من الاضافات"
click at [244, 210] on span "Your Choice of Extras" at bounding box center [266, 215] width 139 height 10
type input "Your Choice of Extras"
type input "اختيارك من الاكسترا"
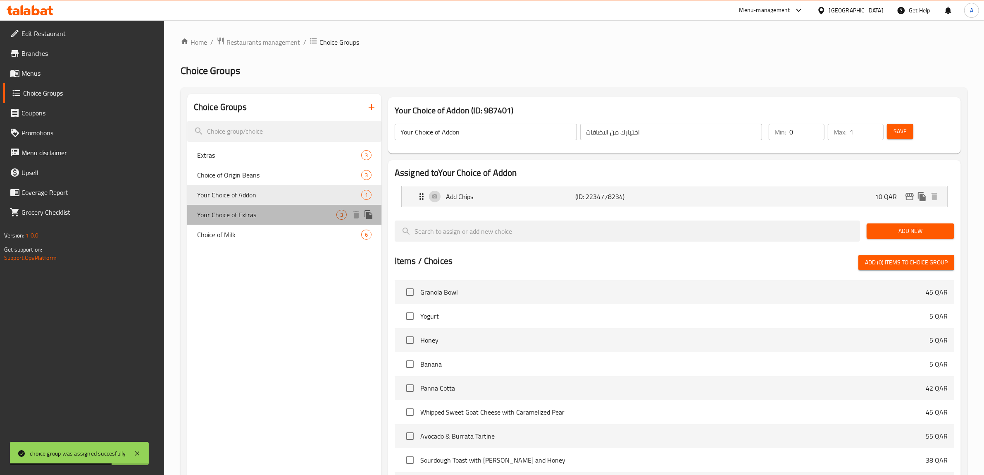
type input "3"
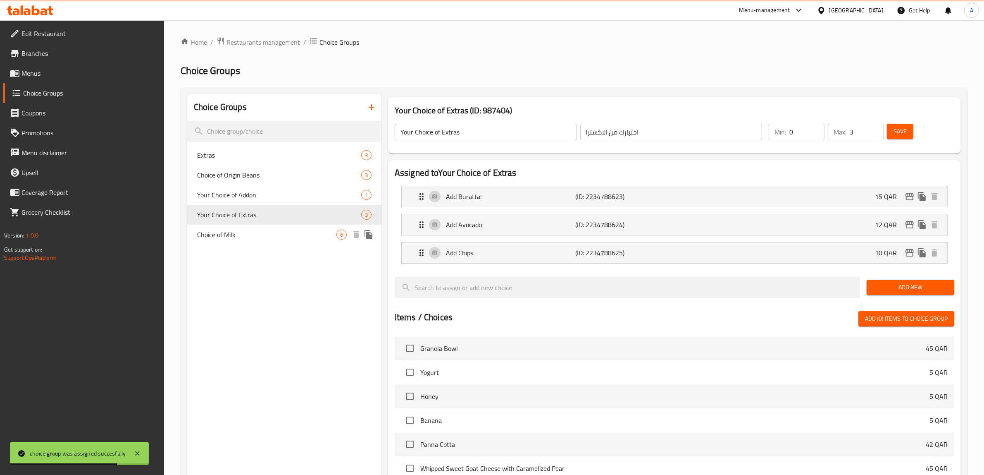
click at [242, 227] on div "Choice of Milk 6" at bounding box center [284, 234] width 194 height 20
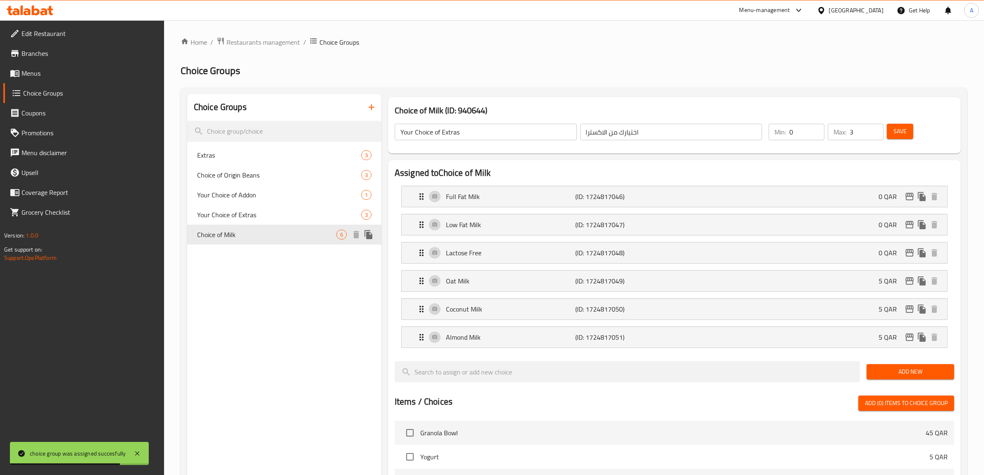
type input "Choice of Milk"
type input "اختيار الحليب"
type input "1"
click at [267, 223] on div "Your Choice of Extras 3" at bounding box center [284, 215] width 194 height 20
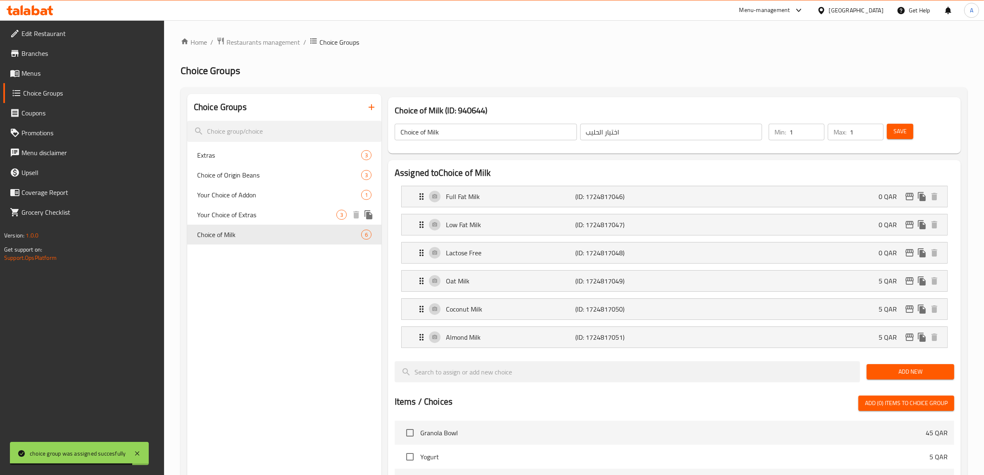
type input "Your Choice of Extras"
type input "اختيارك من الاكسترا"
type input "0"
type input "3"
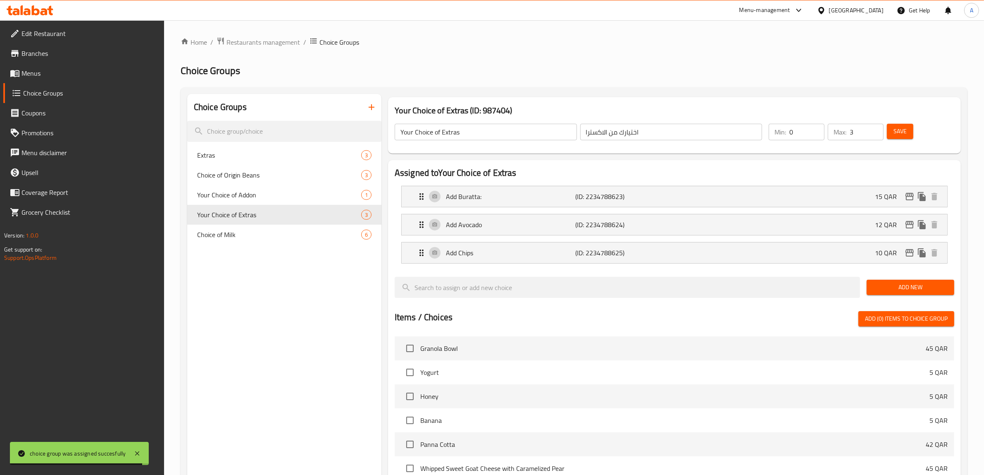
drag, startPoint x: 269, startPoint y: 266, endPoint x: 353, endPoint y: 198, distance: 108.0
click at [270, 266] on div "Choice Groups Extras 3 Choice of Origin Beans 3 Your Choice of Addon 1 Your Cho…" at bounding box center [284, 390] width 194 height 592
click at [372, 110] on icon "button" at bounding box center [372, 107] width 10 height 10
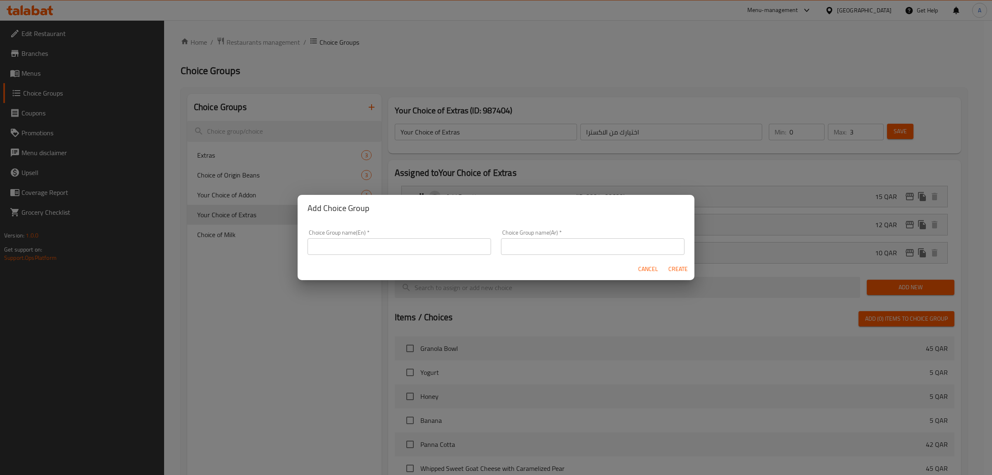
click at [374, 240] on input "text" at bounding box center [400, 246] width 184 height 17
type input "Addons"
click at [559, 259] on div "Cancel Create" at bounding box center [496, 269] width 397 height 22
click at [571, 255] on div "Choice Group name(Ar)   * Choice Group name(Ar) *" at bounding box center [592, 241] width 193 height 35
click at [585, 252] on input "text" at bounding box center [593, 246] width 184 height 17
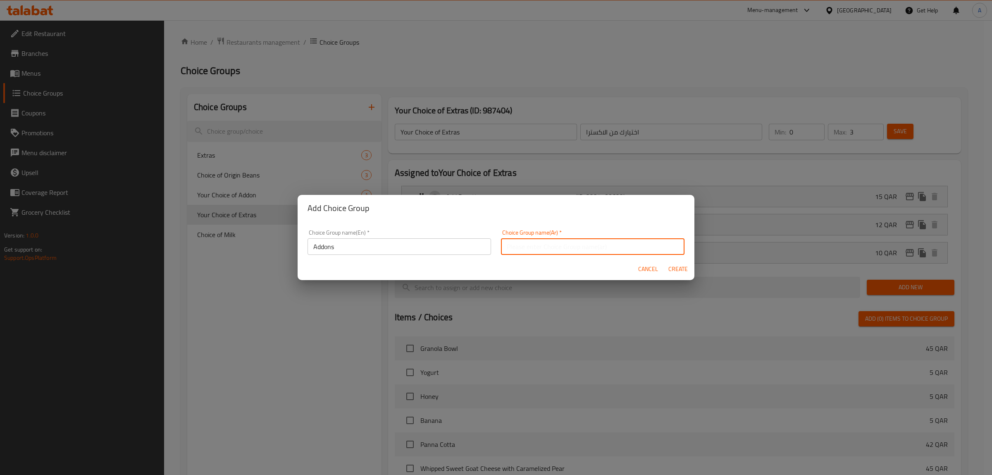
type input "اضافات"
click at [683, 270] on span "Create" at bounding box center [678, 269] width 20 height 10
type input "Addons"
type input "اضافات"
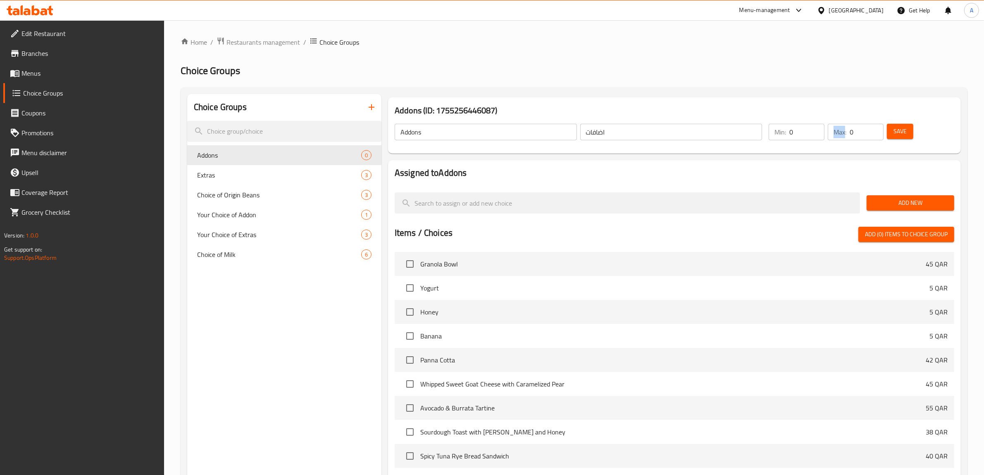
drag, startPoint x: 846, startPoint y: 129, endPoint x: 863, endPoint y: 133, distance: 17.4
click at [863, 133] on div "Max: 0 ​" at bounding box center [856, 132] width 56 height 17
drag, startPoint x: 863, startPoint y: 133, endPoint x: 850, endPoint y: 137, distance: 12.9
click at [850, 137] on input "0" at bounding box center [867, 132] width 34 height 17
type input "2"
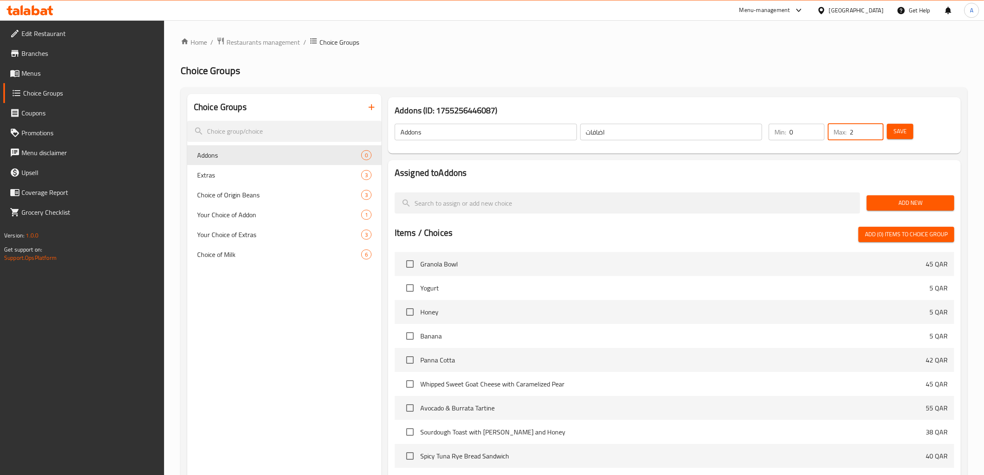
click at [917, 196] on button "Add New" at bounding box center [911, 202] width 88 height 15
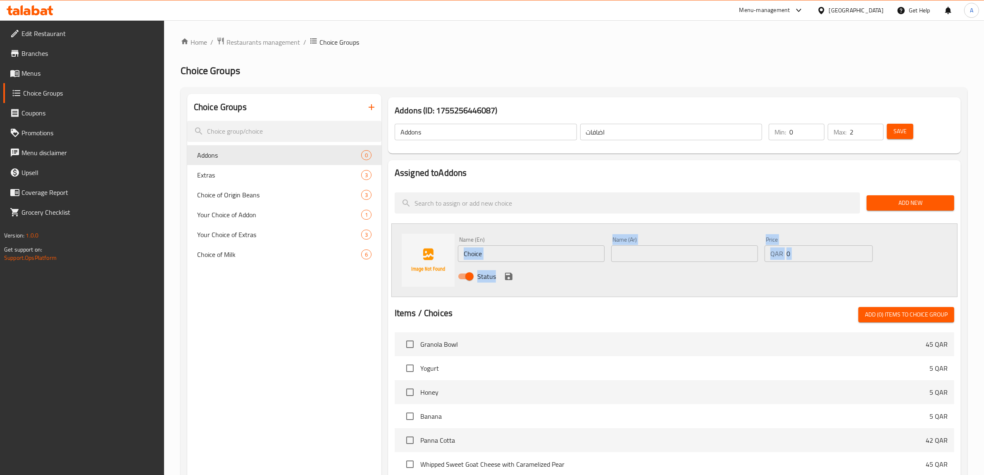
drag, startPoint x: 528, startPoint y: 265, endPoint x: 505, endPoint y: 256, distance: 24.3
click at [499, 261] on div "Name (En) Choice Name (En) Name (Ar) Name (Ar) Price QAR 0 Price Status" at bounding box center [685, 260] width 460 height 54
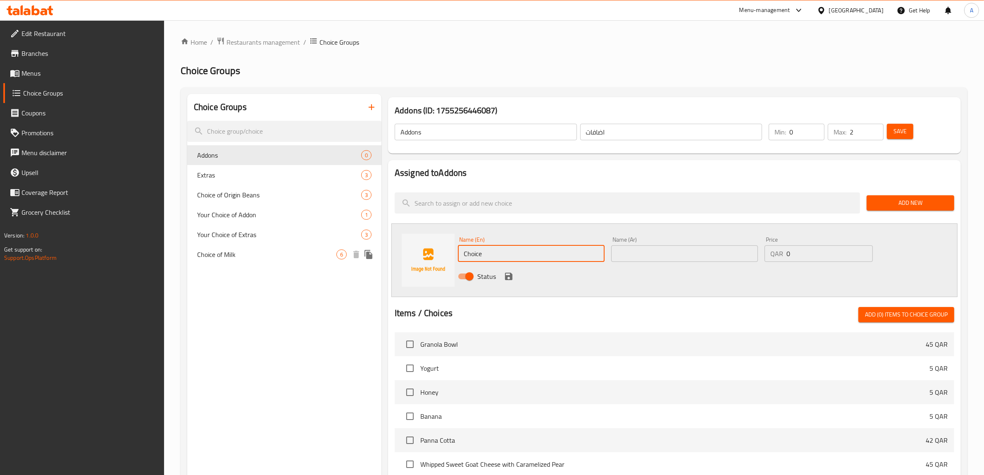
drag, startPoint x: 505, startPoint y: 256, endPoint x: 328, endPoint y: 231, distance: 178.8
click at [265, 238] on div "Choice Groups Addons 0 Extras 3 Choice of Origin Beans 3 Your Choice of Addon 1…" at bounding box center [575, 387] width 777 height 587
click at [509, 261] on input "Choice" at bounding box center [531, 253] width 147 height 17
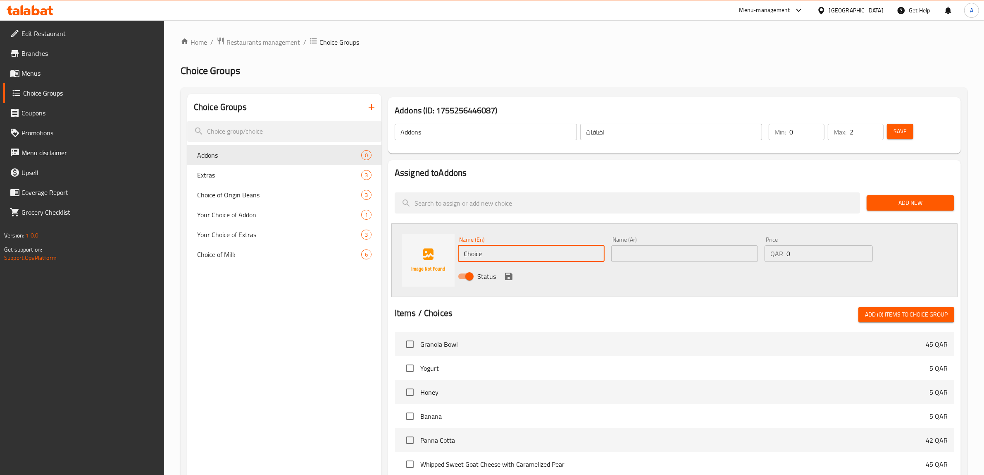
paste input "ADD AVOCADO"
type input "ADD AVOCADO"
click at [687, 252] on input "text" at bounding box center [684, 253] width 147 height 17
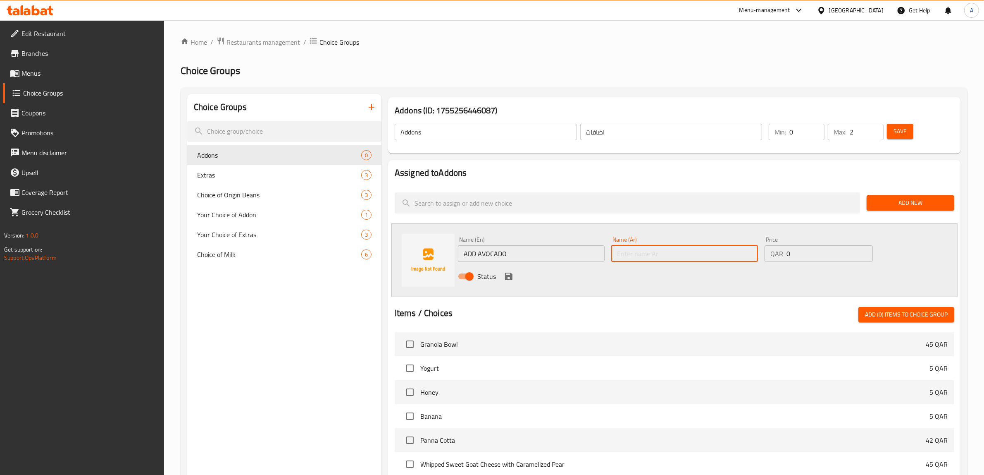
click at [685, 256] on input "text" at bounding box center [684, 253] width 147 height 17
paste input "أضف الأفوكادو"
type input "أضف الأفوكادو"
click at [556, 257] on input "ADD AVOCADO" at bounding box center [531, 253] width 147 height 17
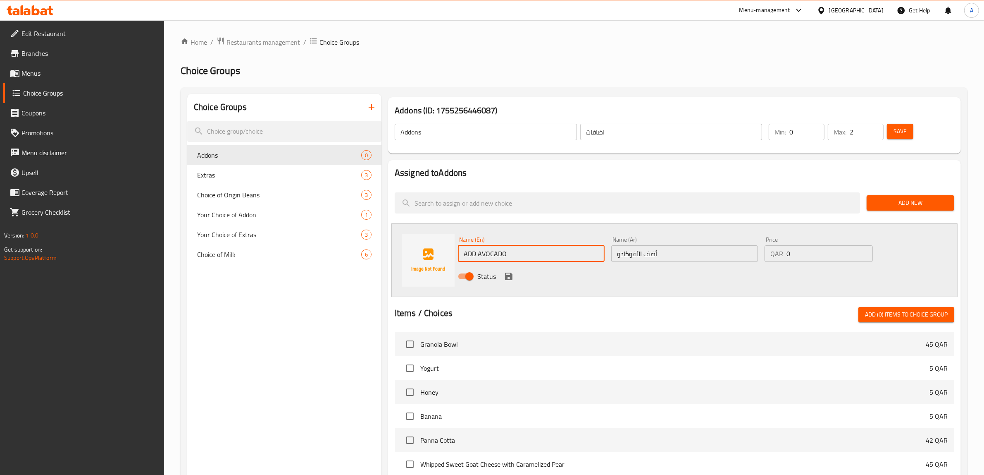
click at [556, 257] on input "ADD AVOCADO" at bounding box center [531, 253] width 147 height 17
type input "Add Avocado"
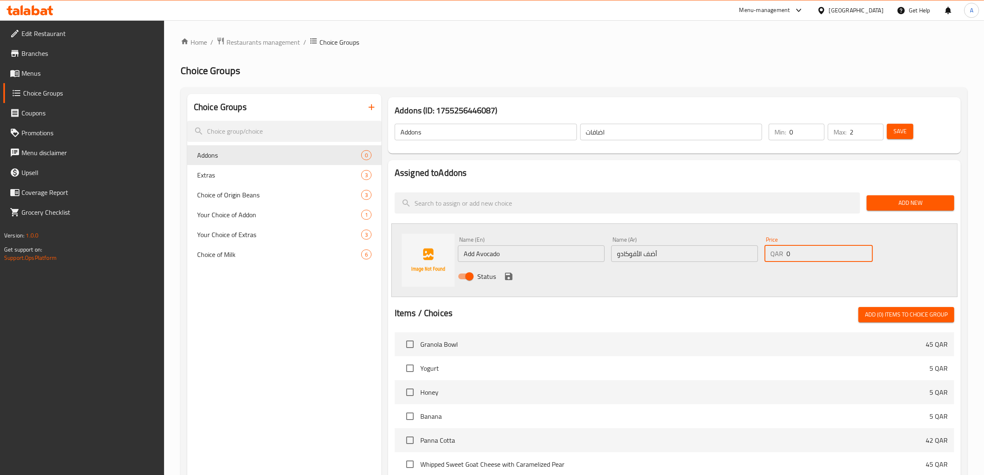
drag, startPoint x: 818, startPoint y: 246, endPoint x: 750, endPoint y: 247, distance: 67.4
click at [750, 247] on div "Name (En) Add Avocado Name (En) Name (Ar) أضف الأفوكادو Name (Ar) Price QAR 0 P…" at bounding box center [685, 260] width 460 height 54
type input "12"
click at [511, 277] on icon "save" at bounding box center [508, 275] width 7 height 7
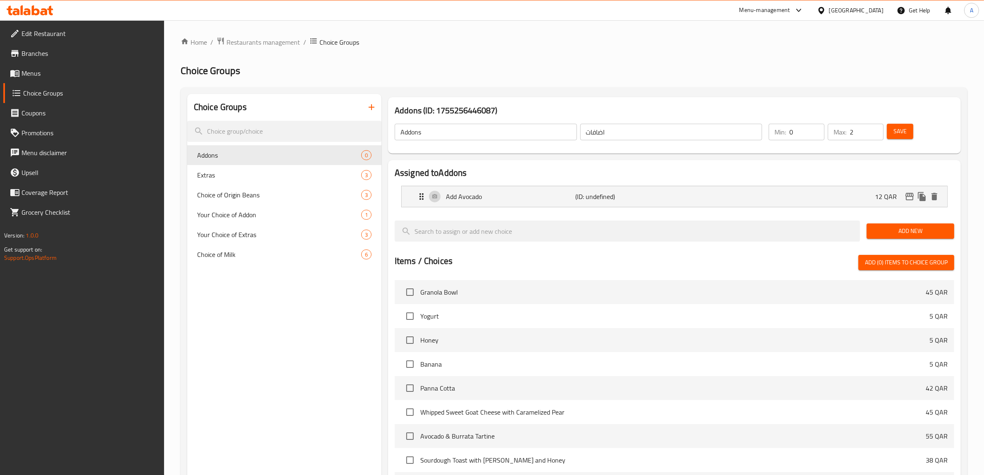
click at [893, 226] on span "Add New" at bounding box center [911, 231] width 74 height 10
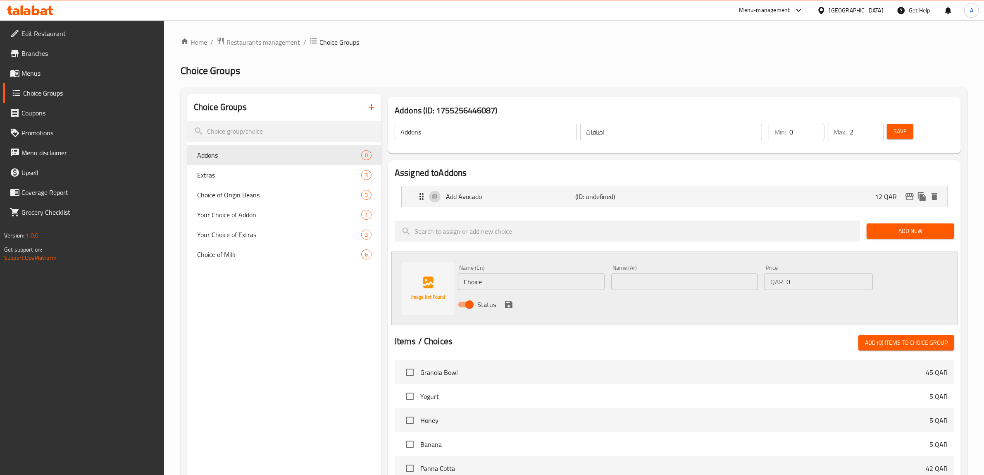
drag, startPoint x: 504, startPoint y: 289, endPoint x: 318, endPoint y: 287, distance: 186.9
click at [318, 287] on div "Choice Groups Addons 0 Extras 3 Choice of Origin Beans 3 Your Choice of Addon 1…" at bounding box center [575, 402] width 777 height 616
click at [582, 275] on input "Choice" at bounding box center [531, 281] width 147 height 17
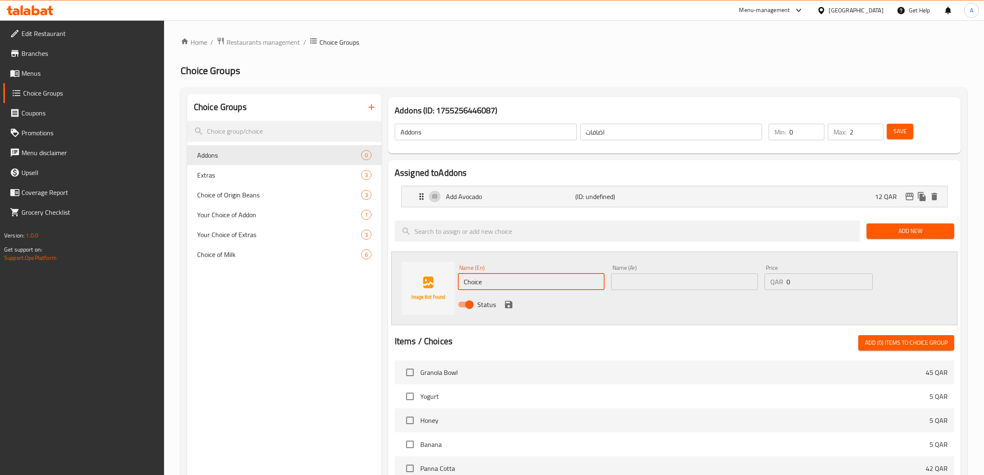
paste input "ADD CHIPS"
type input "ADD CHIPS"
click at [648, 284] on input "text" at bounding box center [684, 281] width 147 height 17
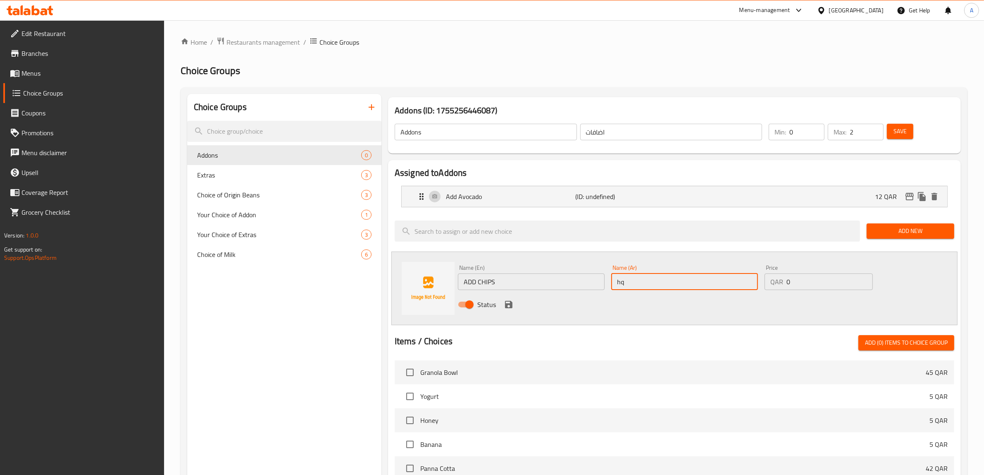
type input "h"
type input "اضف رقائق البطاطا"
click at [536, 275] on input "ADD CHIPS" at bounding box center [531, 281] width 147 height 17
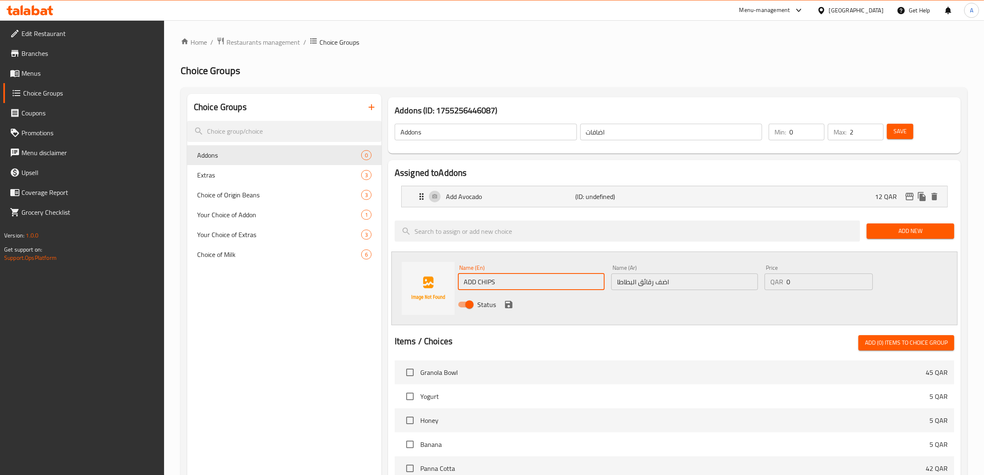
click at [536, 275] on input "ADD CHIPS" at bounding box center [531, 281] width 147 height 17
type input "Add Chips"
drag, startPoint x: 815, startPoint y: 289, endPoint x: 637, endPoint y: 293, distance: 177.8
click at [637, 293] on div "Name (En) Add Chips Name (En) Name (Ar) اضف رقائق البطاطا Name (Ar) Price QAR 0…" at bounding box center [685, 288] width 460 height 54
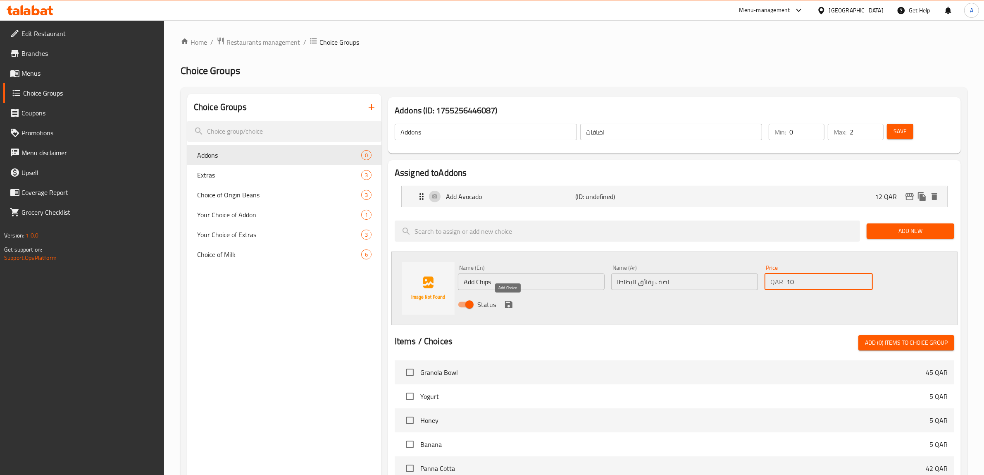
type input "10"
drag, startPoint x: 503, startPoint y: 305, endPoint x: 534, endPoint y: 315, distance: 32.6
click at [503, 305] on button "save" at bounding box center [509, 304] width 12 height 12
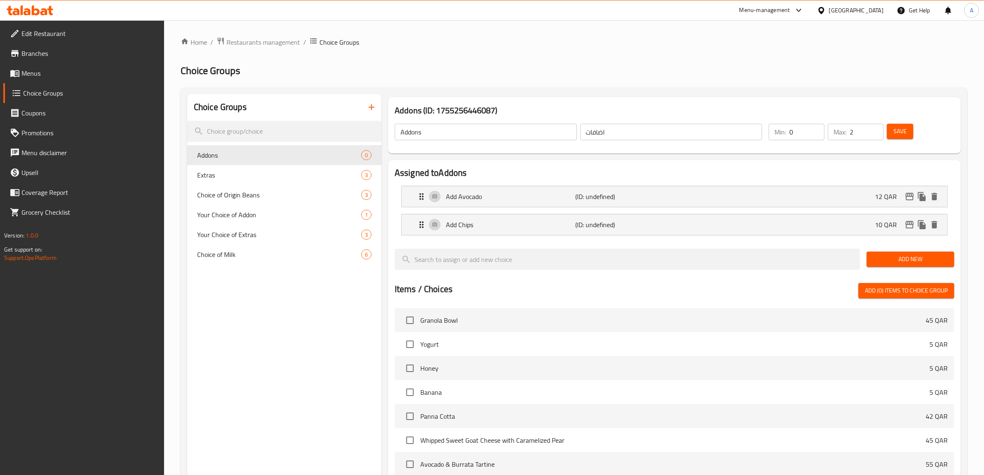
click at [934, 262] on span "Add New" at bounding box center [911, 259] width 74 height 10
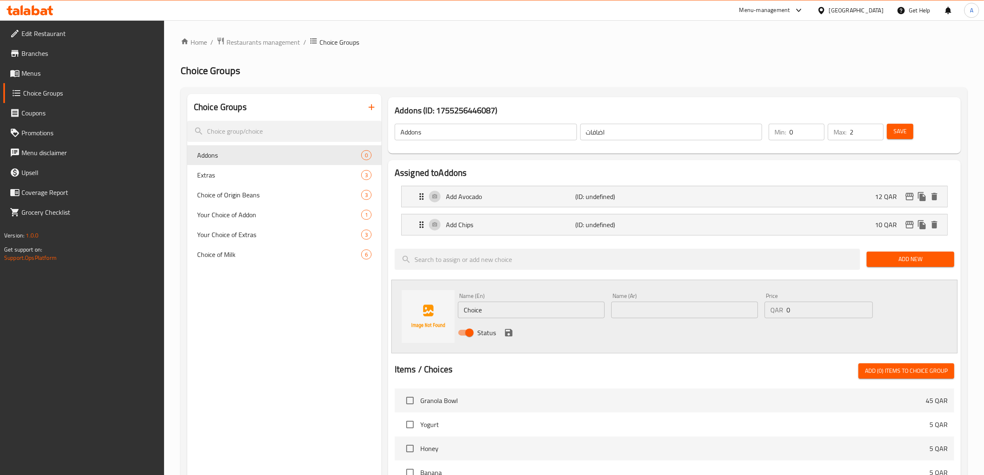
click at [927, 257] on span "Add New" at bounding box center [911, 259] width 74 height 10
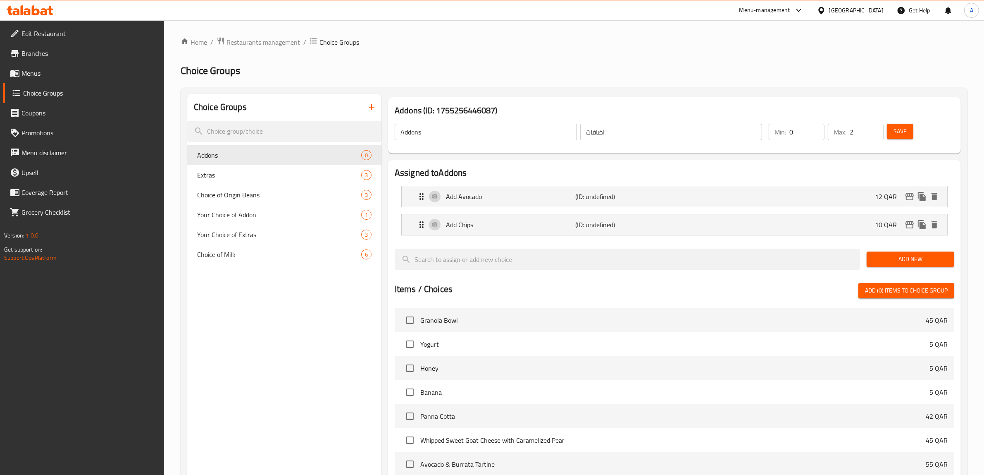
click at [903, 138] on button "Save" at bounding box center [900, 131] width 26 height 15
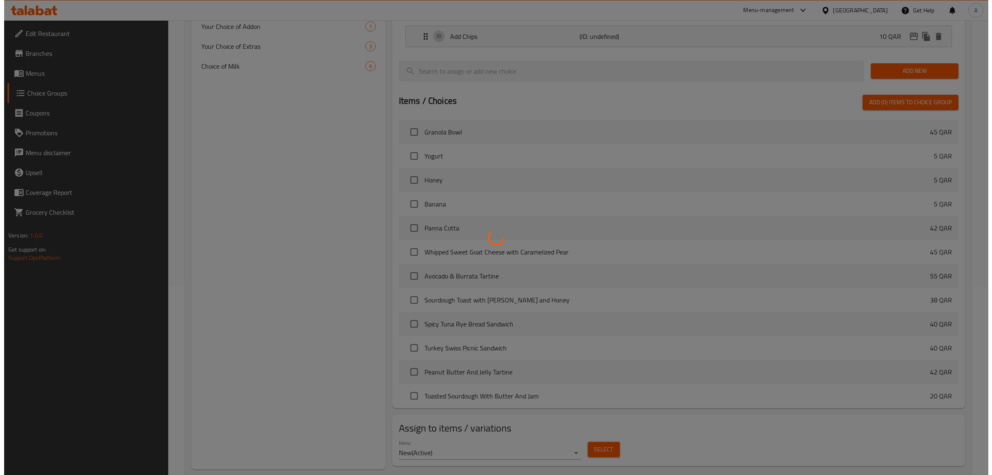
scroll to position [206, 0]
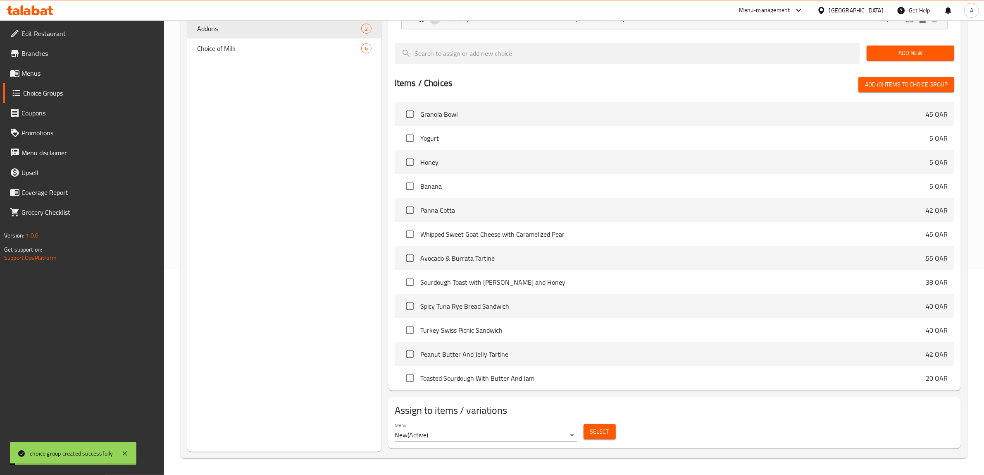
click at [615, 439] on div "Select" at bounding box center [599, 431] width 39 height 22
click at [614, 435] on button "Select" at bounding box center [600, 431] width 32 height 15
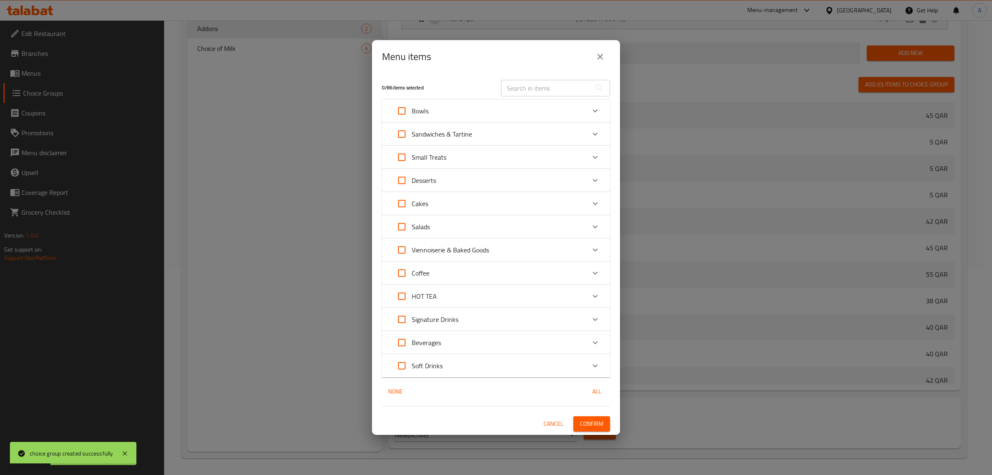
click at [581, 92] on input "text" at bounding box center [546, 88] width 90 height 17
paste input "Chicken Avocado Sandwich in Rye Bread"
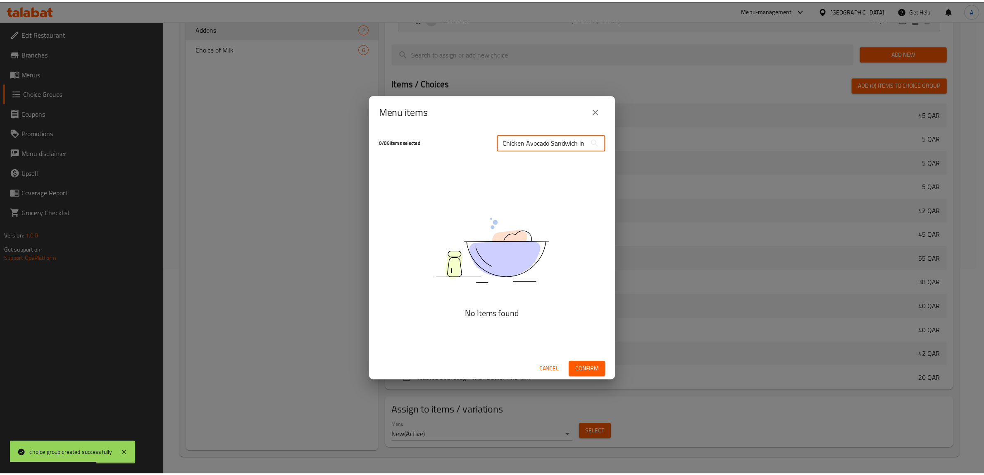
scroll to position [0, 0]
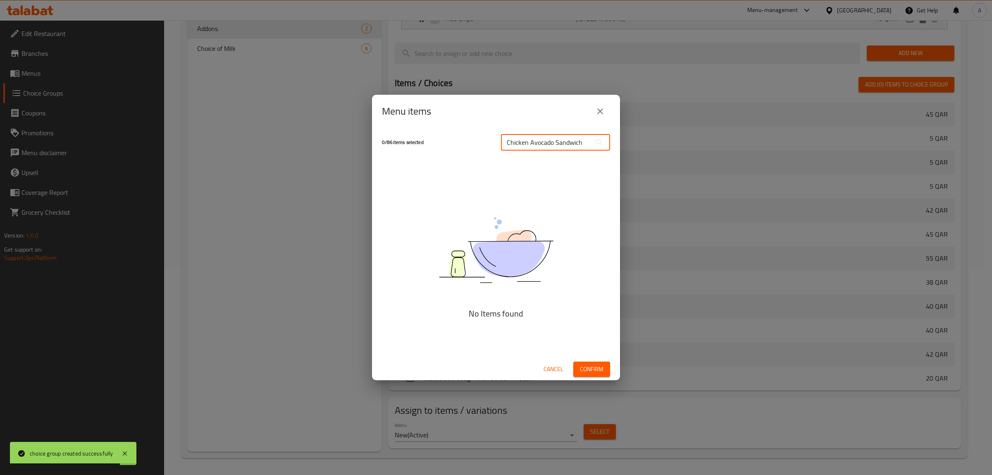
click at [504, 142] on input "Chicken Avocado Sandwich" at bounding box center [546, 142] width 90 height 17
type input "Chicken Avocado Sandwich"
click at [595, 143] on icon at bounding box center [600, 142] width 10 height 10
click at [581, 147] on input "Chicken Avocado Sandwich" at bounding box center [546, 142] width 90 height 17
click at [590, 143] on input "Chicken Avocado Sandwich" at bounding box center [546, 142] width 90 height 17
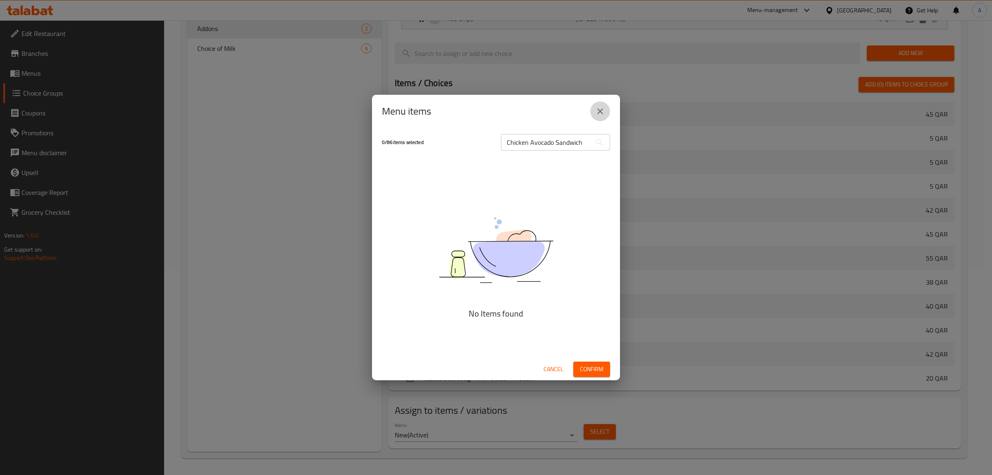
click at [606, 116] on button "close" at bounding box center [600, 111] width 20 height 20
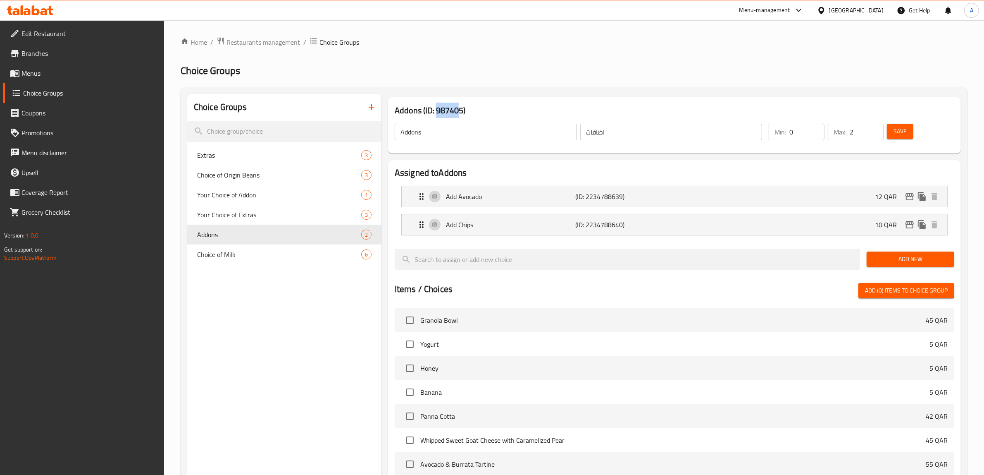
drag, startPoint x: 443, startPoint y: 108, endPoint x: 464, endPoint y: 108, distance: 21.1
click at [460, 106] on h3 "Addons (ID: 987405)" at bounding box center [675, 110] width 560 height 13
click at [449, 108] on h3 "Addons (ID: 987405)" at bounding box center [675, 110] width 560 height 13
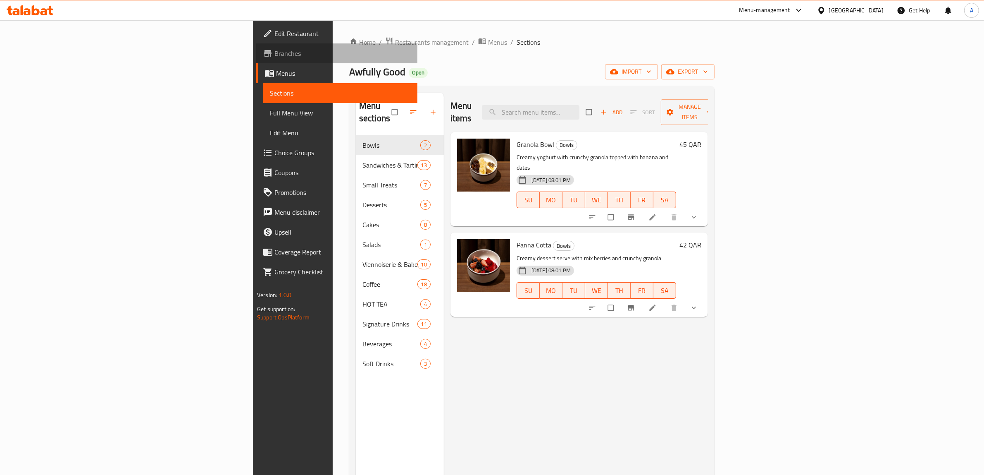
click at [275, 56] on span "Branches" at bounding box center [343, 53] width 136 height 10
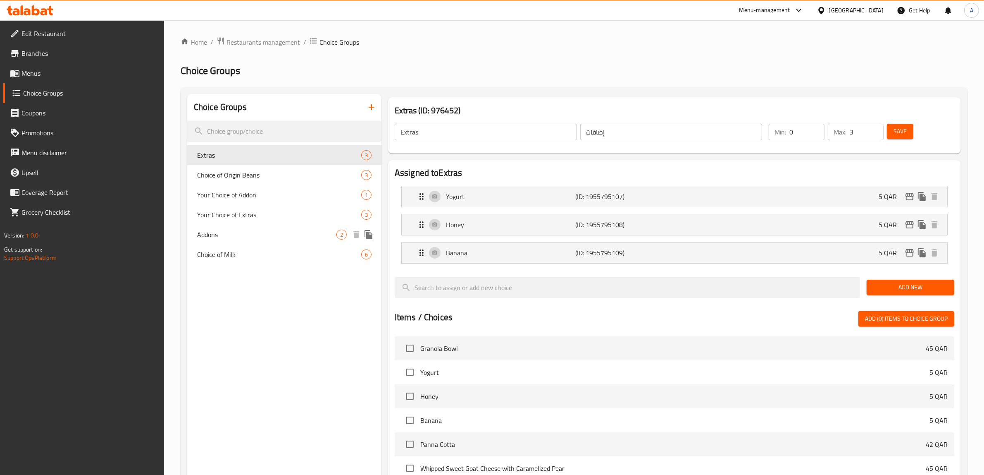
click at [269, 229] on span "Addons" at bounding box center [266, 234] width 139 height 10
type input "Addons"
type input "اضافات"
type input "2"
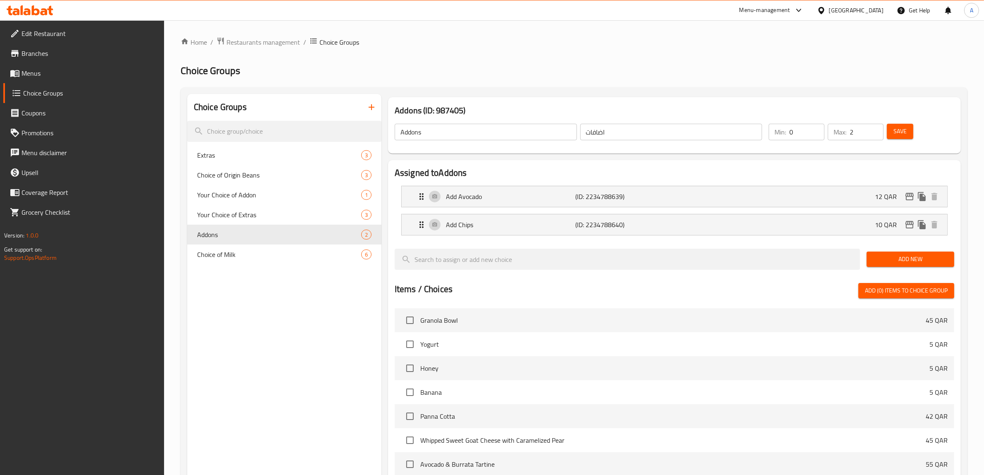
click at [472, 114] on div "Addons ​ اضافات ​ Min: 0 ​ Max: 2 ​ Save" at bounding box center [675, 132] width 566 height 36
click at [449, 107] on h3 "Addons (ID: 987405)" at bounding box center [675, 110] width 560 height 13
copy h3 "987405"
click at [456, 109] on h3 "Addons (ID: 987405)" at bounding box center [675, 110] width 560 height 13
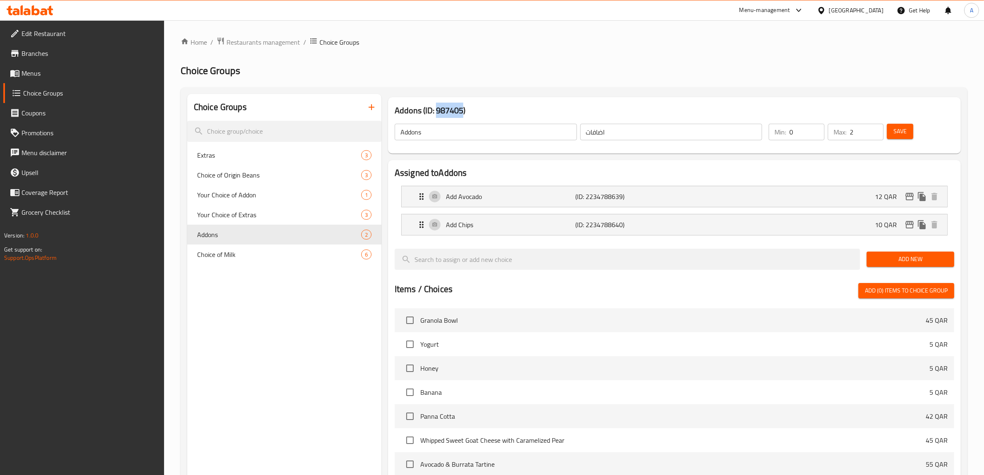
click at [456, 109] on h3 "Addons (ID: 987405)" at bounding box center [675, 110] width 560 height 13
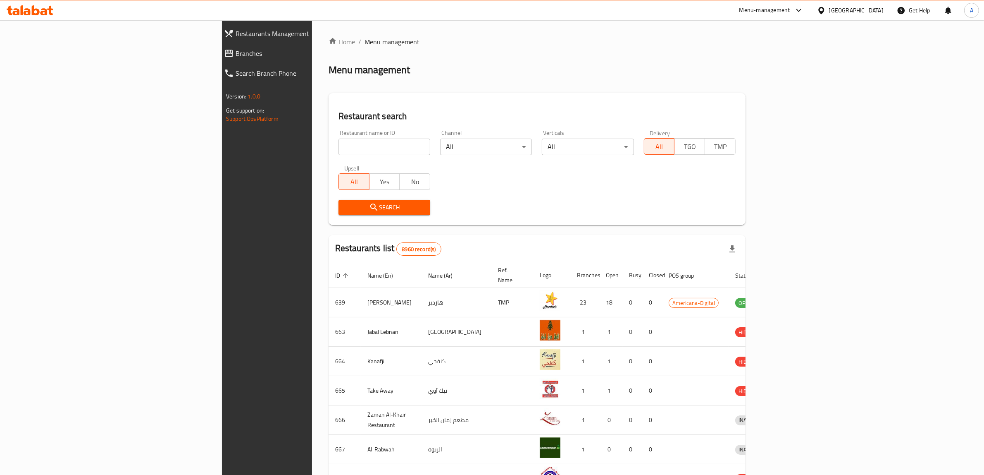
click at [339, 152] on input "search" at bounding box center [385, 147] width 92 height 17
paste input "728620"
type input "728620"
click at [329, 224] on div "Restaurant search Restaurant name or ID 728620 Restaurant name or ID Channel Al…" at bounding box center [537, 159] width 417 height 132
click at [345, 211] on span "Search" at bounding box center [384, 207] width 79 height 10
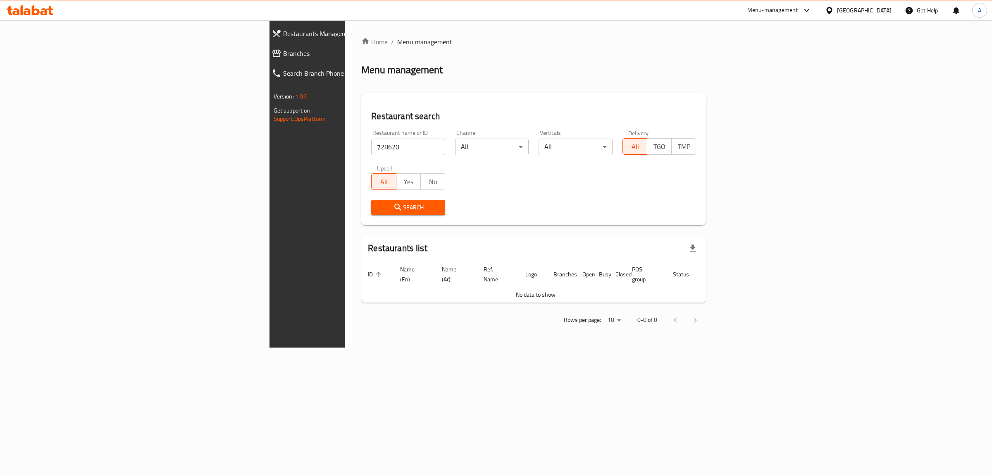
click at [283, 51] on span "Branches" at bounding box center [356, 53] width 146 height 10
